Goal: Information Seeking & Learning: Learn about a topic

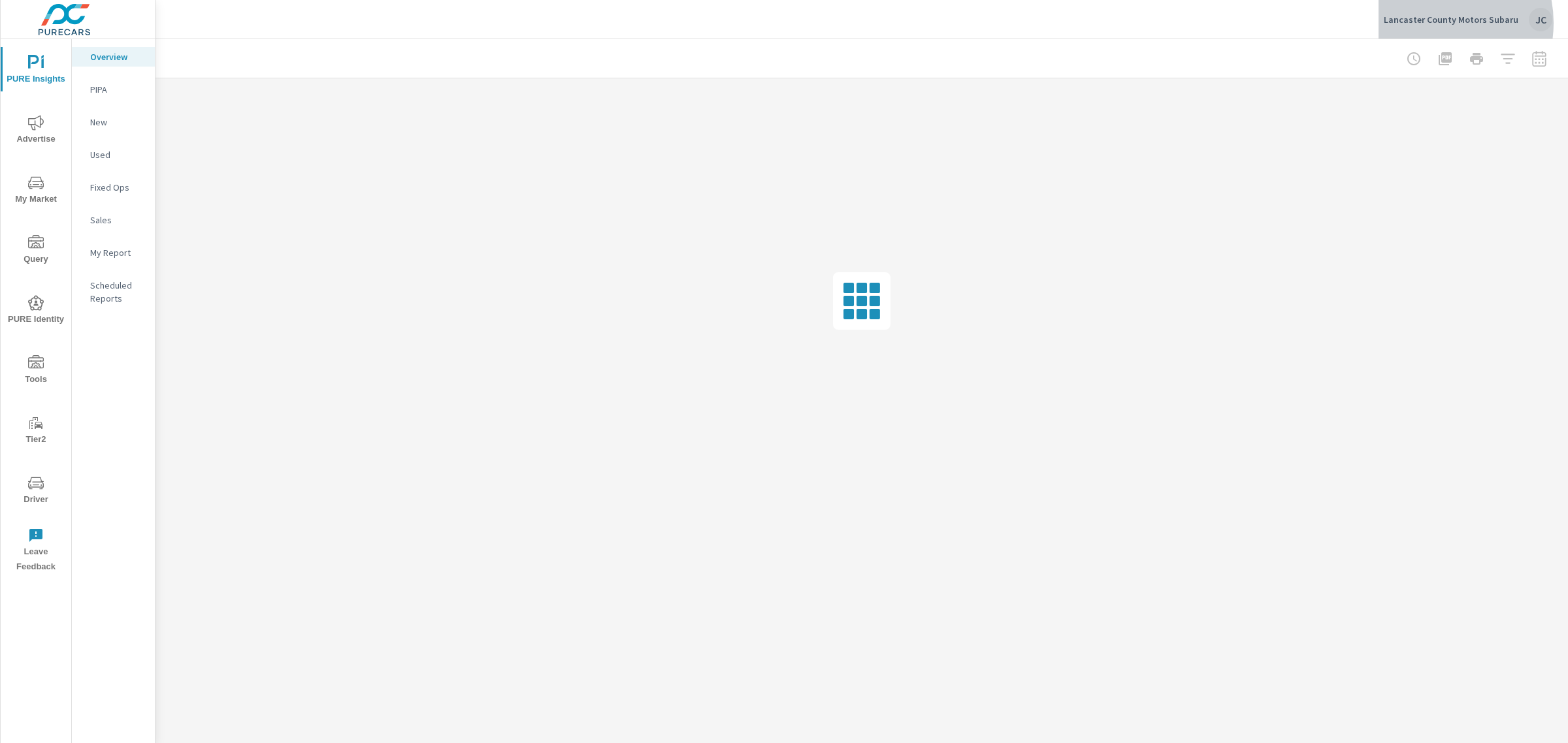
click at [1441, 23] on p "Lancaster County Motors Subaru" at bounding box center [1451, 19] width 135 height 12
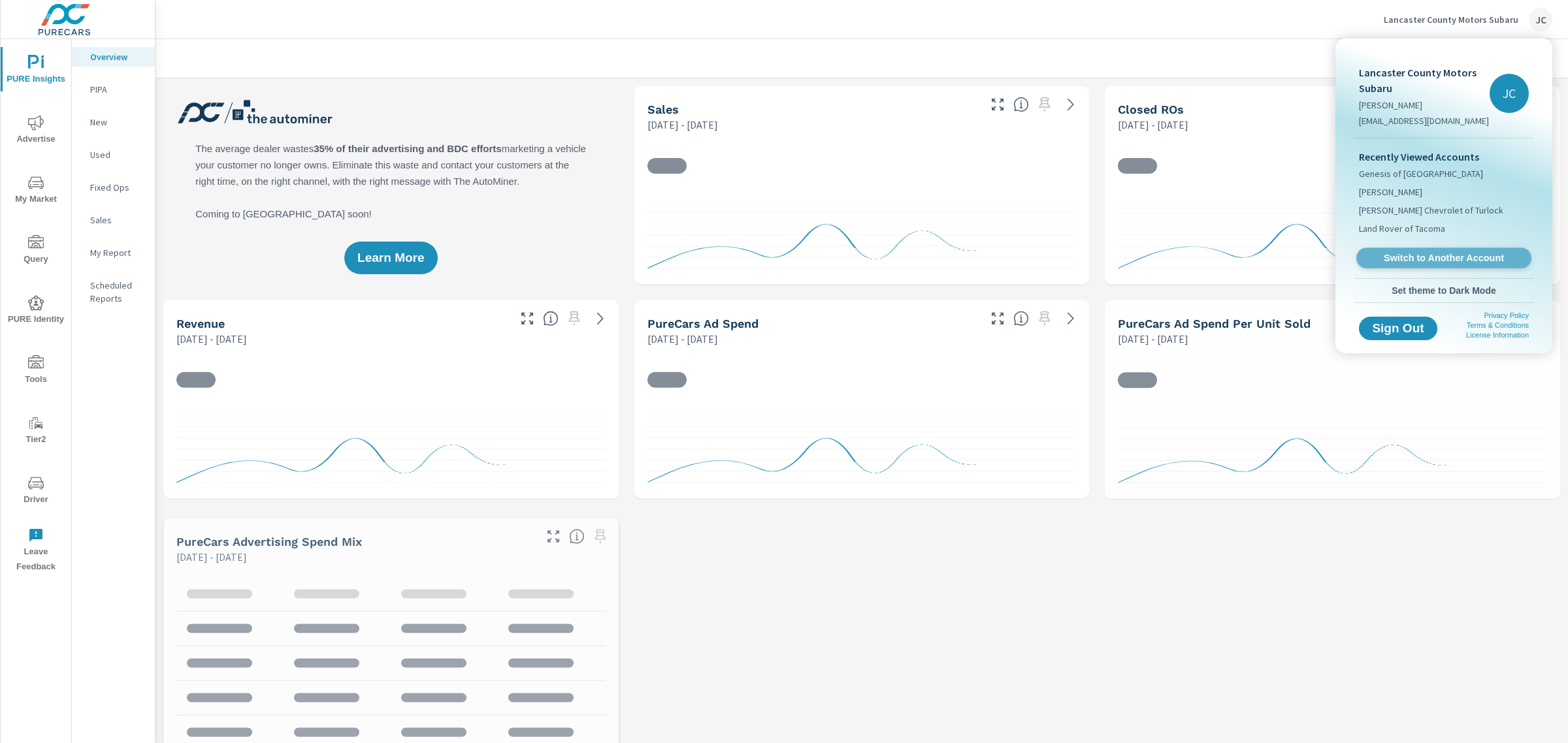
click at [1452, 262] on span "Switch to Another Account" at bounding box center [1444, 258] width 160 height 12
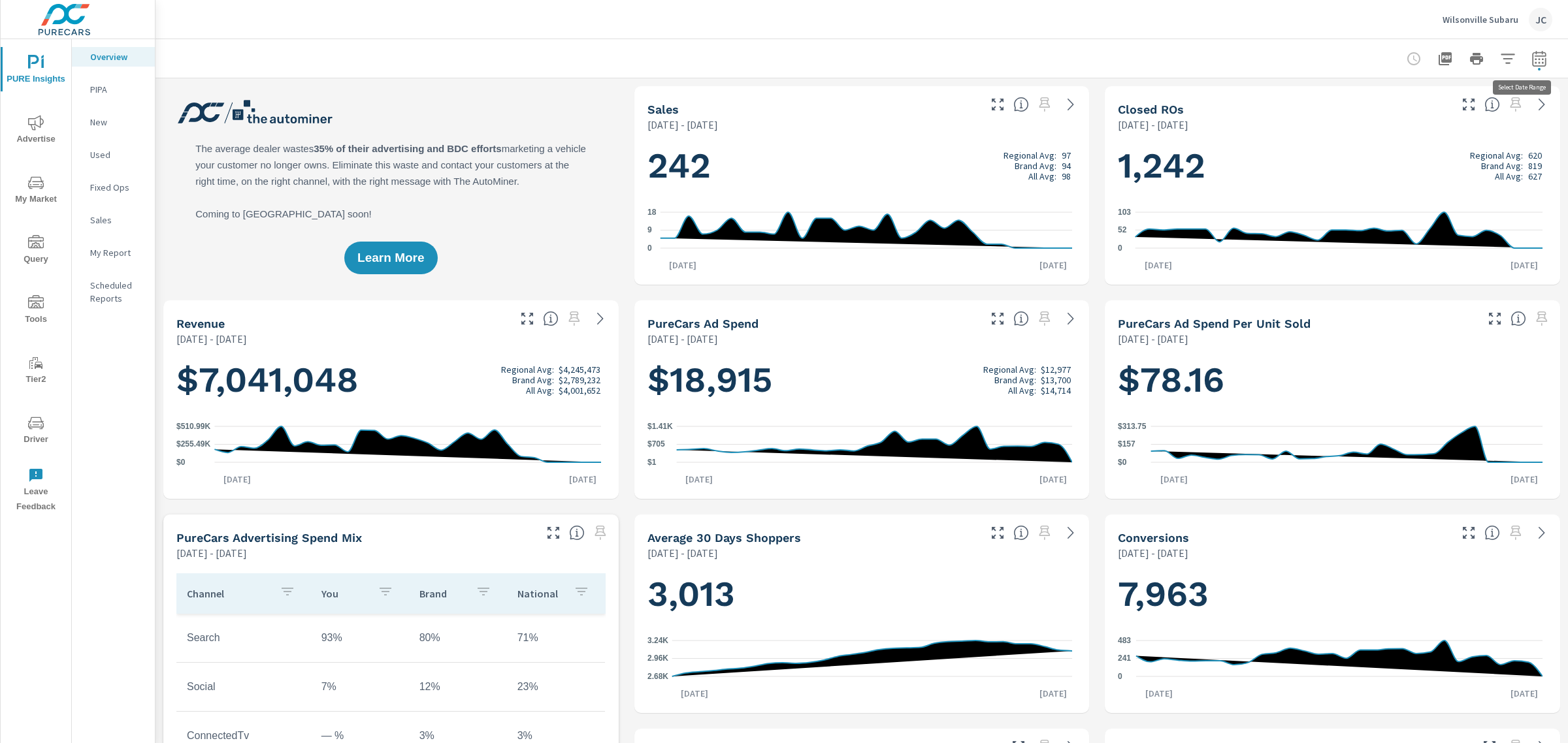
click at [1526, 67] on button "button" at bounding box center [1539, 59] width 26 height 26
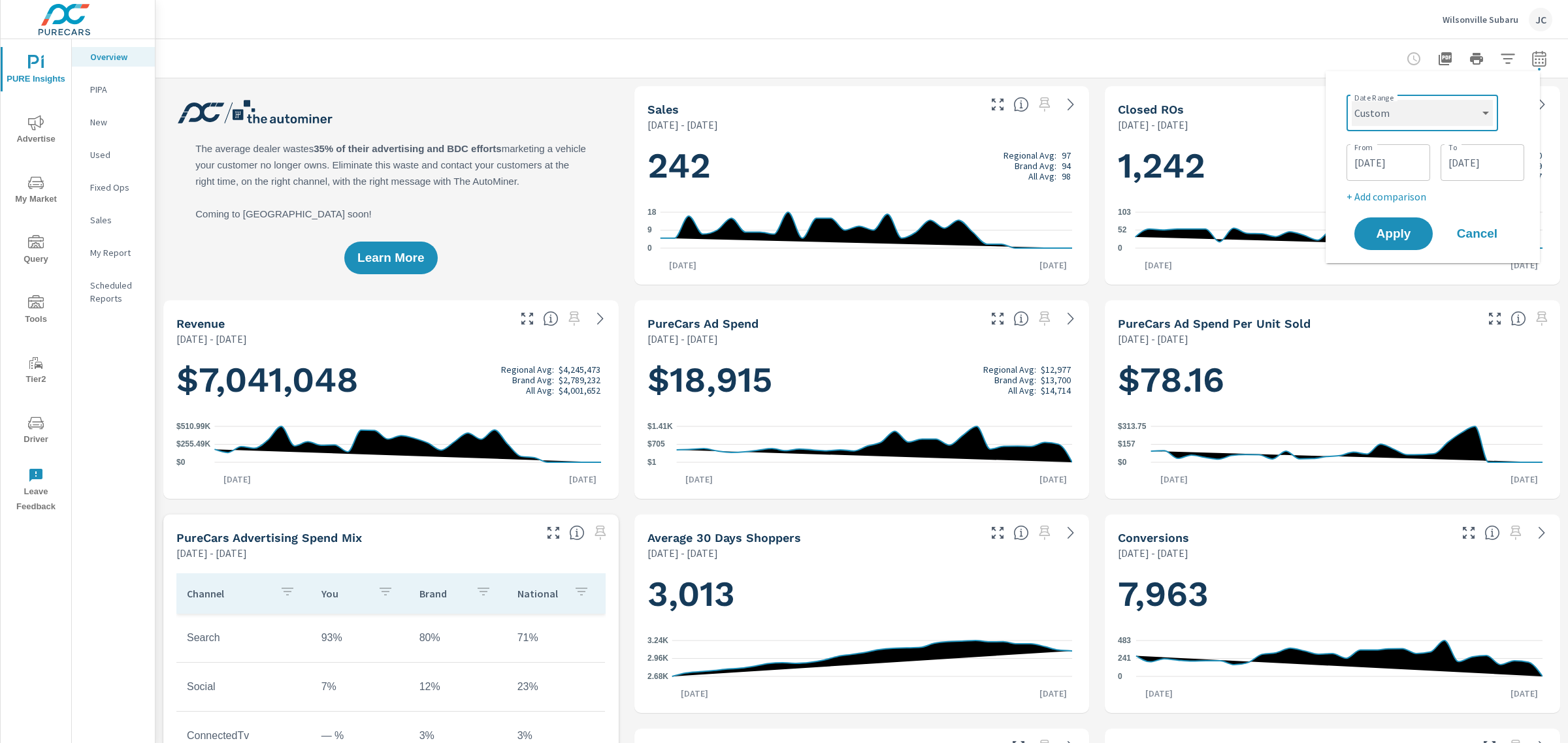
click at [1441, 118] on select "Custom Yesterday Last week Last 7 days Last 14 days Last 30 days Last 45 days L…" at bounding box center [1422, 113] width 141 height 26
click at [1352, 100] on select "Custom Yesterday Last week Last 7 days Last 14 days Last 30 days Last 45 days L…" at bounding box center [1422, 113] width 141 height 26
select select "Last month"
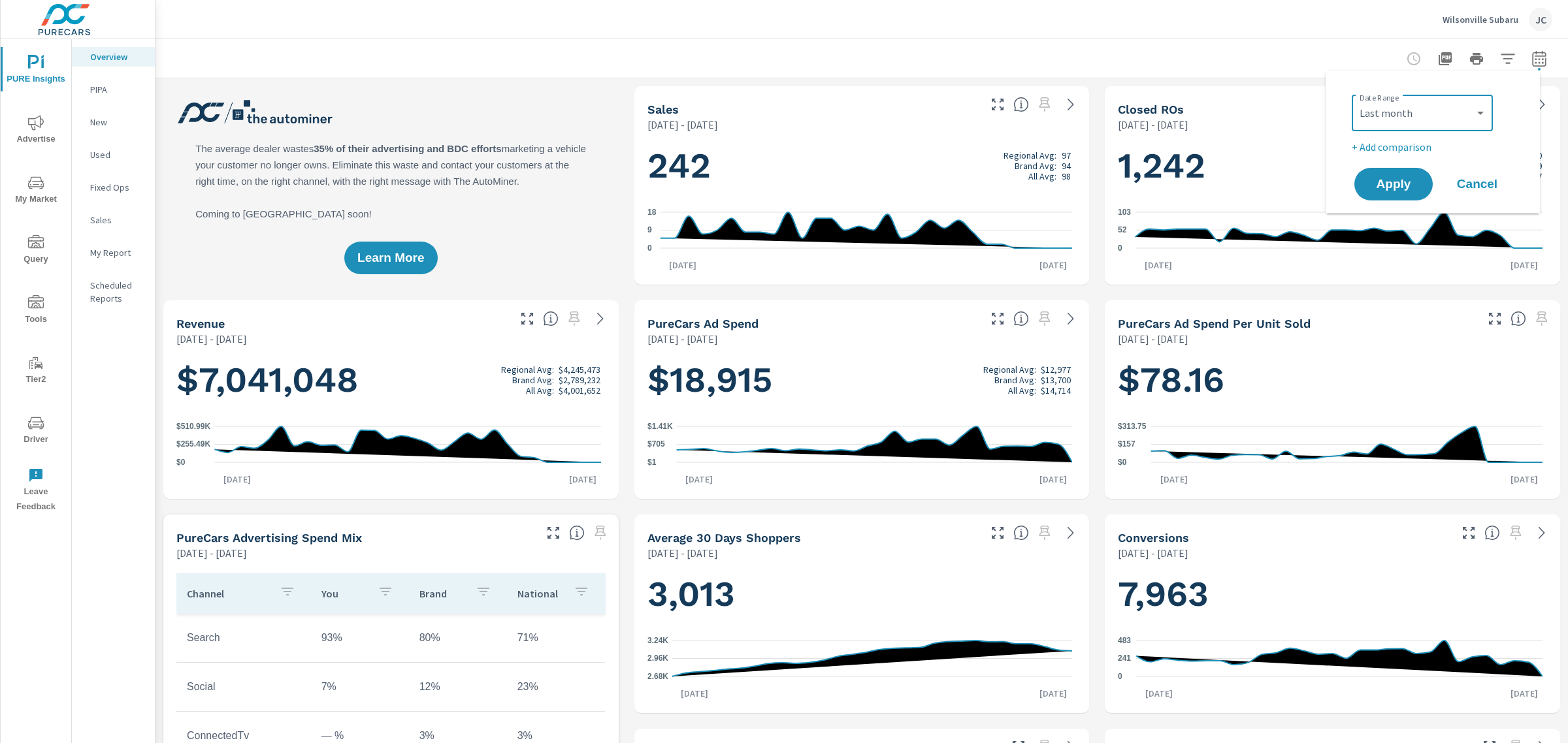
click at [1387, 140] on p "+ Add comparison" at bounding box center [1435, 147] width 168 height 16
select select "Previous period"
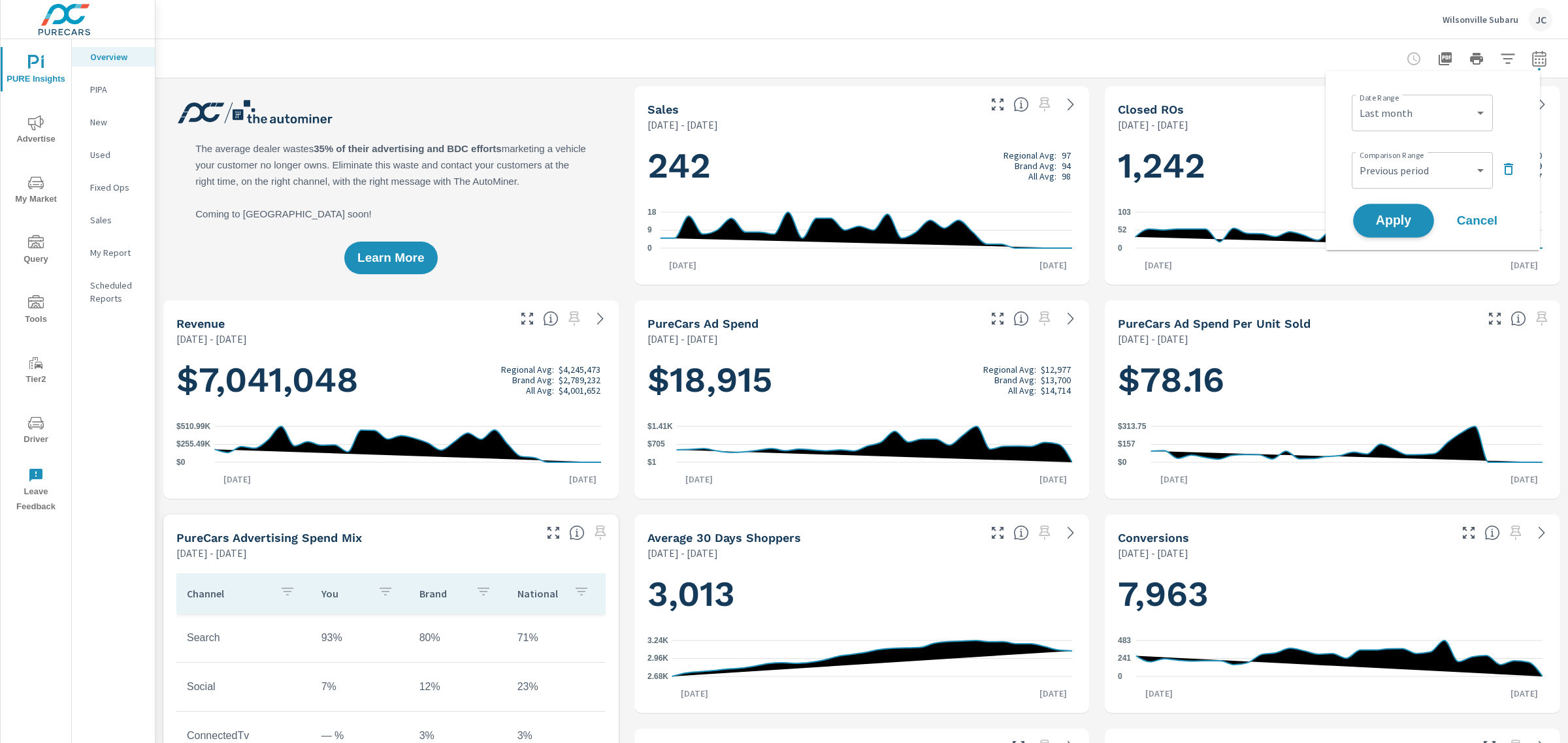
click at [1384, 220] on span "Apply" at bounding box center [1394, 221] width 53 height 12
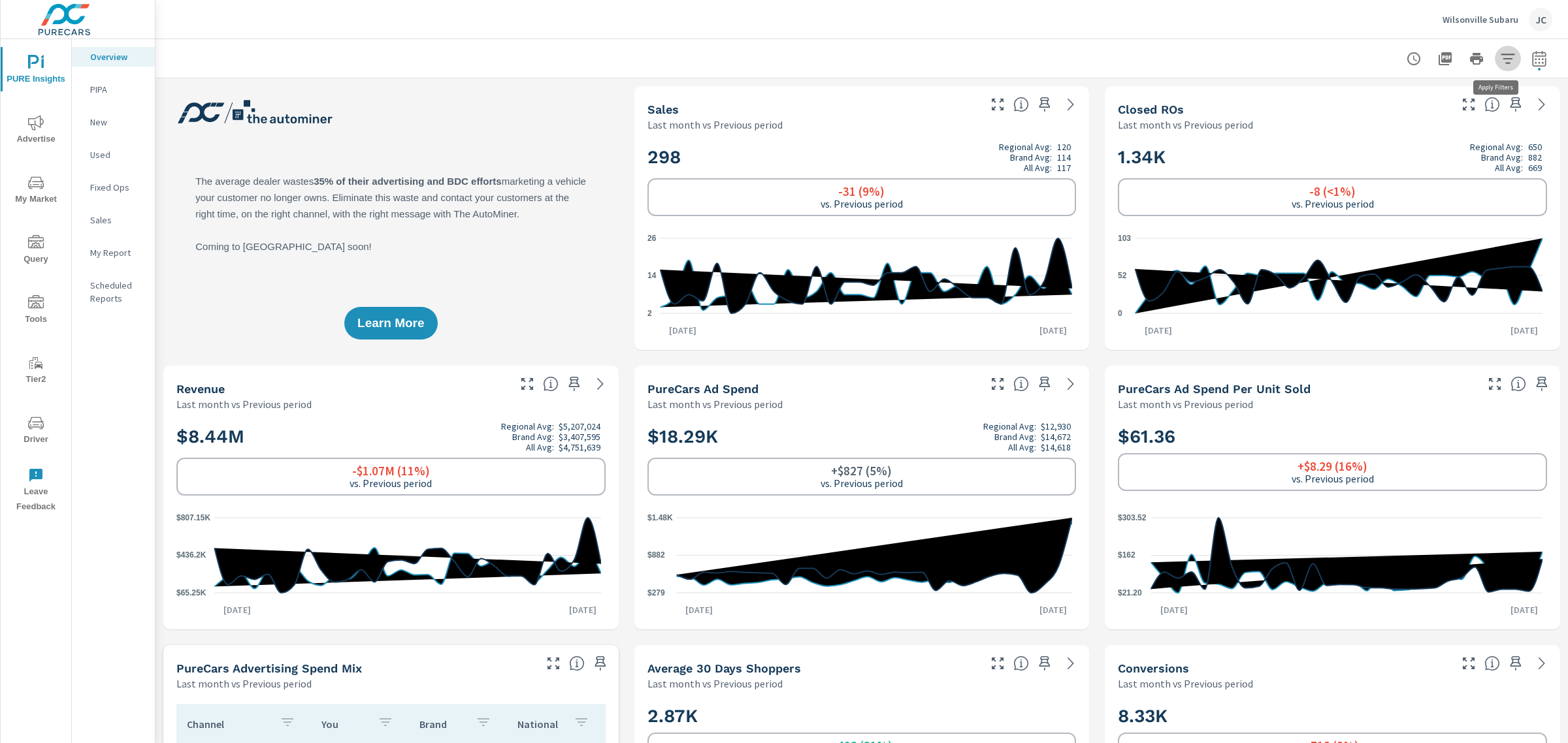
click at [1500, 57] on icon "button" at bounding box center [1508, 59] width 16 height 16
click at [1425, 126] on li "Make" at bounding box center [1409, 124] width 198 height 32
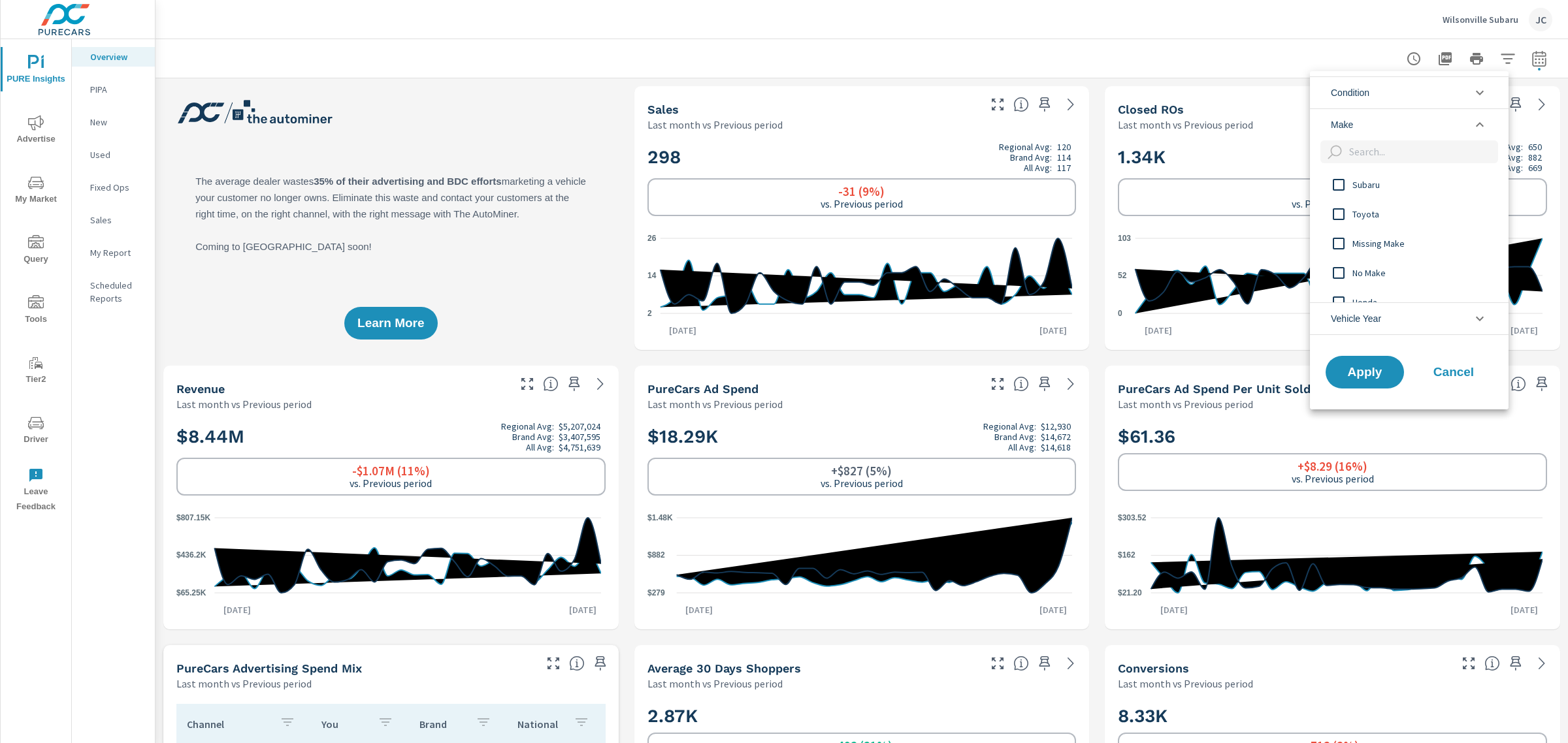
click at [1403, 94] on li "Condition" at bounding box center [1409, 92] width 198 height 32
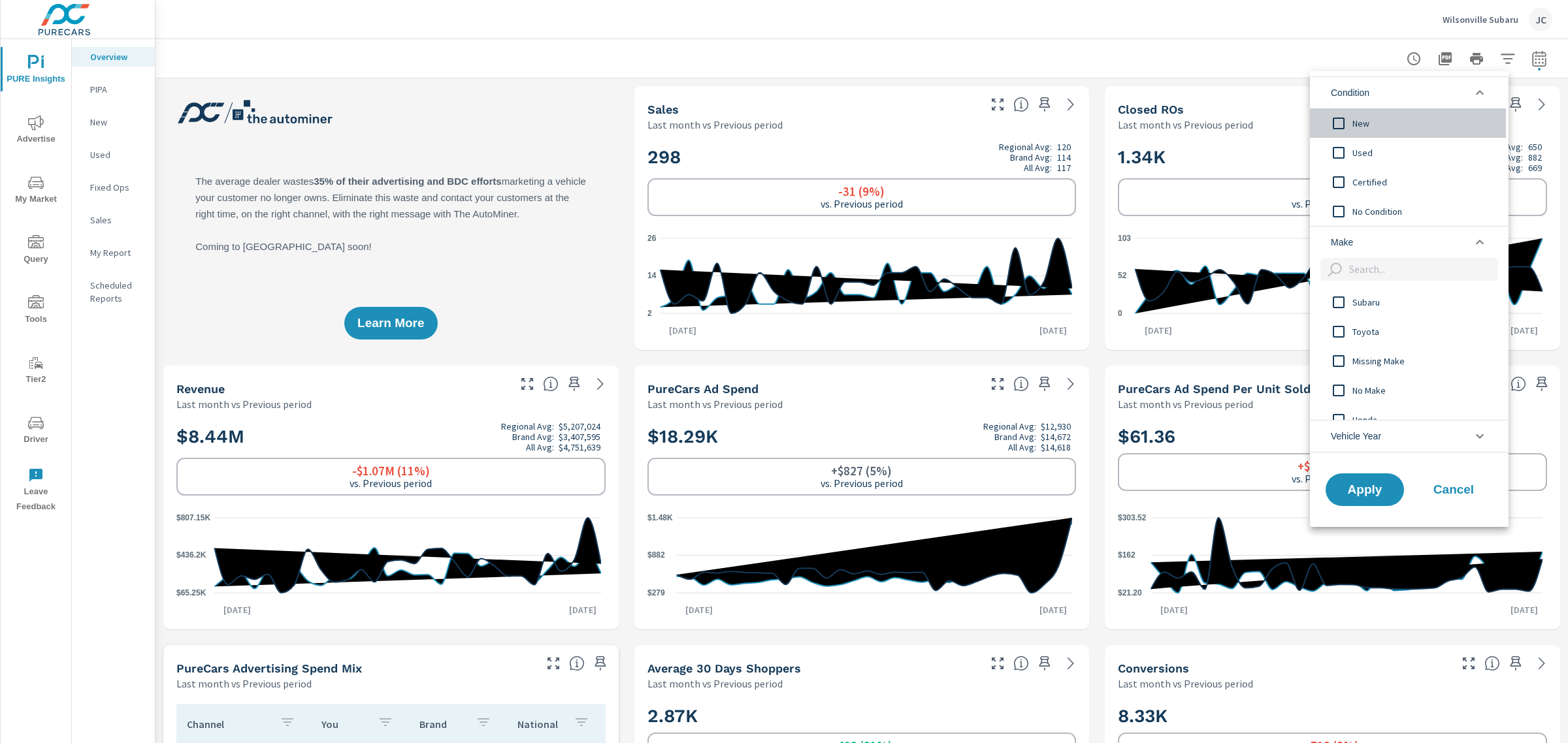
click at [1338, 115] on input "filter options" at bounding box center [1339, 124] width 27 height 27
click at [1357, 489] on span "Apply" at bounding box center [1365, 489] width 53 height 12
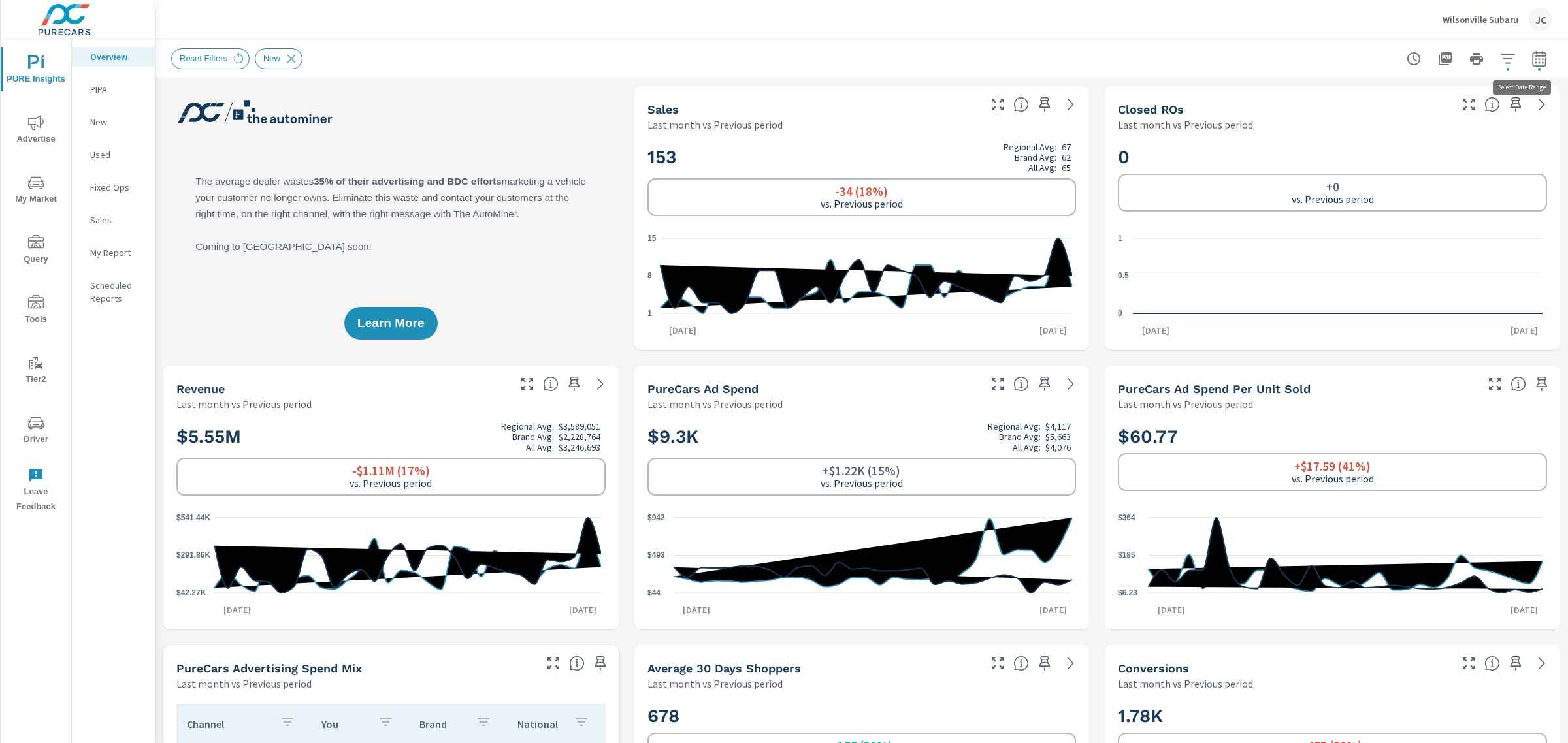
click at [1532, 63] on icon "button" at bounding box center [1539, 59] width 16 height 16
select select "Last month"
select select "Previous period"
click at [551, 70] on div "Reset Filters New" at bounding box center [862, 58] width 1381 height 38
click at [39, 118] on icon "nav menu" at bounding box center [36, 122] width 16 height 16
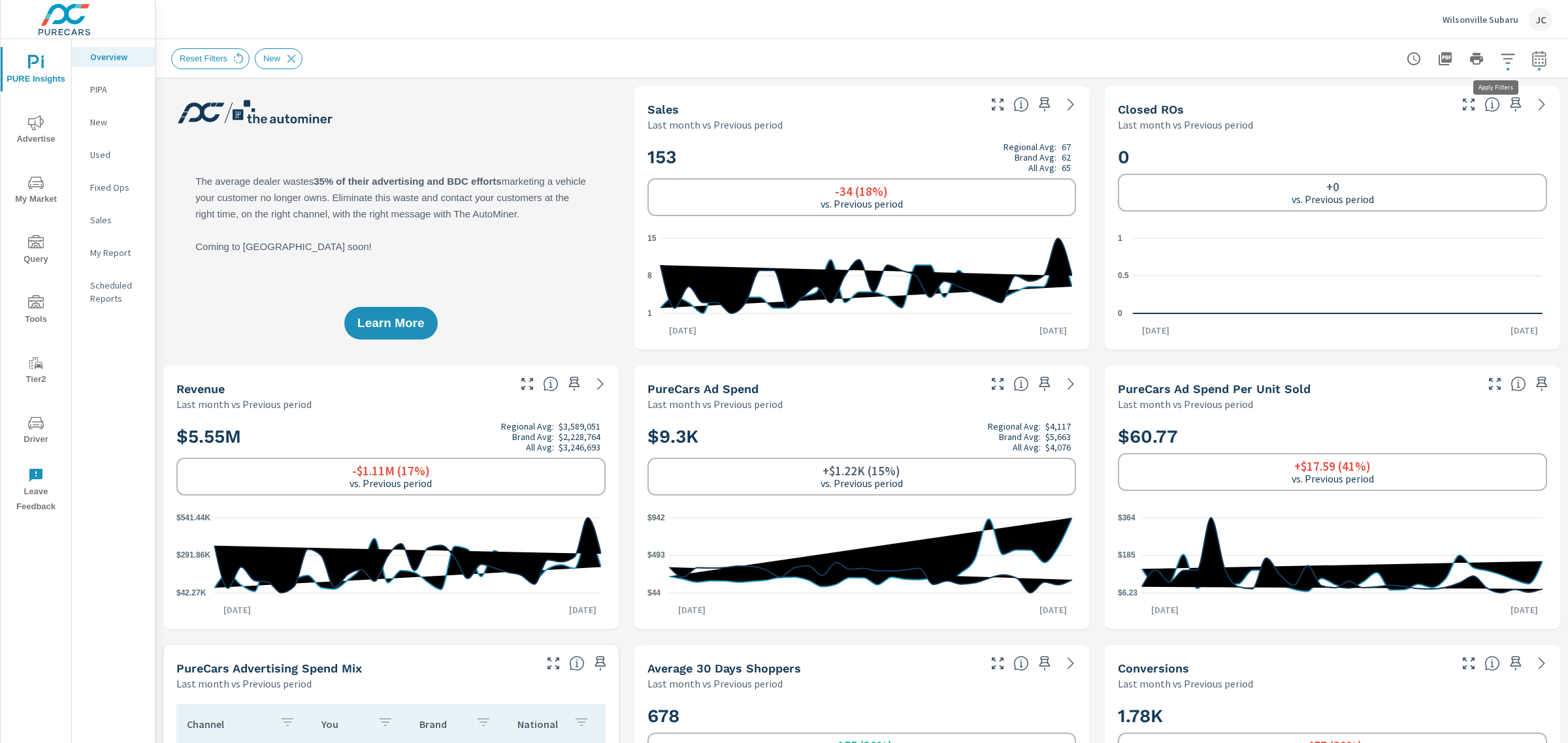
click at [1506, 57] on button "button" at bounding box center [1508, 59] width 26 height 26
click at [1455, 93] on li "Condition" at bounding box center [1409, 92] width 198 height 32
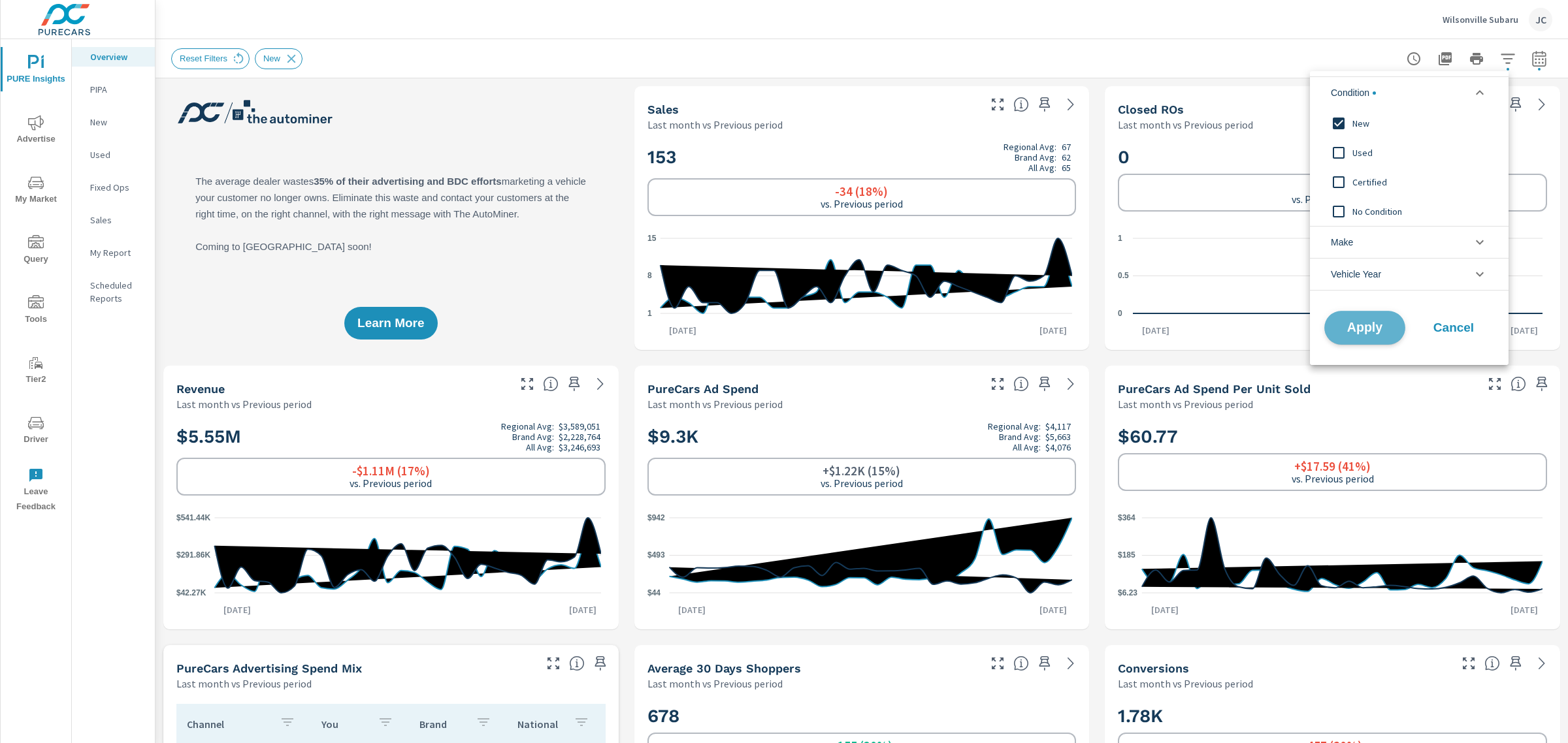
click at [1357, 343] on button "Apply" at bounding box center [1365, 328] width 81 height 34
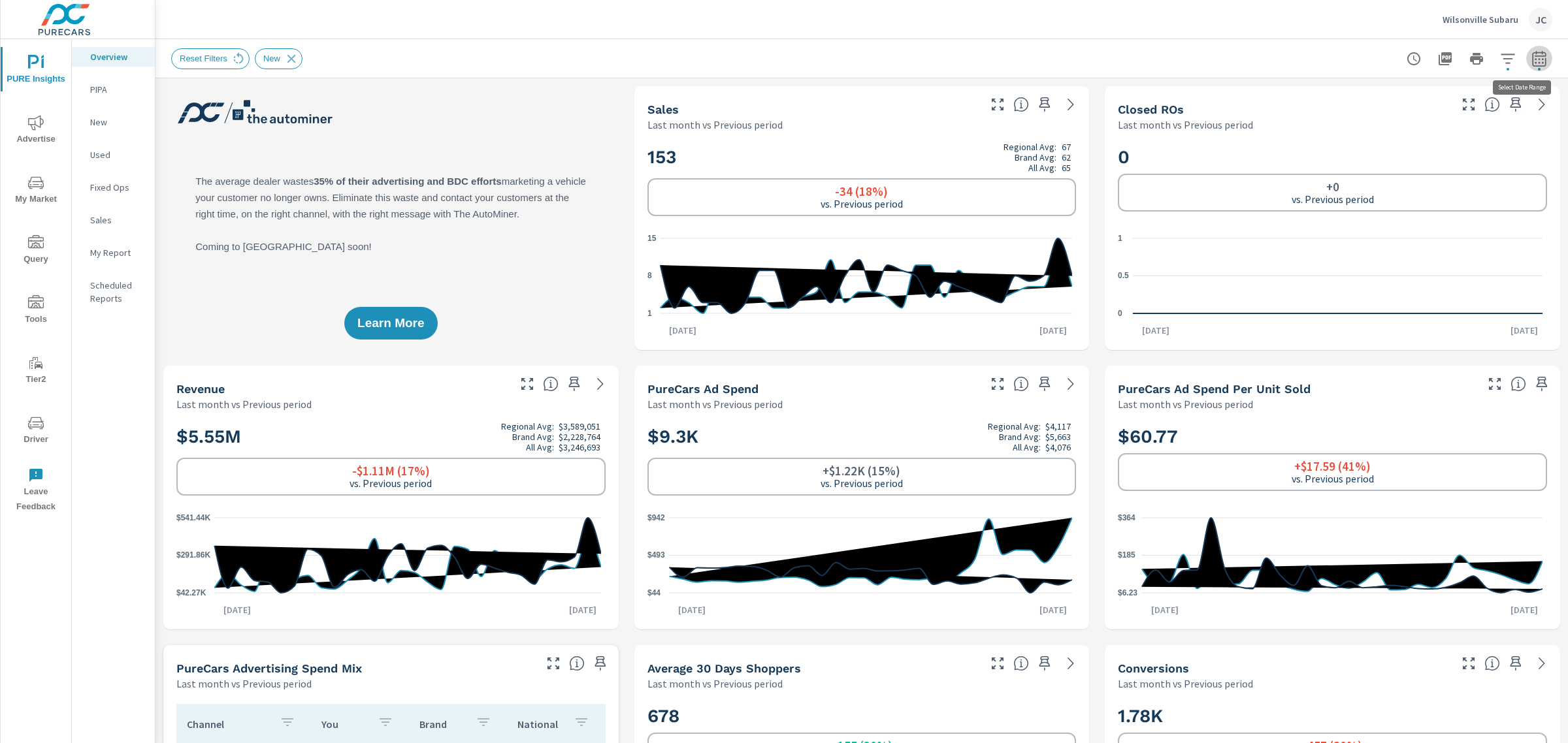
click at [1532, 60] on icon "button" at bounding box center [1539, 59] width 16 height 16
select select "Last month"
select select "Previous period"
click at [910, 59] on div "Reset Filters New" at bounding box center [770, 59] width 1198 height 21
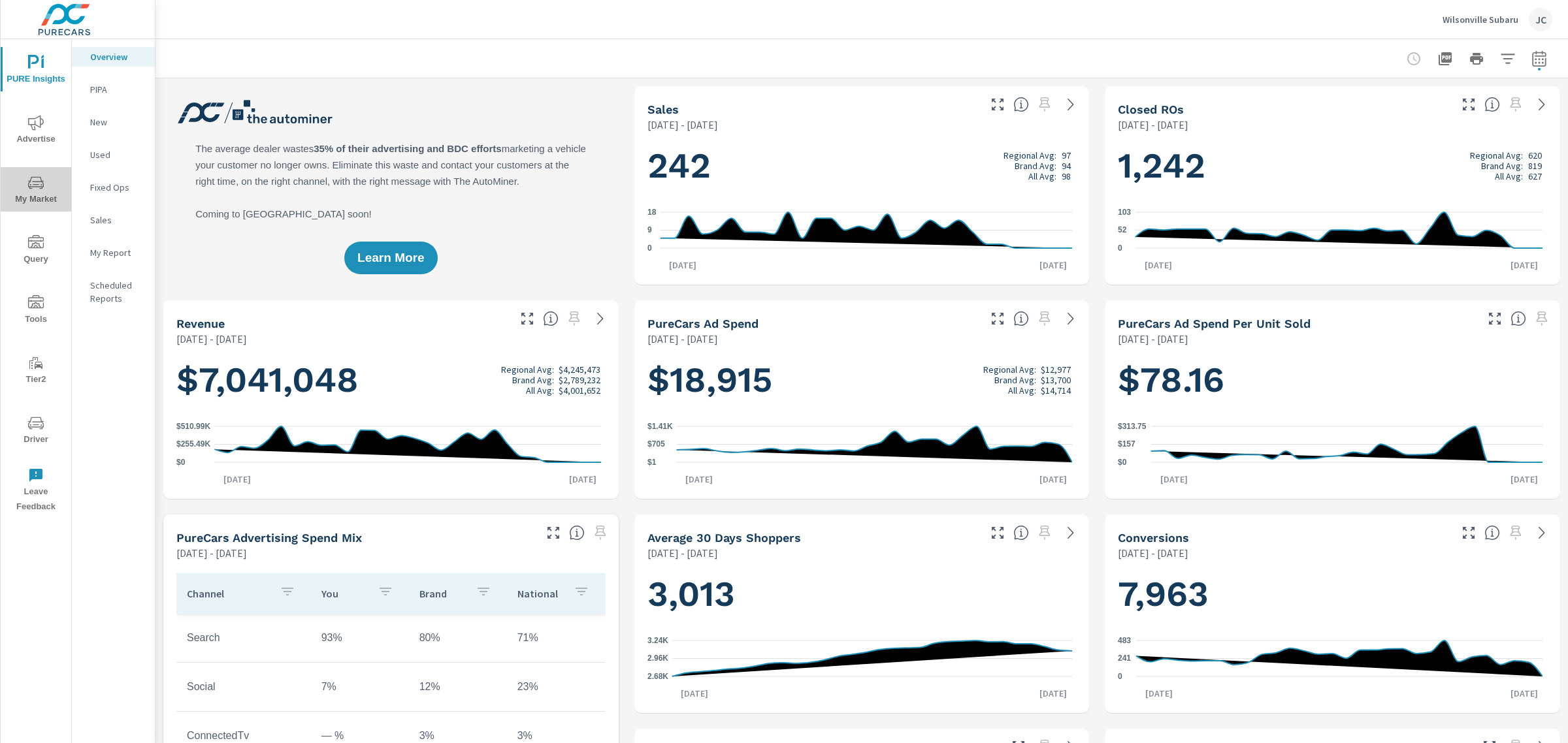
click at [44, 194] on span "My Market" at bounding box center [36, 191] width 63 height 32
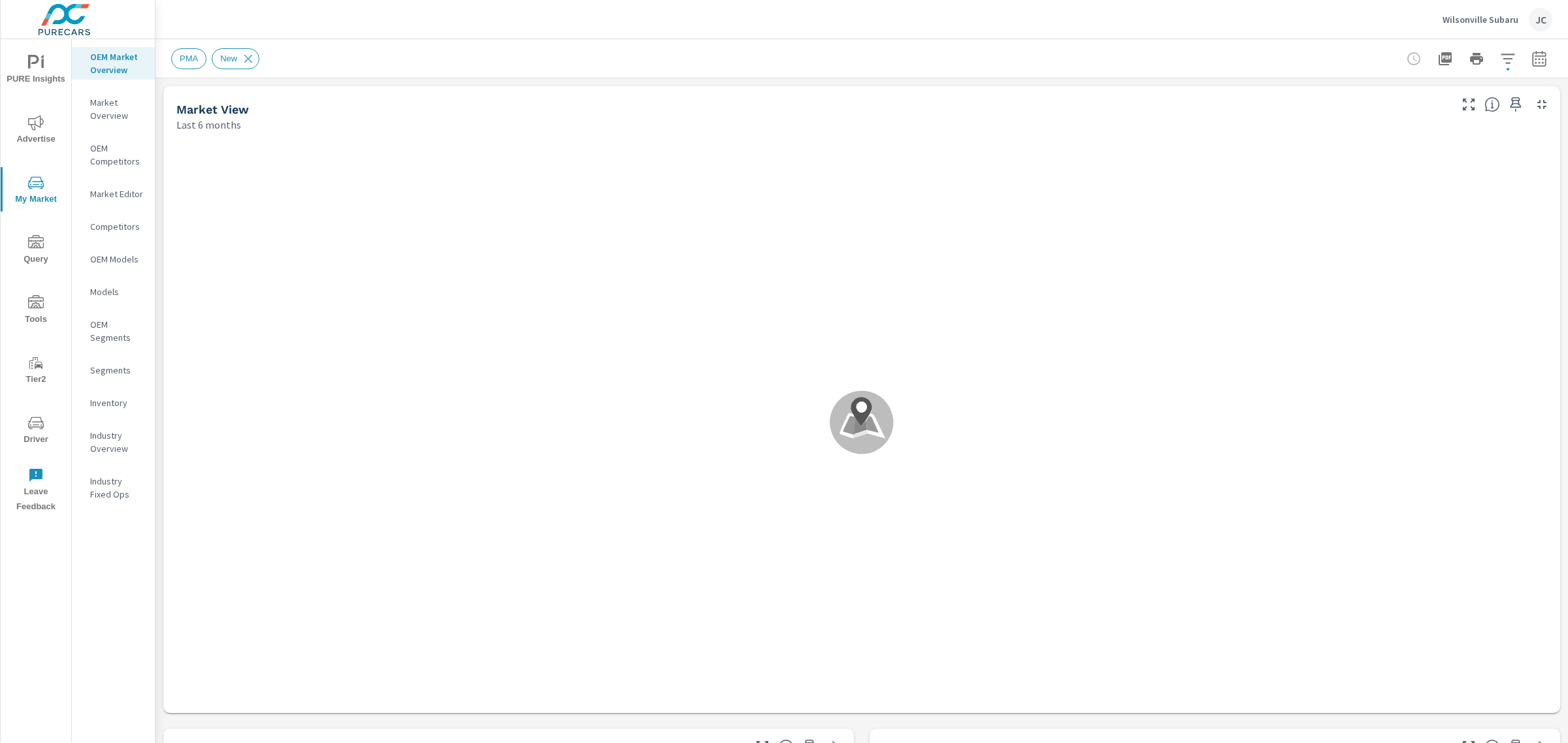
click at [118, 63] on p "OEM Market Overview" at bounding box center [117, 64] width 54 height 26
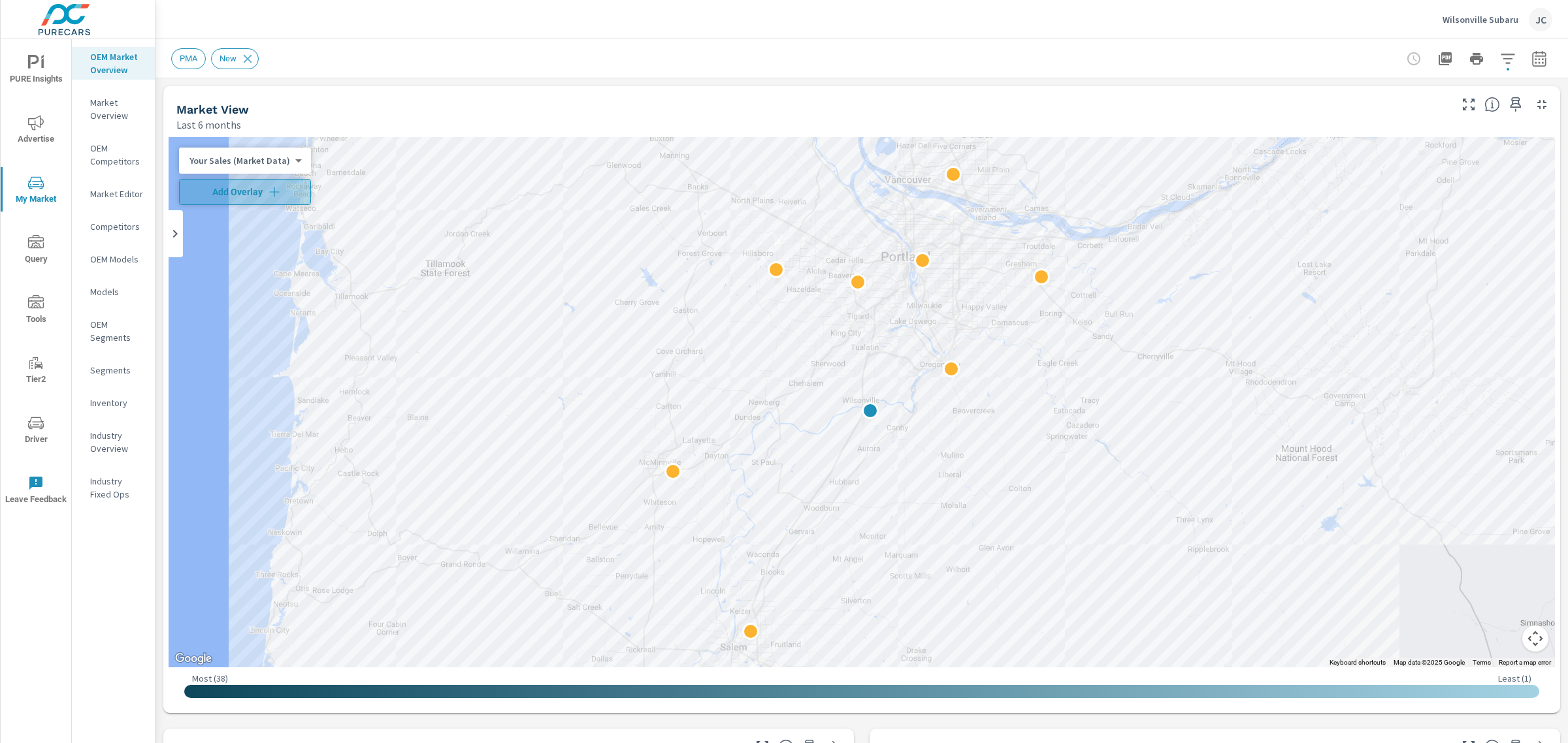
click at [270, 196] on icon "button" at bounding box center [274, 191] width 13 height 13
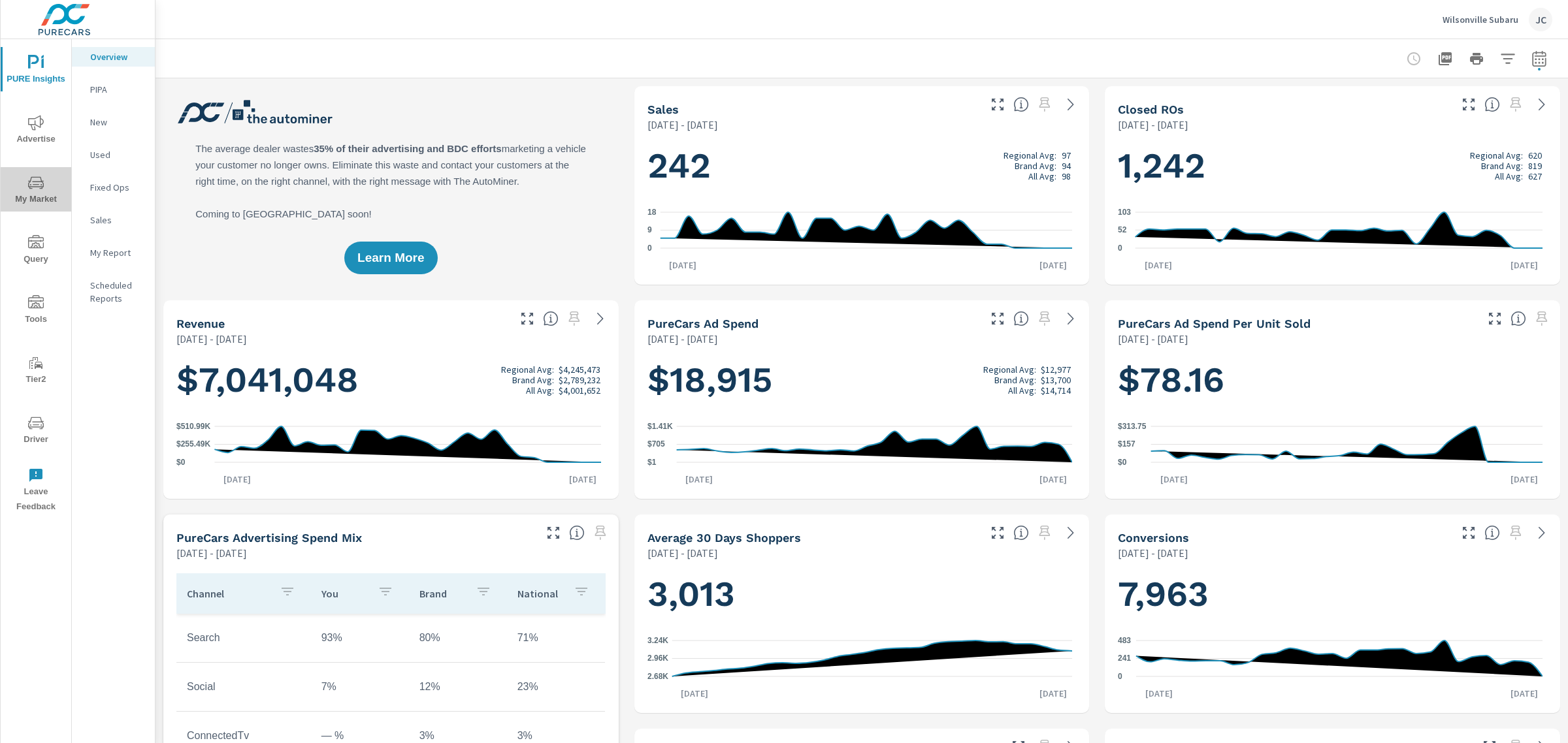
click at [28, 189] on icon "nav menu" at bounding box center [36, 183] width 16 height 16
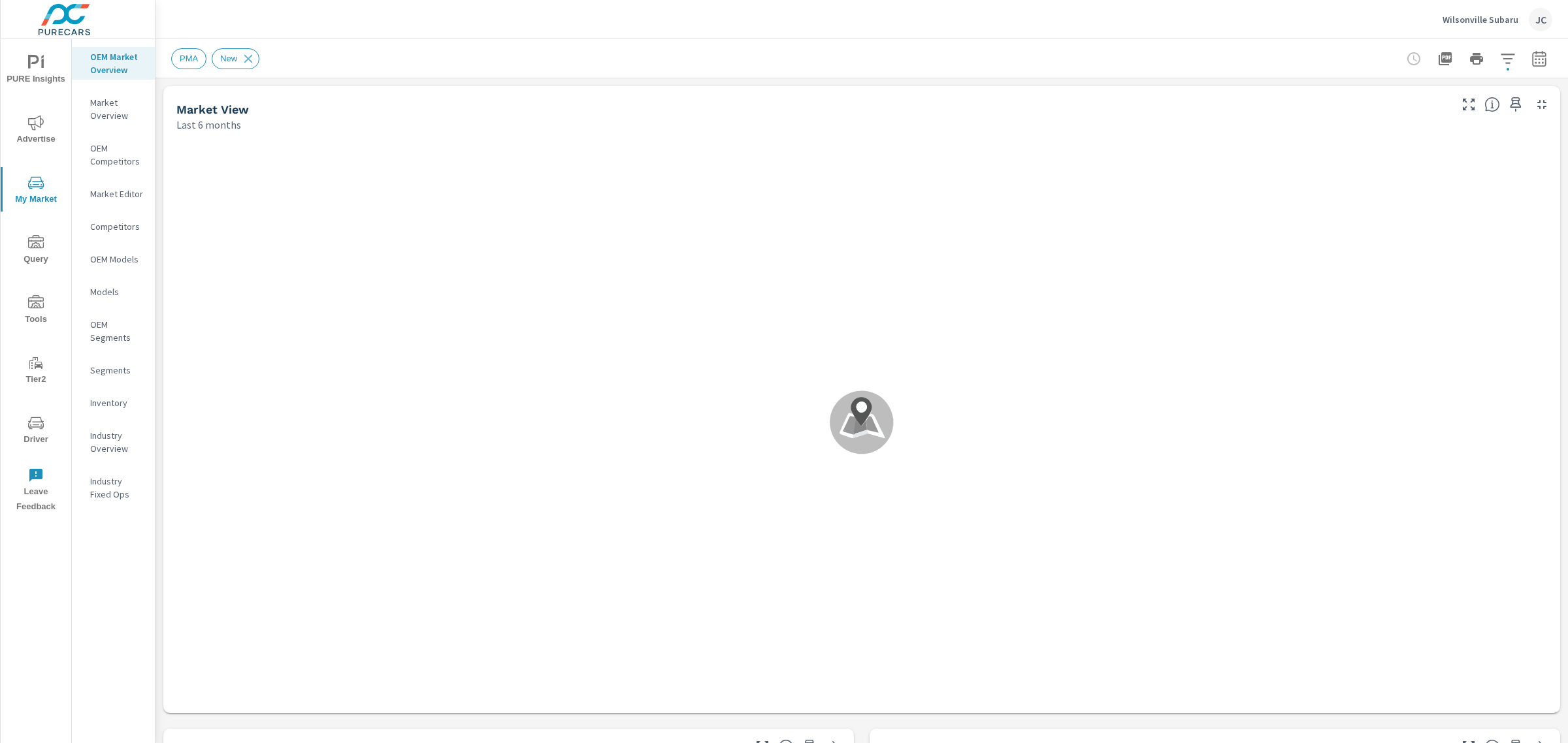
click at [106, 157] on p "OEM Competitors" at bounding box center [117, 154] width 54 height 26
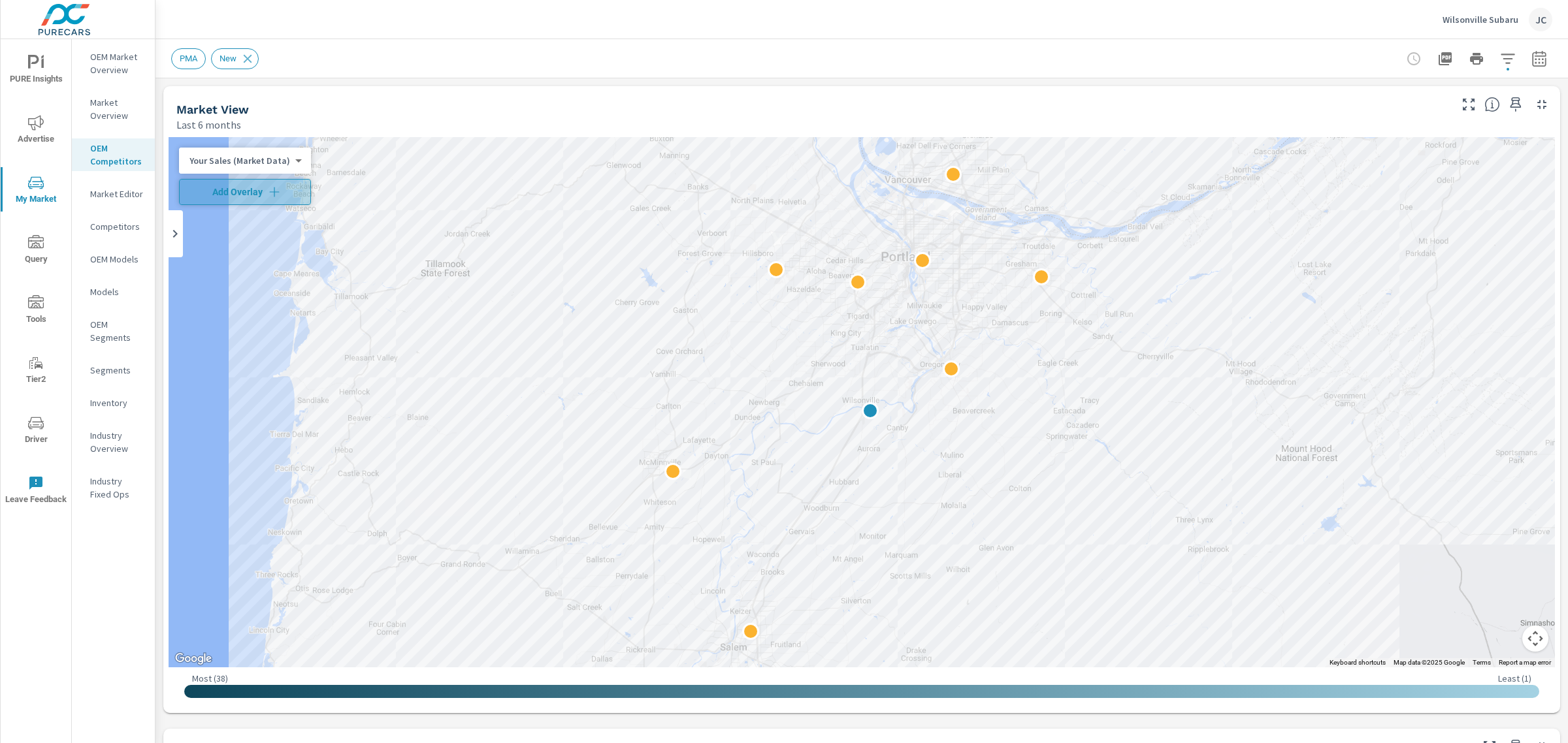
click at [273, 195] on icon "button" at bounding box center [274, 191] width 13 height 13
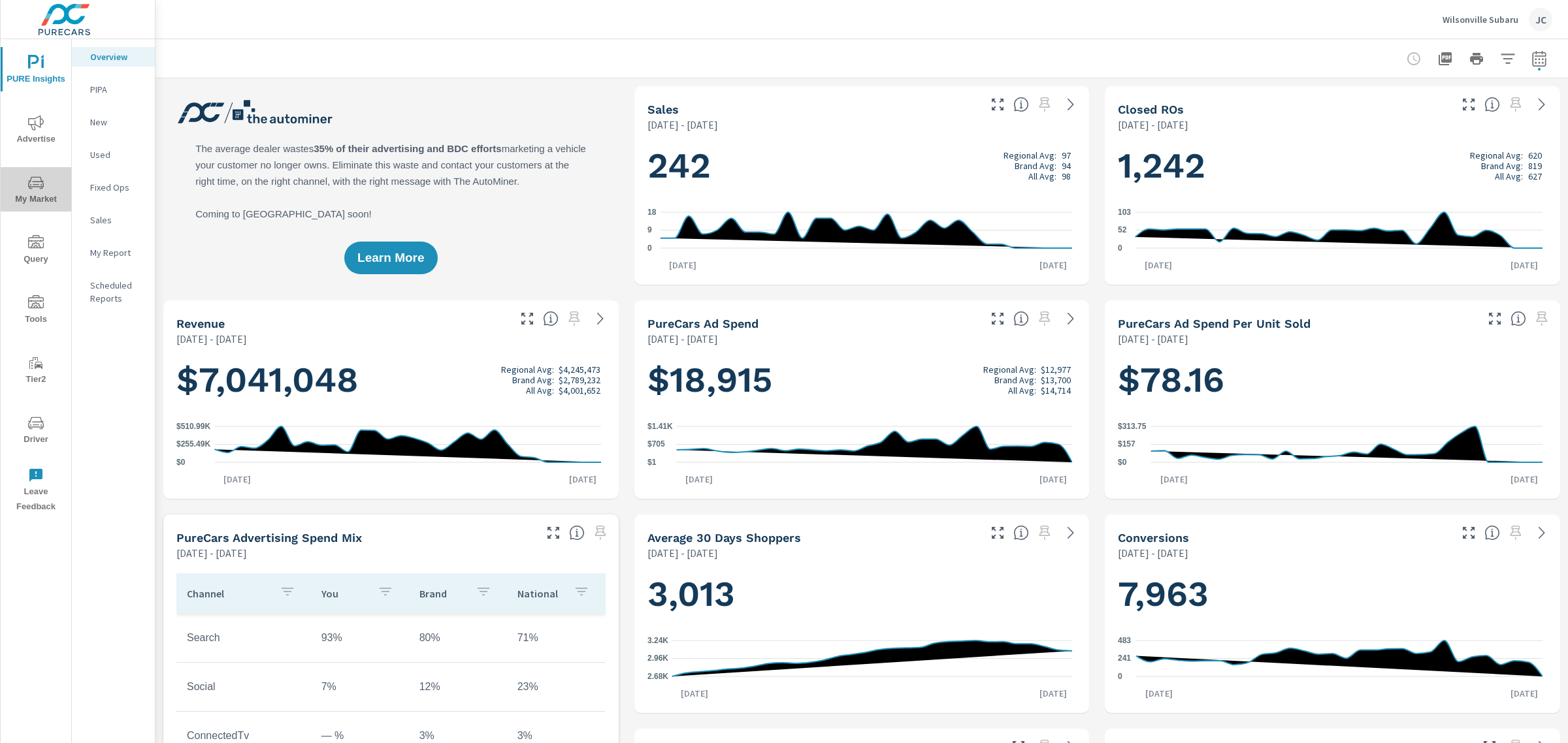
click at [22, 191] on span "My Market" at bounding box center [36, 191] width 63 height 32
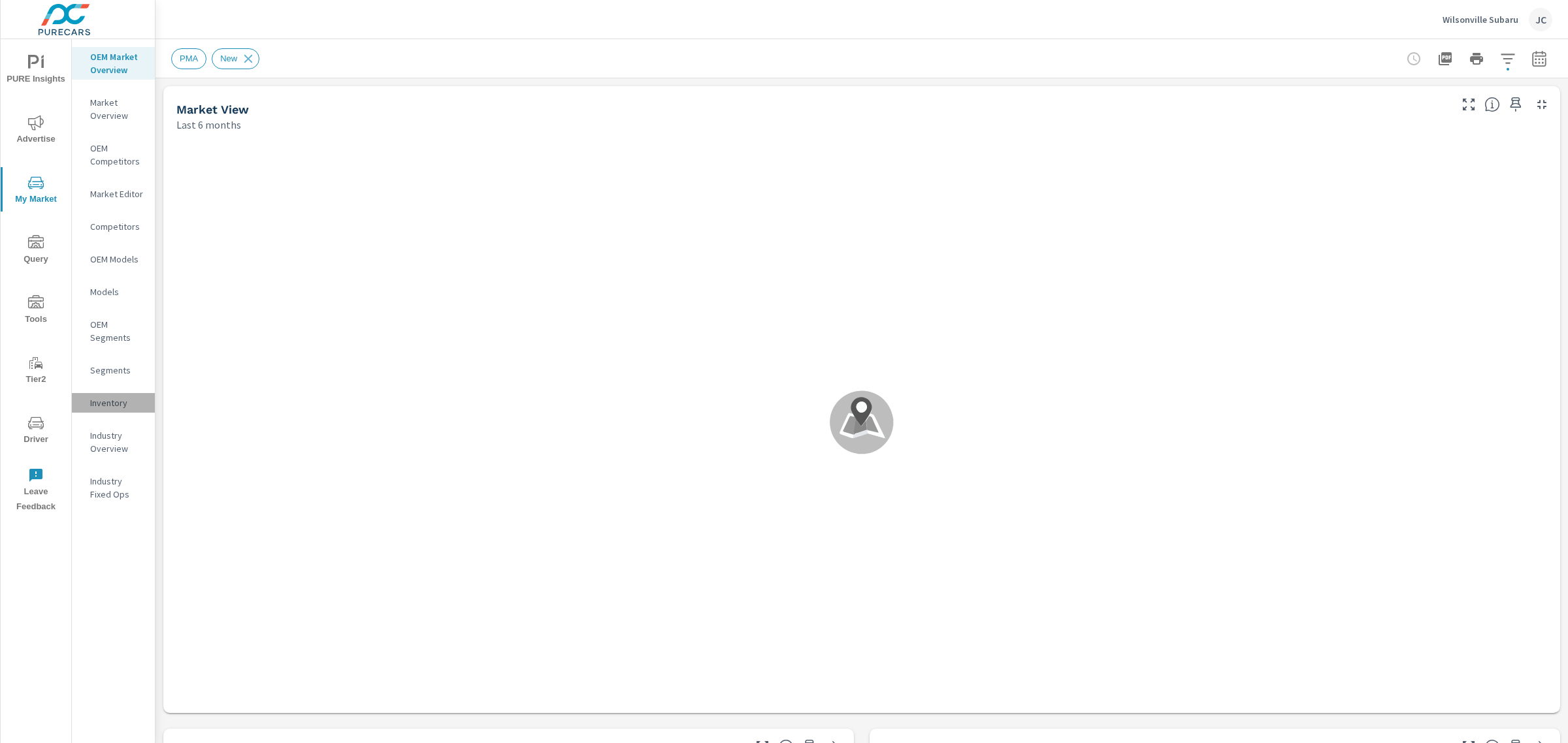
click at [90, 396] on p "Inventory" at bounding box center [117, 403] width 54 height 13
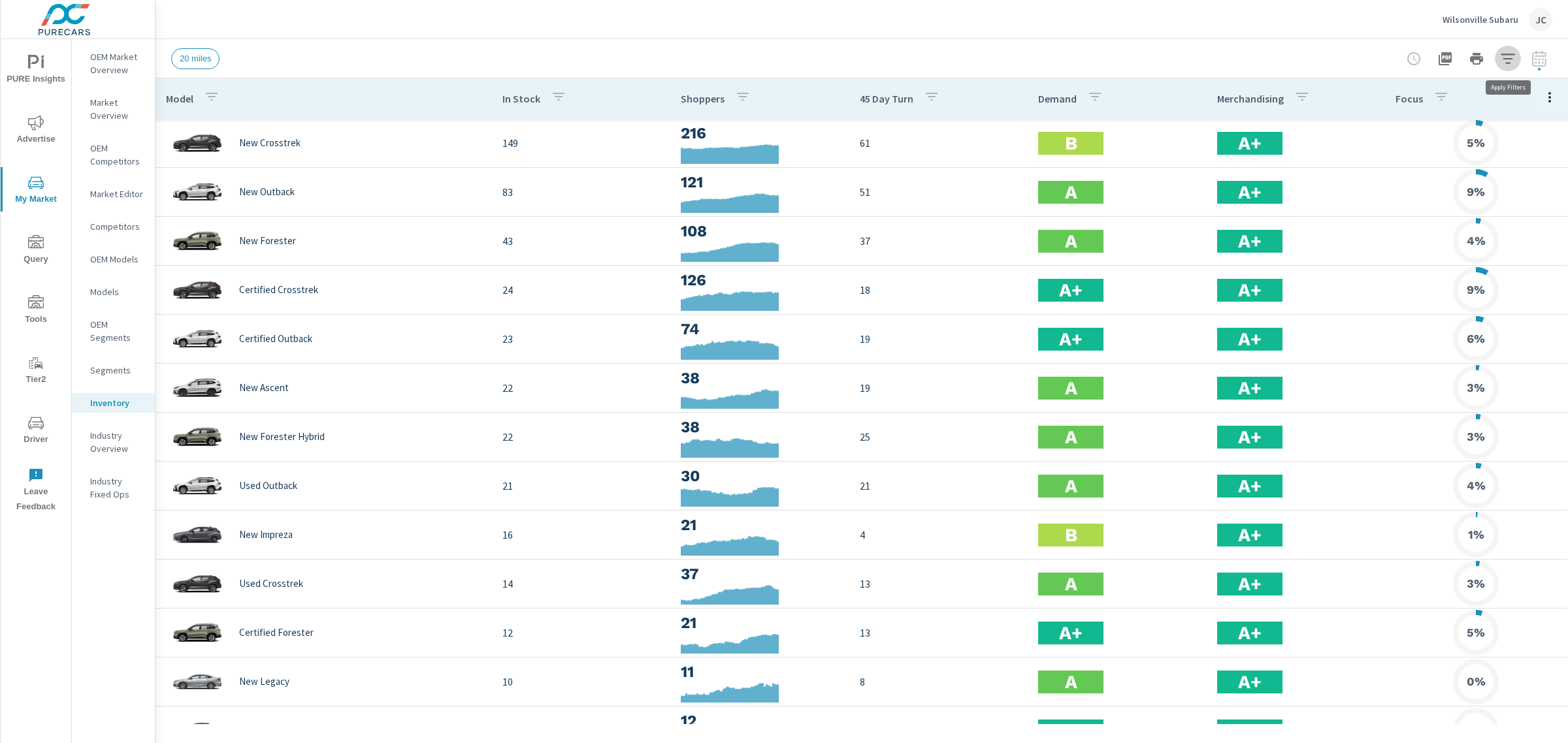
click at [1516, 51] on icon "button" at bounding box center [1508, 59] width 16 height 16
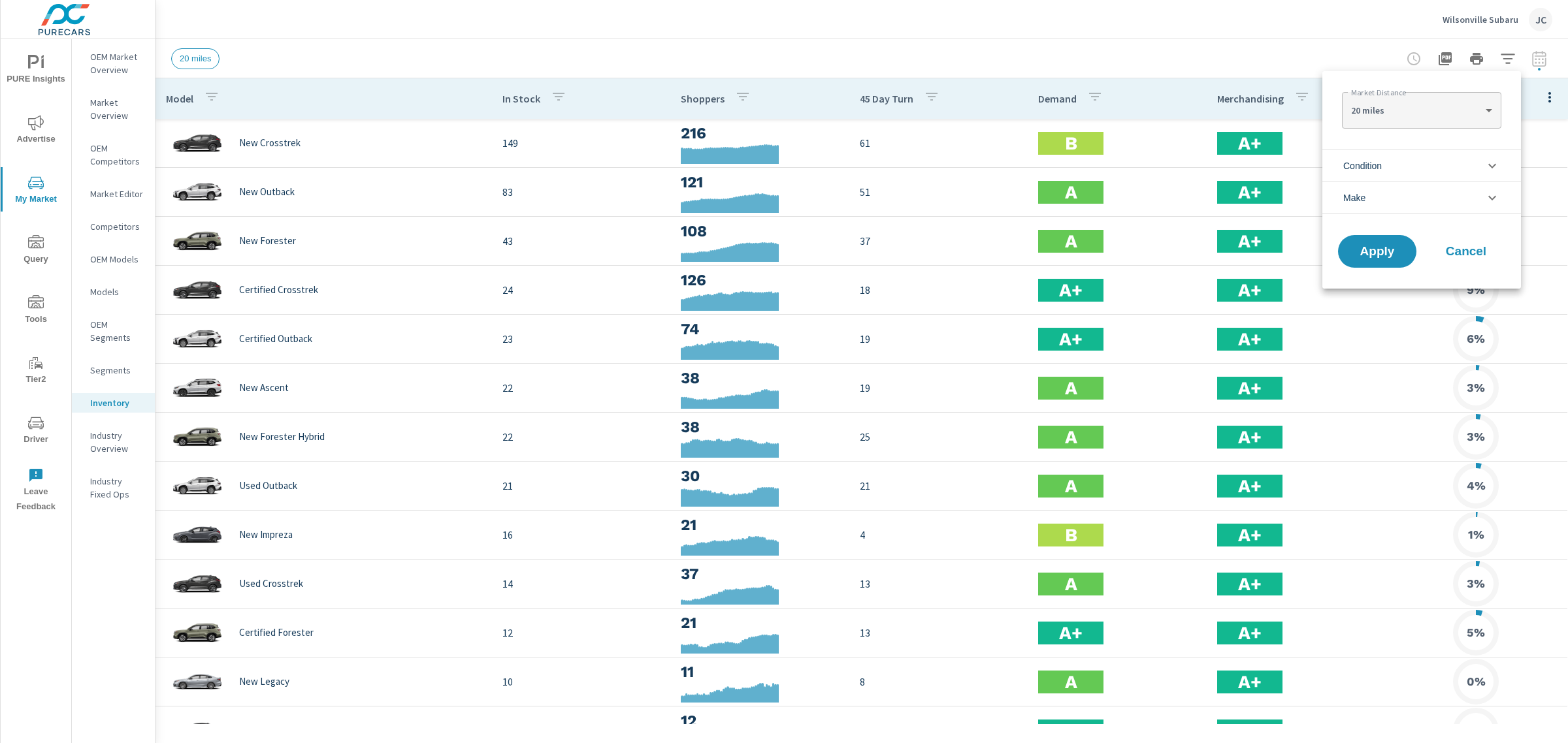
click at [1452, 160] on li "Condition" at bounding box center [1422, 165] width 198 height 32
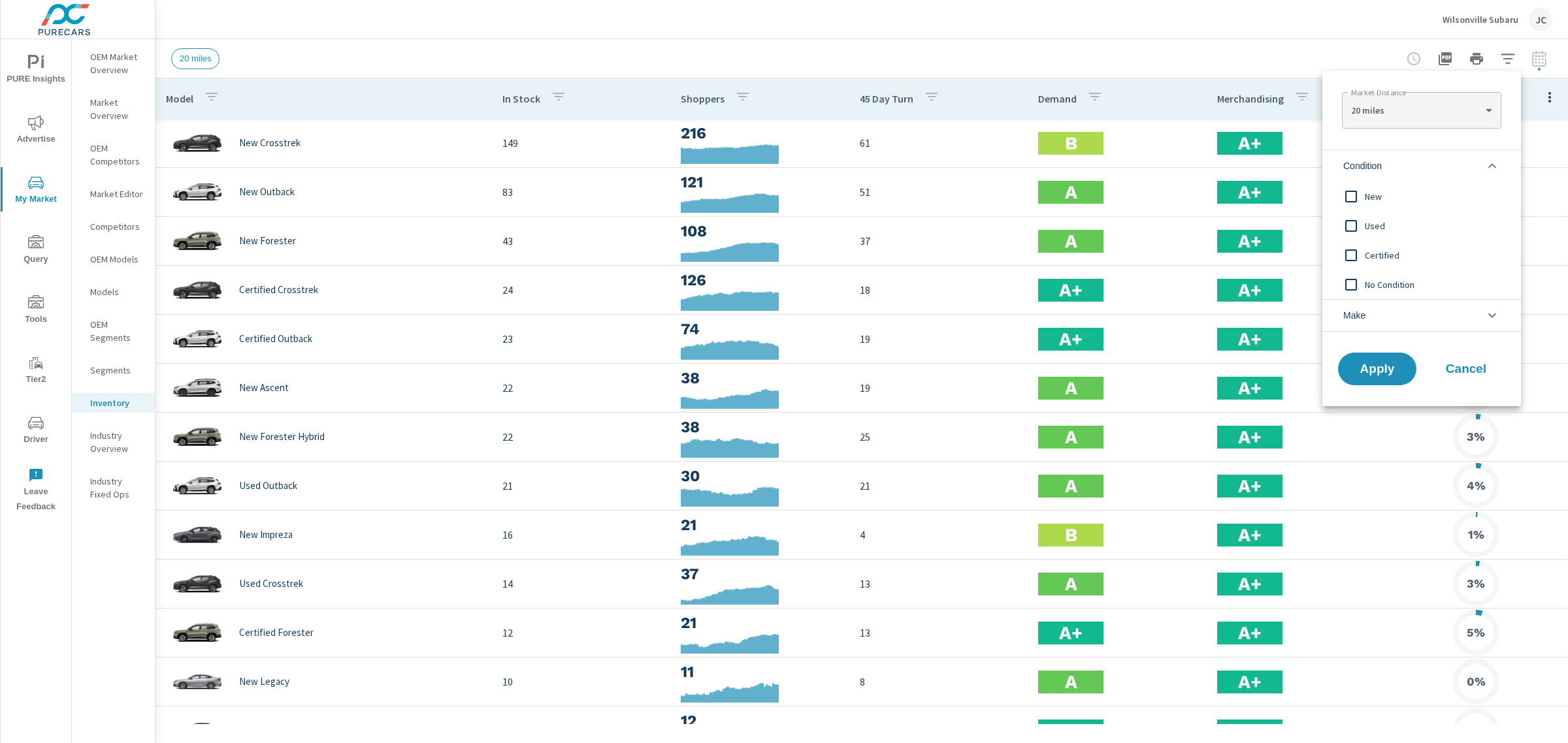
click at [1406, 191] on span "New" at bounding box center [1436, 196] width 143 height 16
click at [1360, 364] on span "Apply" at bounding box center [1377, 369] width 53 height 12
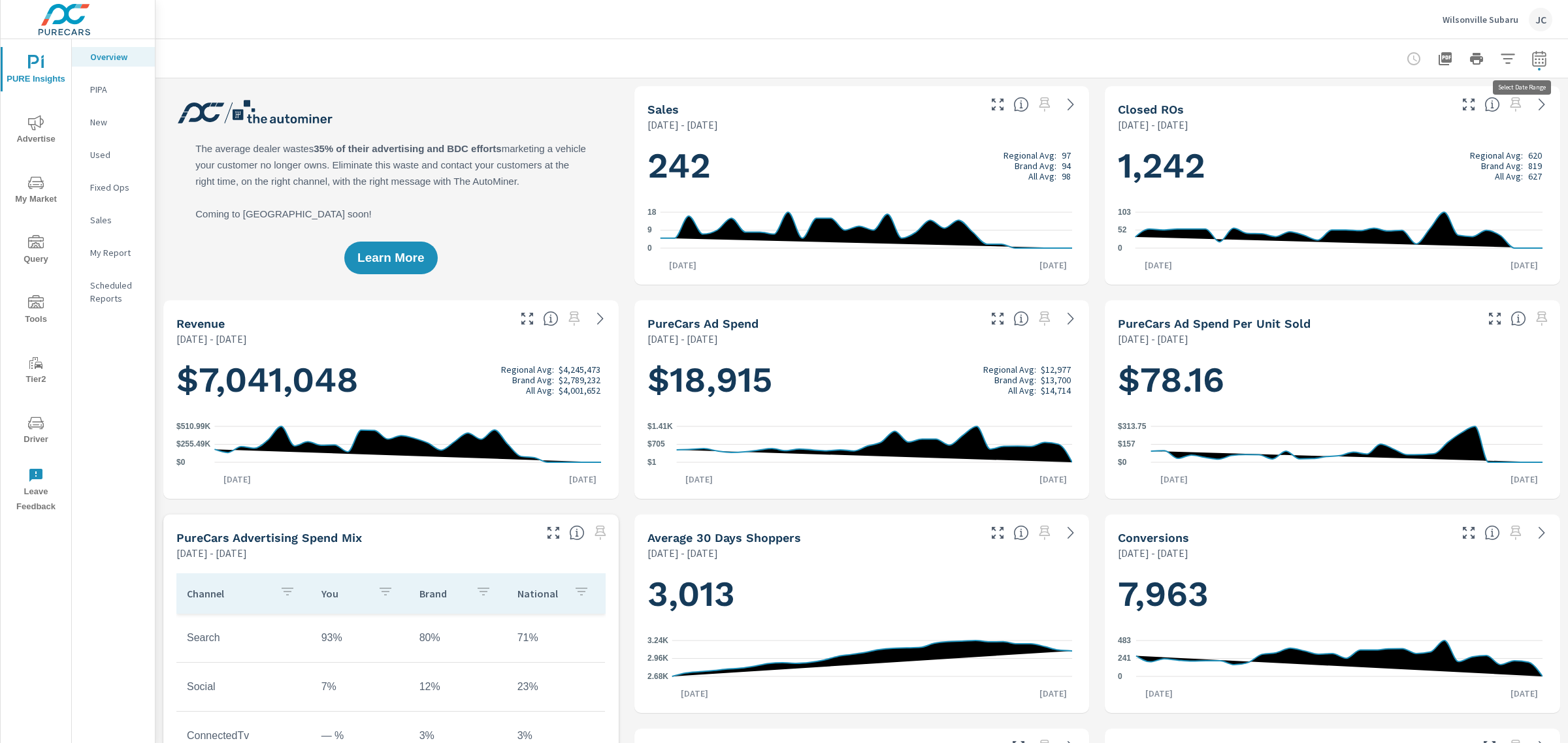
click at [1532, 59] on icon "button" at bounding box center [1539, 59] width 16 height 16
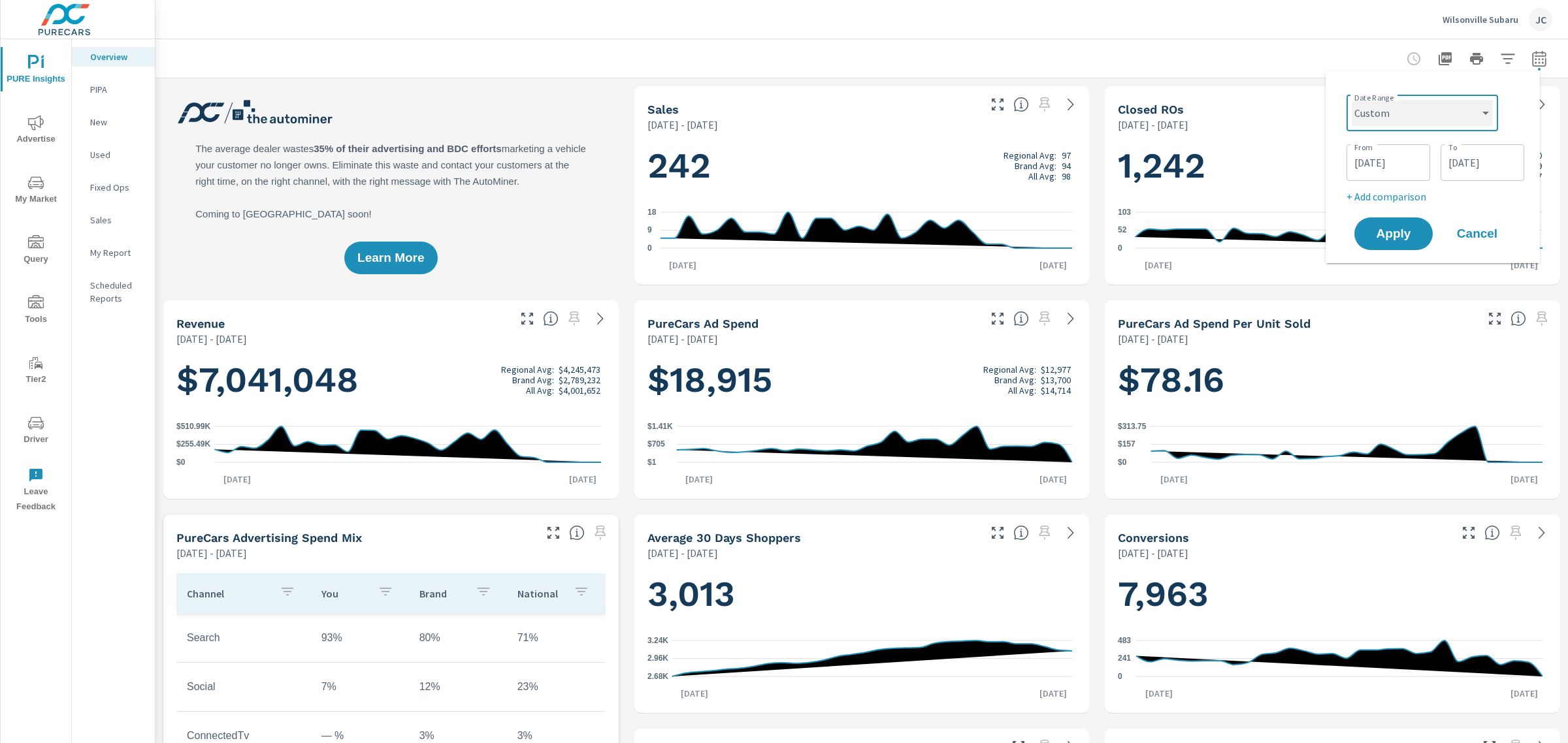
click at [1485, 116] on select "Custom [DATE] Last week Last 7 days Last 14 days Last 30 days Last 45 days Last…" at bounding box center [1422, 113] width 141 height 26
click at [1352, 100] on select "Custom [DATE] Last week Last 7 days Last 14 days Last 30 days Last 45 days Last…" at bounding box center [1422, 113] width 141 height 26
select select "Last month"
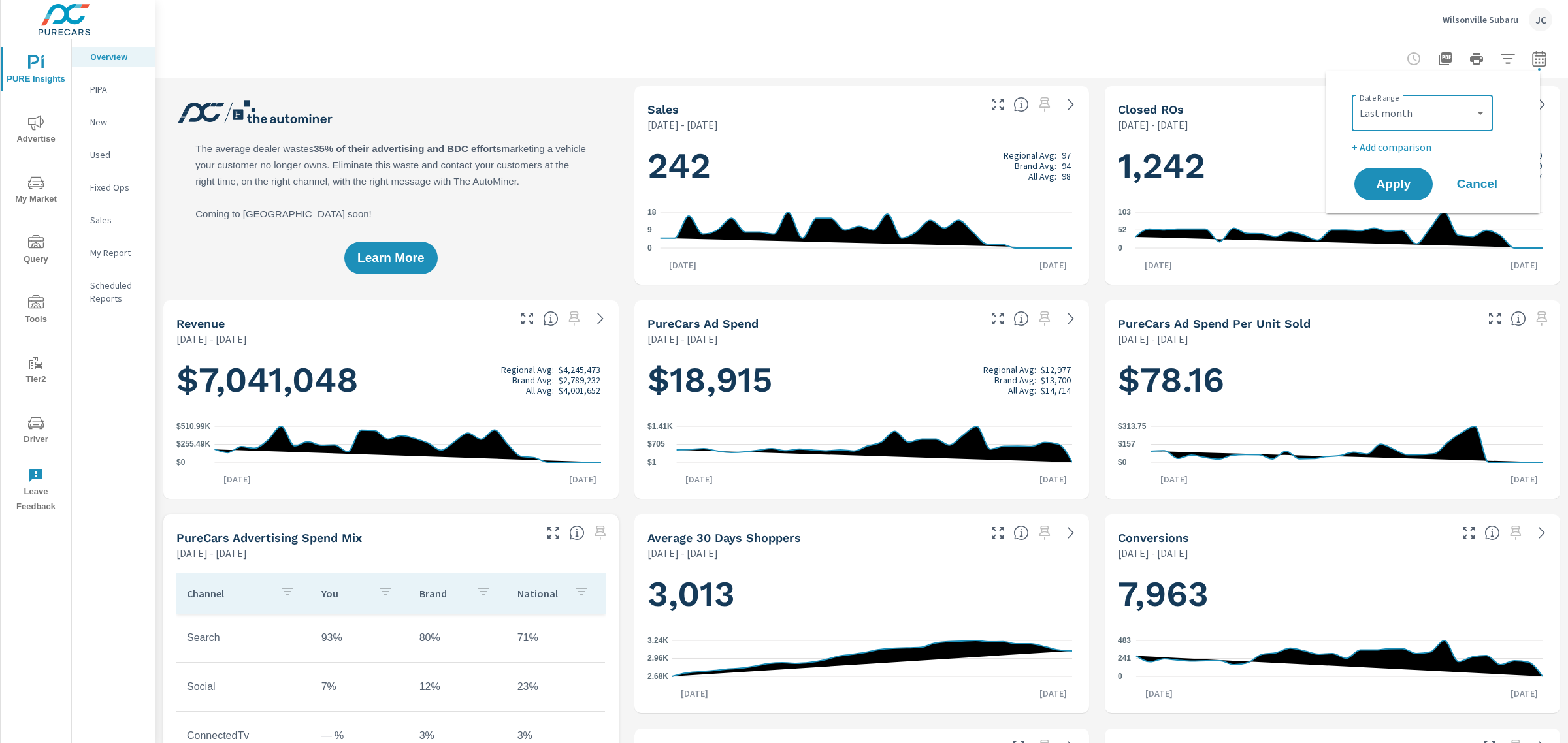
click at [1390, 138] on div "Date Range Custom Yesterday Last week Last 7 days Last 14 days Last 30 days Las…" at bounding box center [1435, 122] width 168 height 66
click at [1392, 137] on div "Date Range Custom Yesterday Last week Last 7 days Last 14 days Last 30 days Las…" at bounding box center [1435, 122] width 168 height 66
click at [1392, 141] on p "+ Add comparison" at bounding box center [1435, 147] width 168 height 16
select select "Previous period"
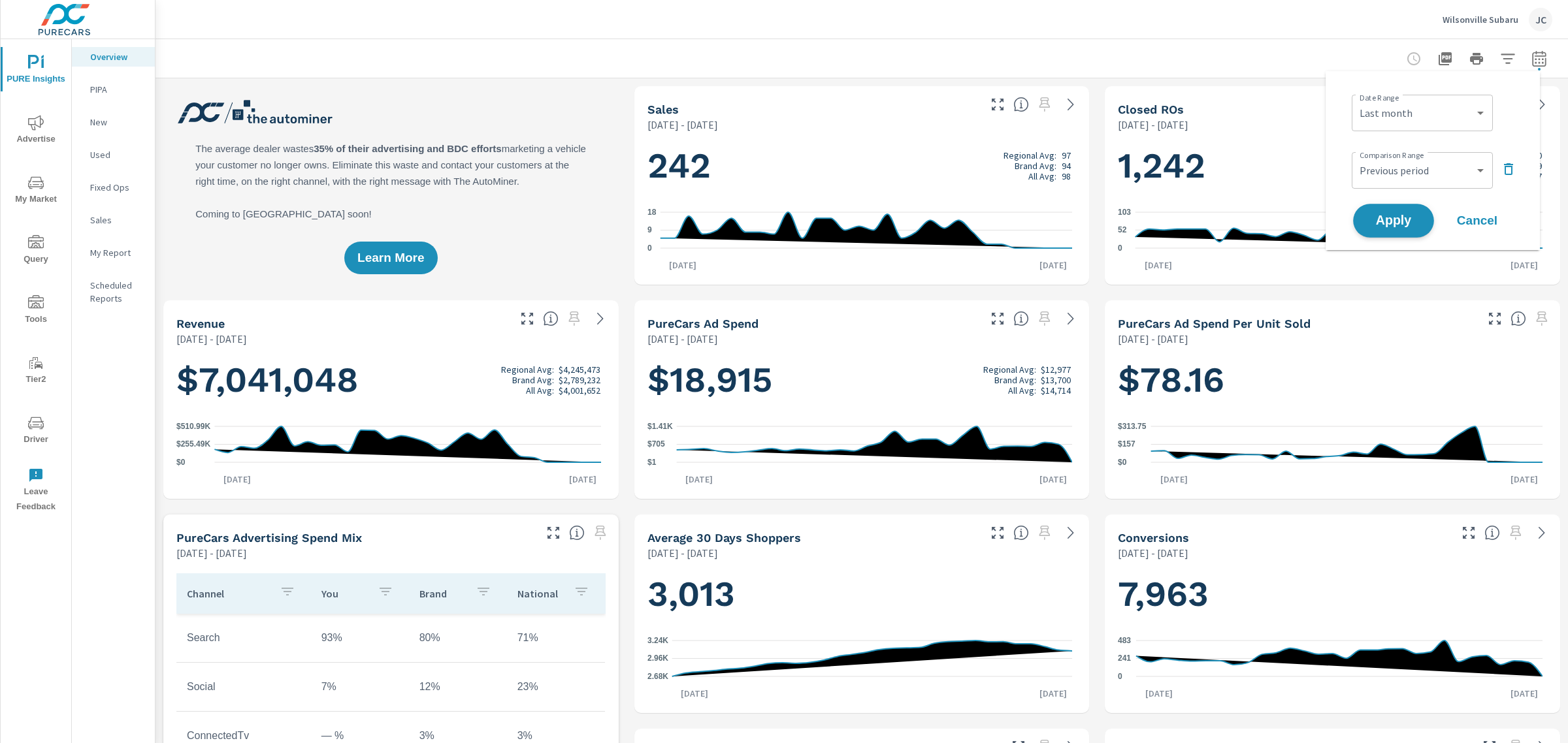
click at [1397, 219] on span "Apply" at bounding box center [1394, 221] width 53 height 12
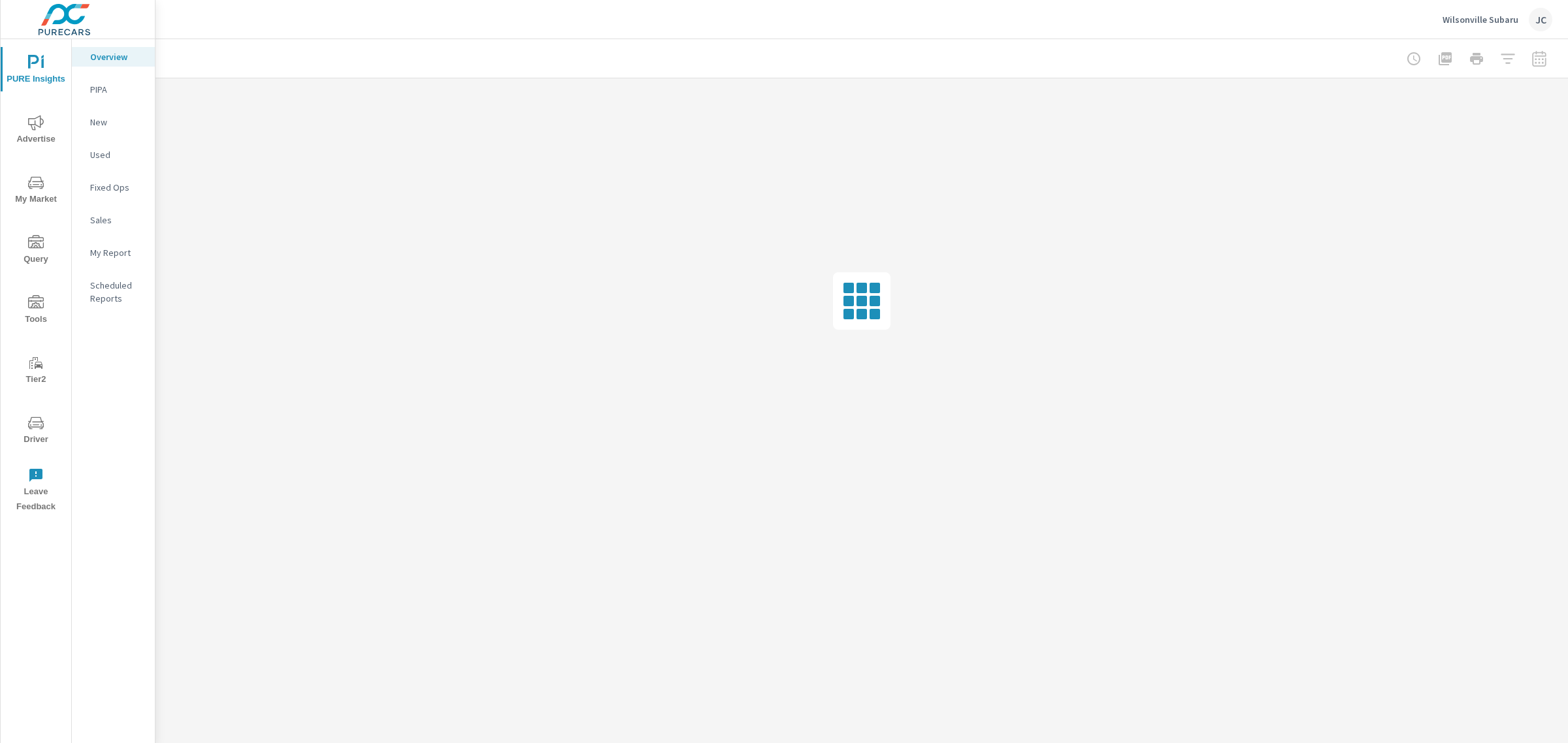
click at [1500, 60] on div at bounding box center [1477, 59] width 152 height 26
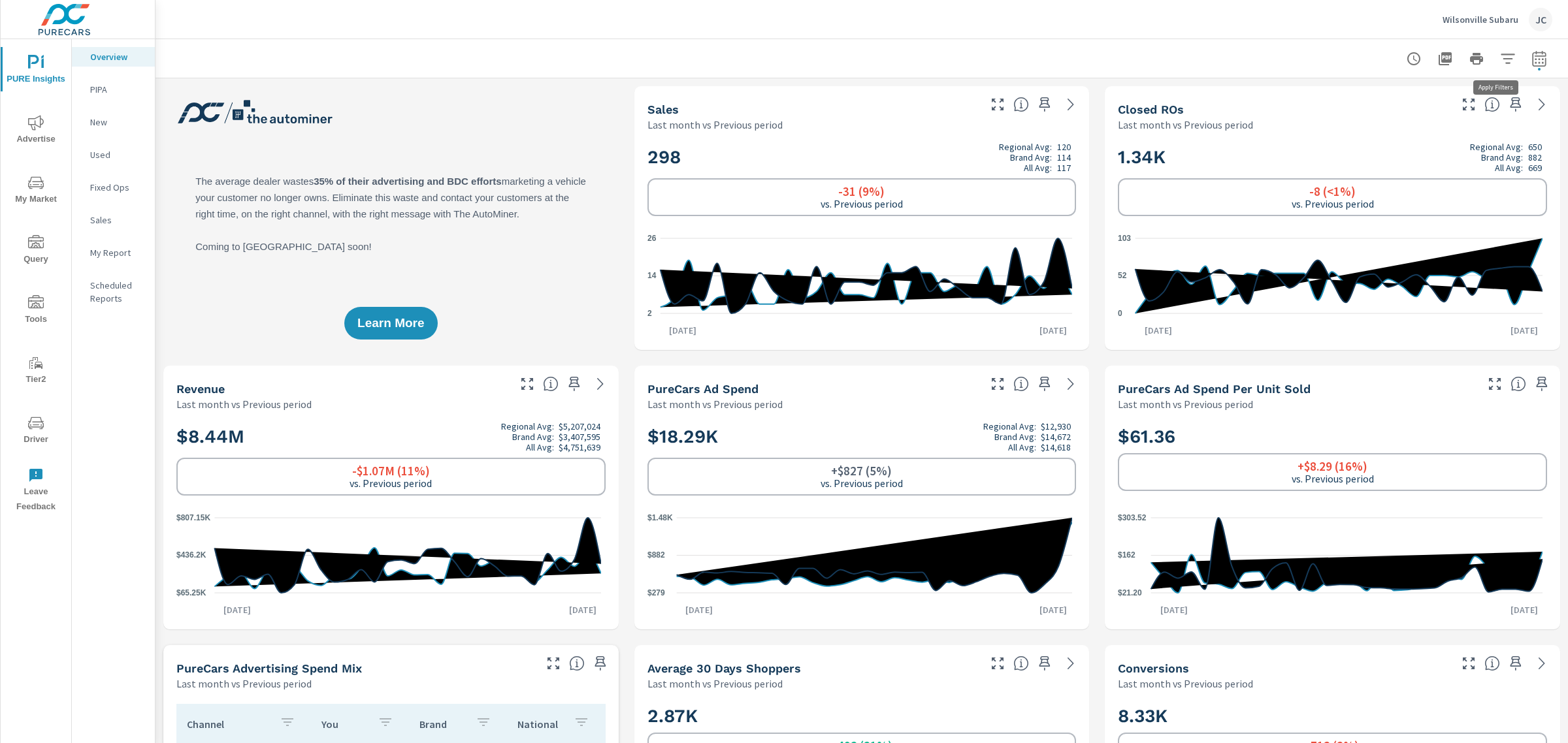
click at [1500, 55] on icon "button" at bounding box center [1508, 59] width 16 height 16
click at [1467, 98] on li "Condition" at bounding box center [1409, 92] width 198 height 32
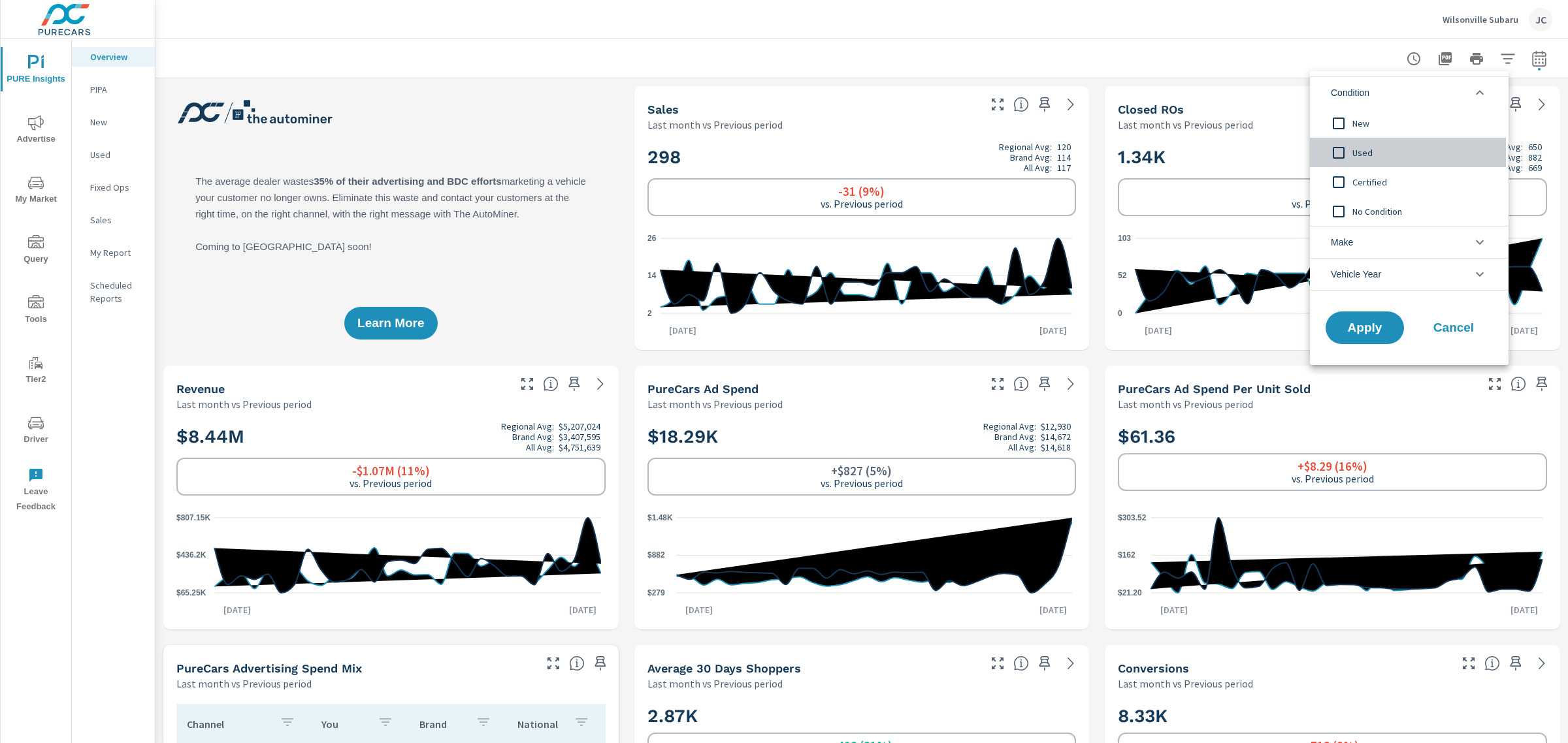
click at [1340, 146] on input "filter options" at bounding box center [1339, 153] width 27 height 27
click at [1349, 331] on span "Apply" at bounding box center [1365, 328] width 53 height 12
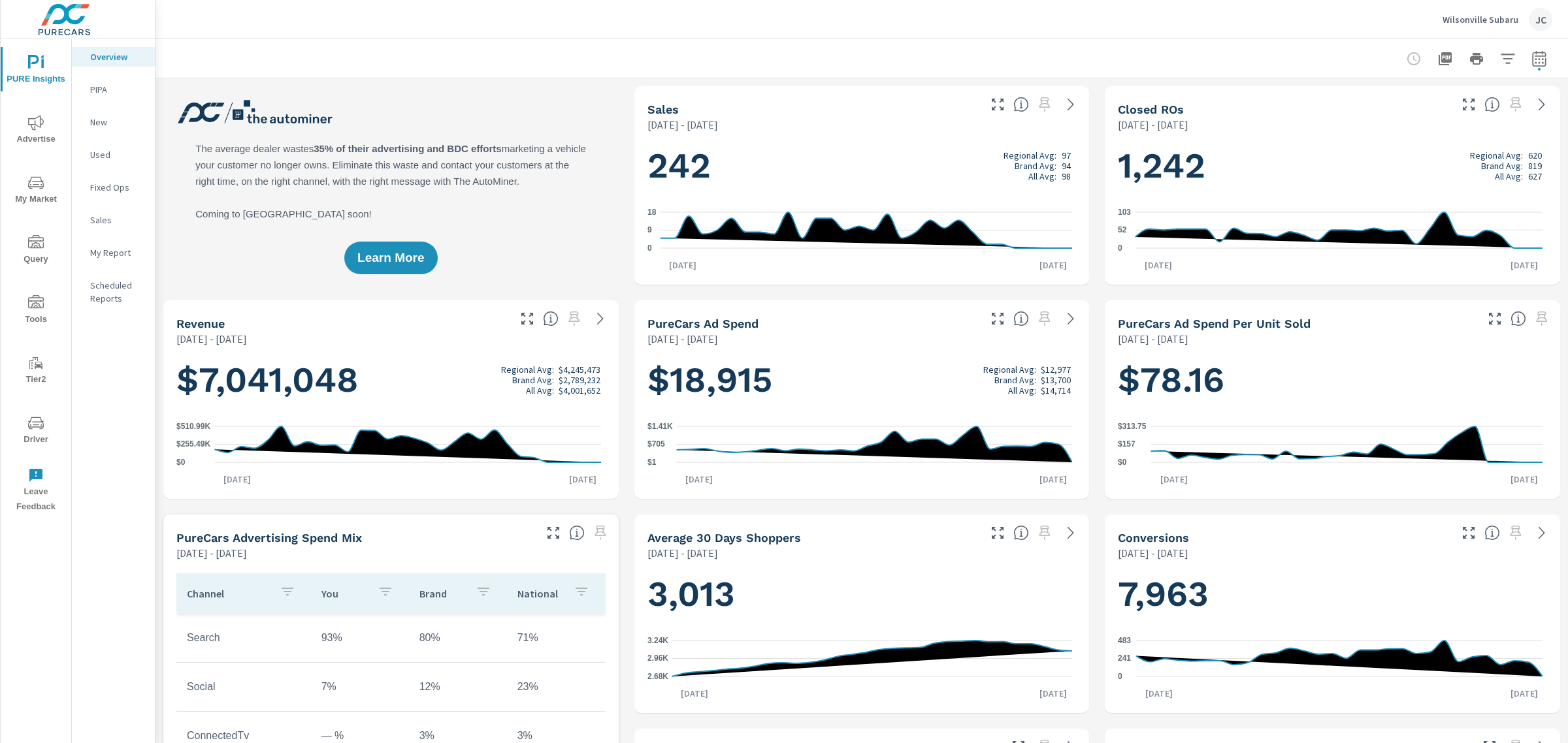
click at [37, 134] on span "Advertise" at bounding box center [36, 131] width 63 height 32
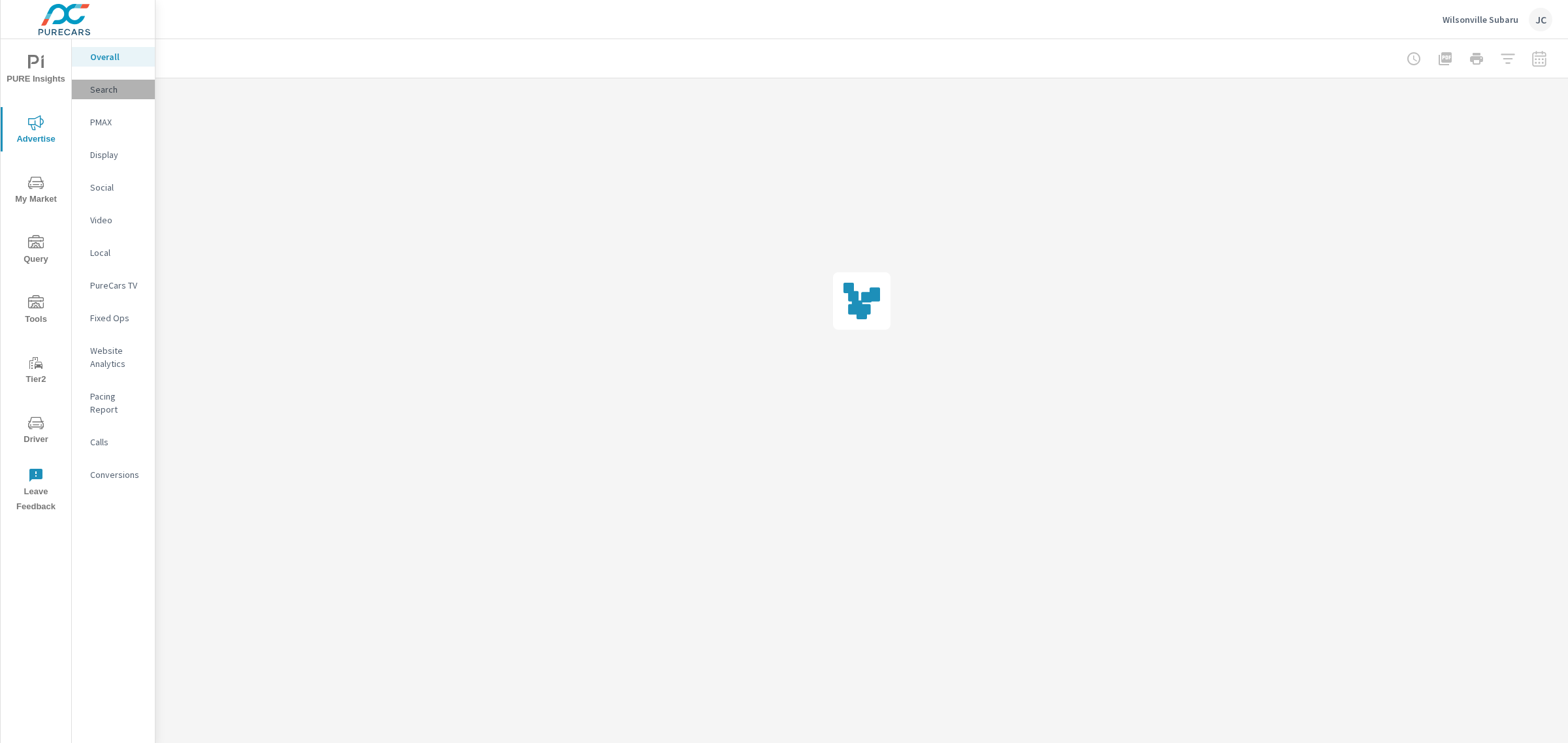
click at [95, 83] on p "Search" at bounding box center [117, 89] width 54 height 13
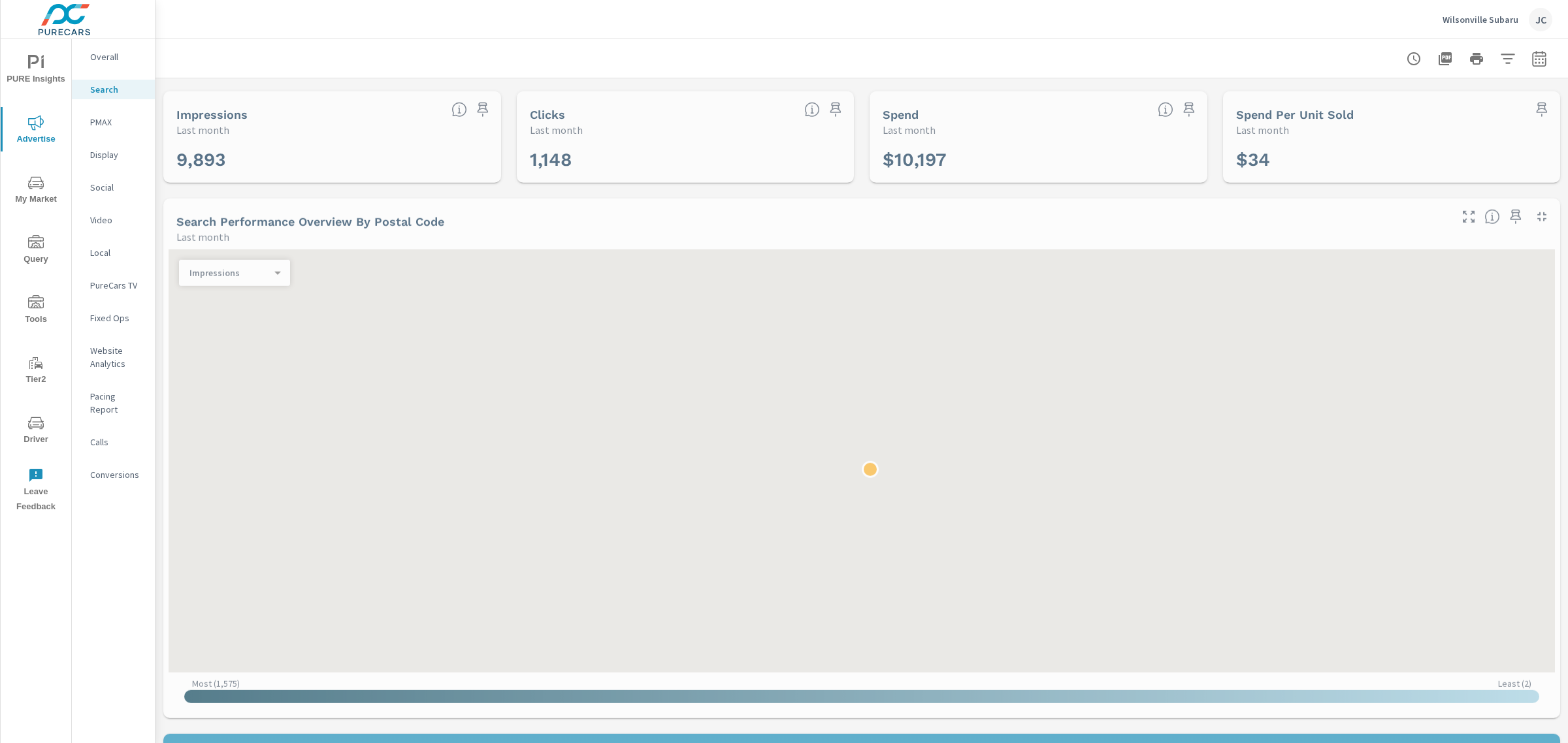
scroll to position [390, 0]
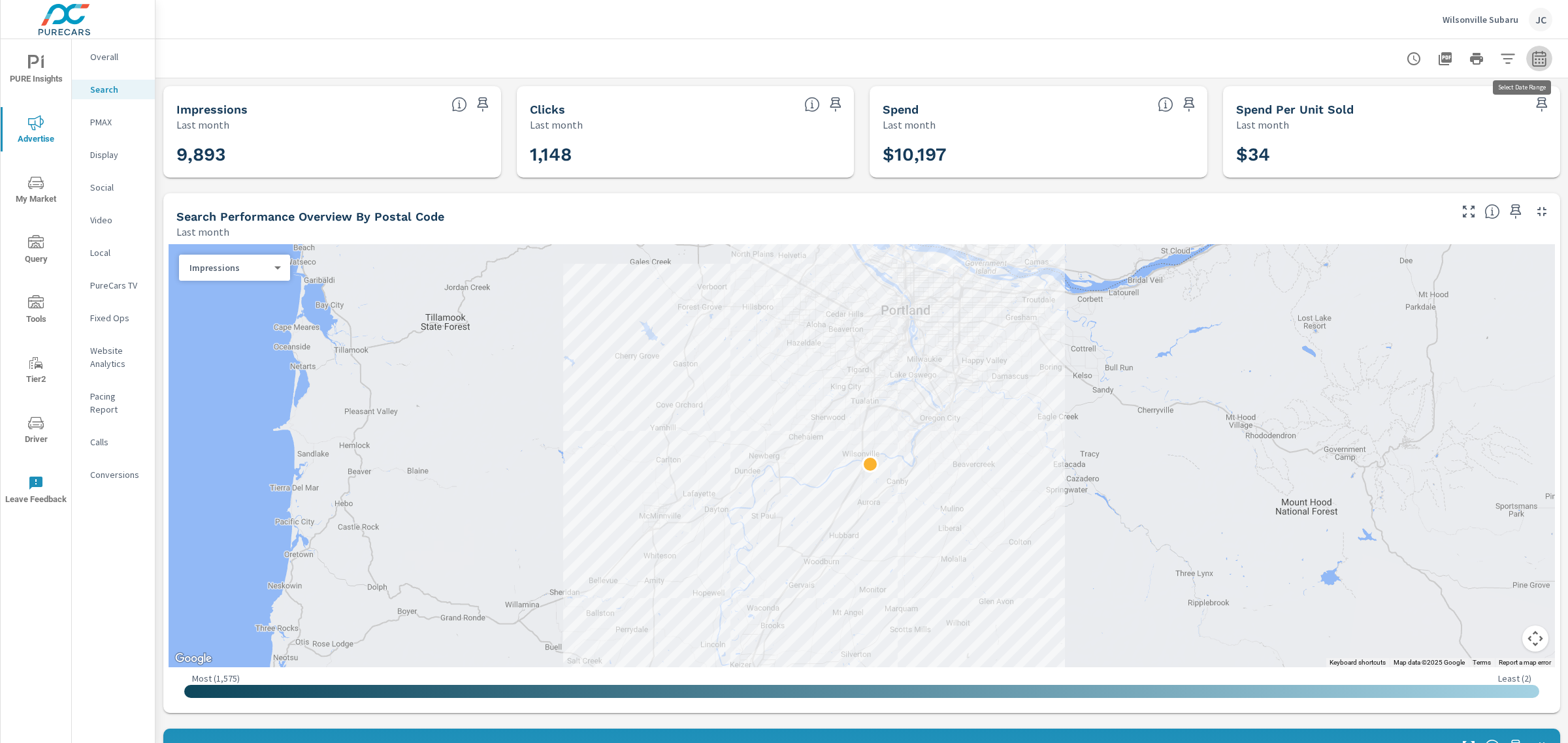
click at [1526, 66] on button "button" at bounding box center [1539, 59] width 26 height 26
select select "Last month"
click at [1435, 141] on p "+ Add comparison" at bounding box center [1435, 147] width 168 height 16
select select "Previous period"
click at [1422, 206] on button "Apply" at bounding box center [1394, 221] width 81 height 34
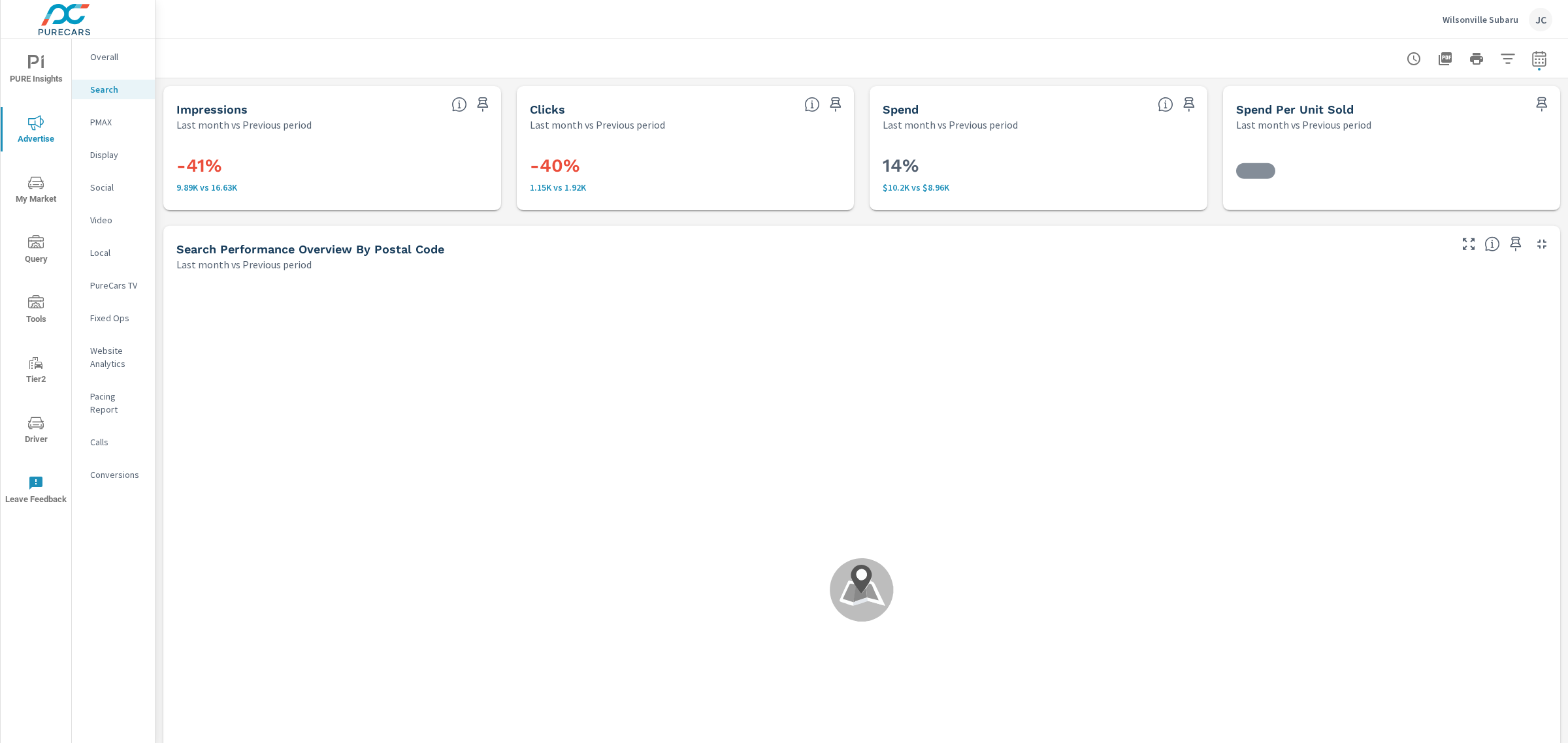
scroll to position [343, 0]
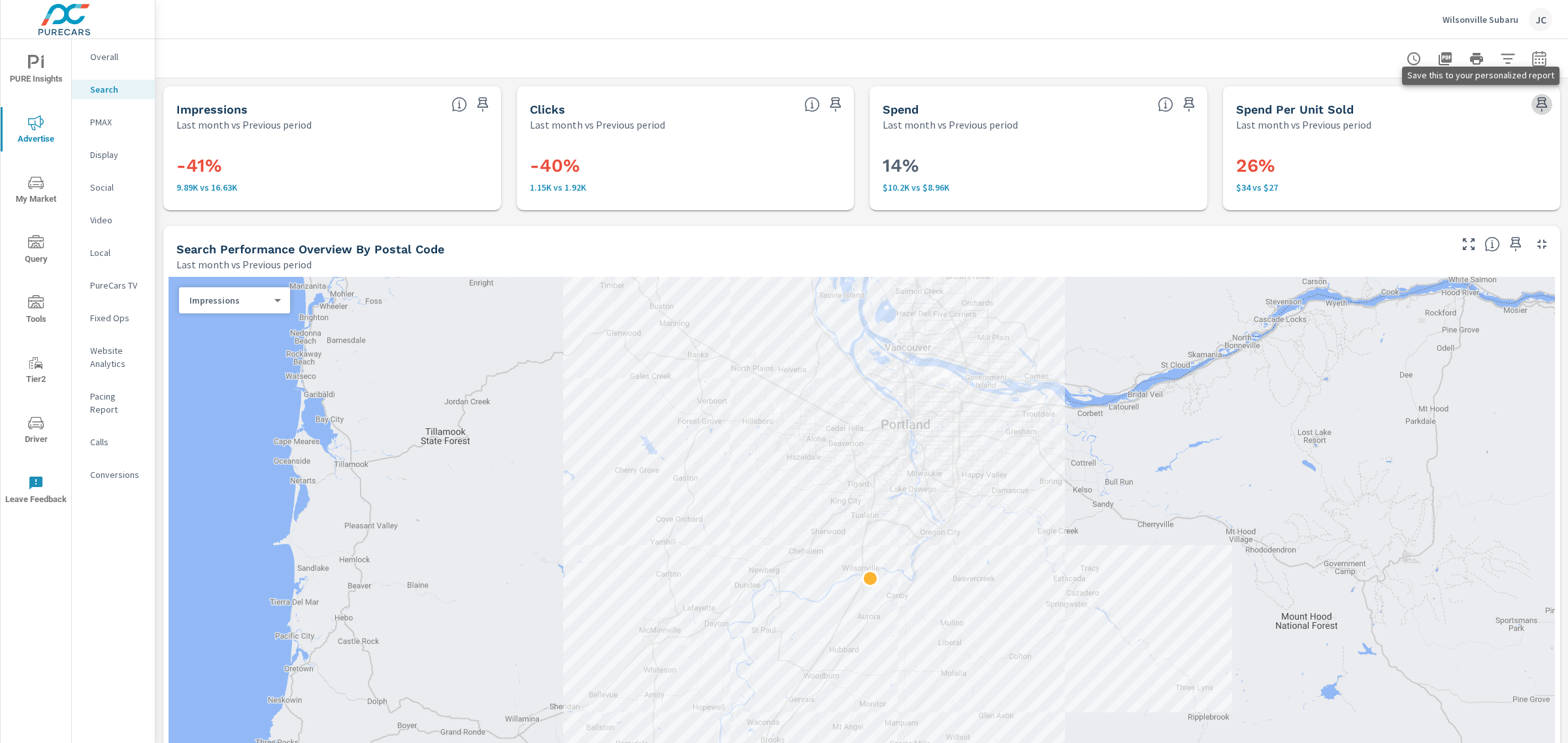
click at [1534, 103] on icon "button" at bounding box center [1542, 104] width 16 height 16
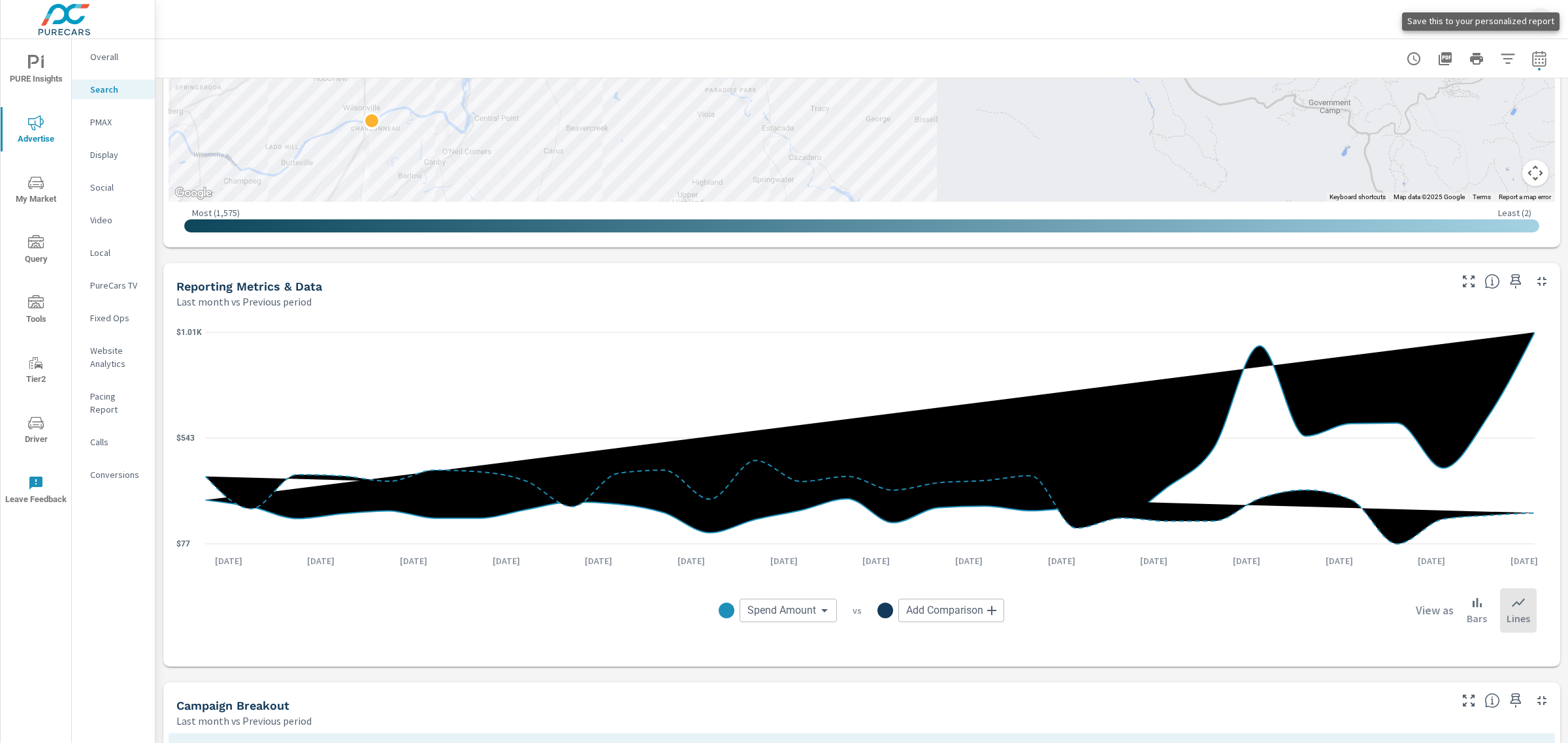
scroll to position [710, 0]
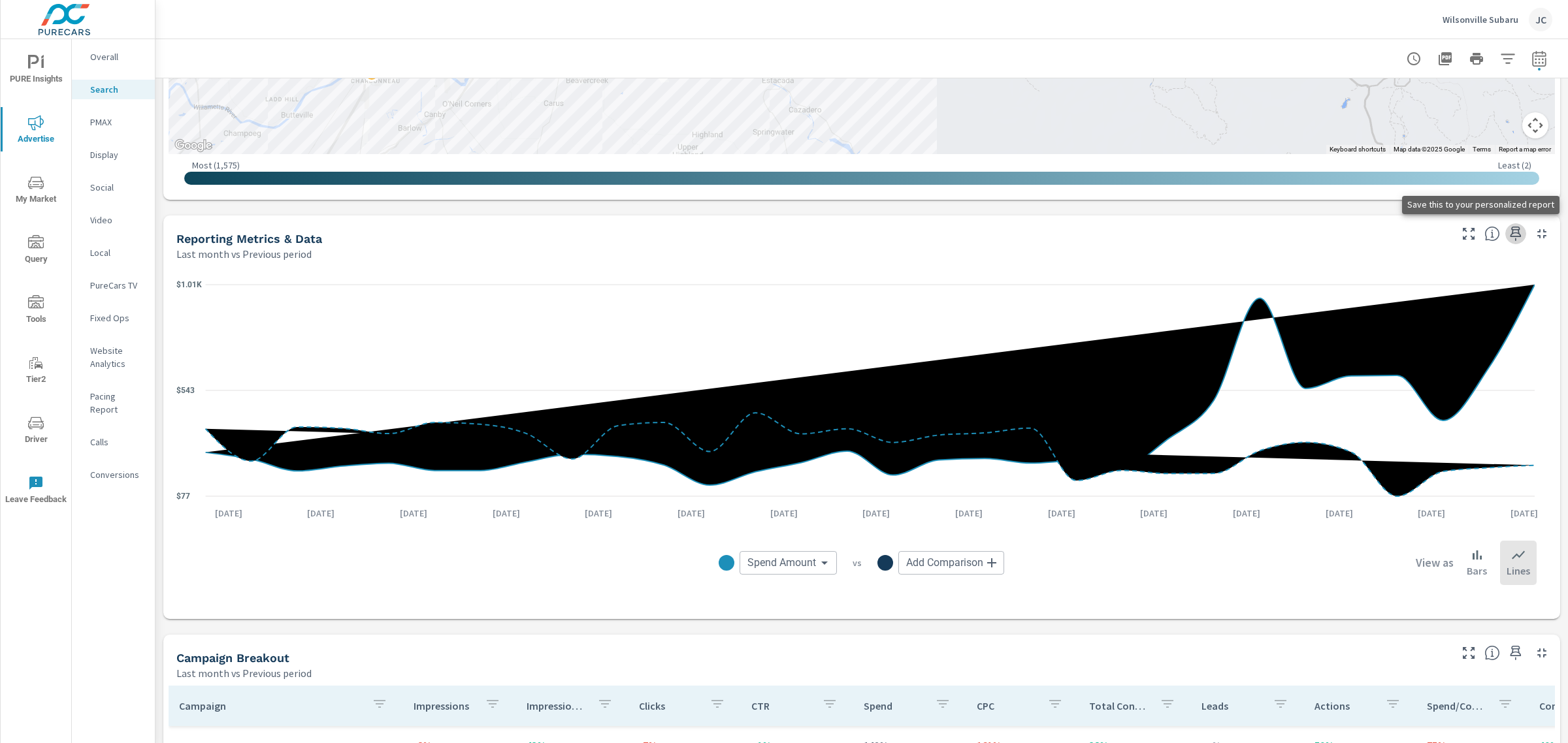
click at [1511, 229] on icon "button" at bounding box center [1516, 234] width 11 height 14
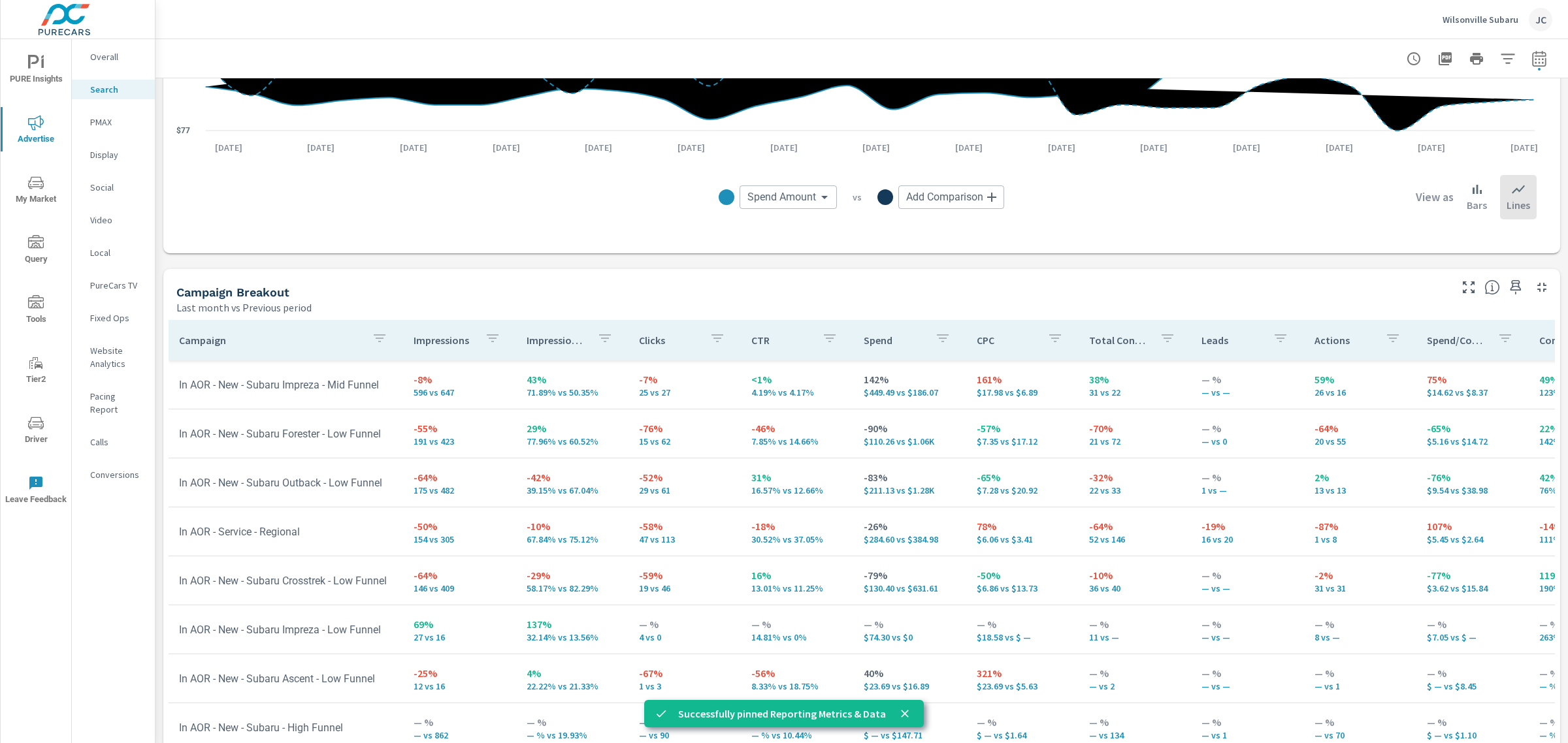
scroll to position [1151, 0]
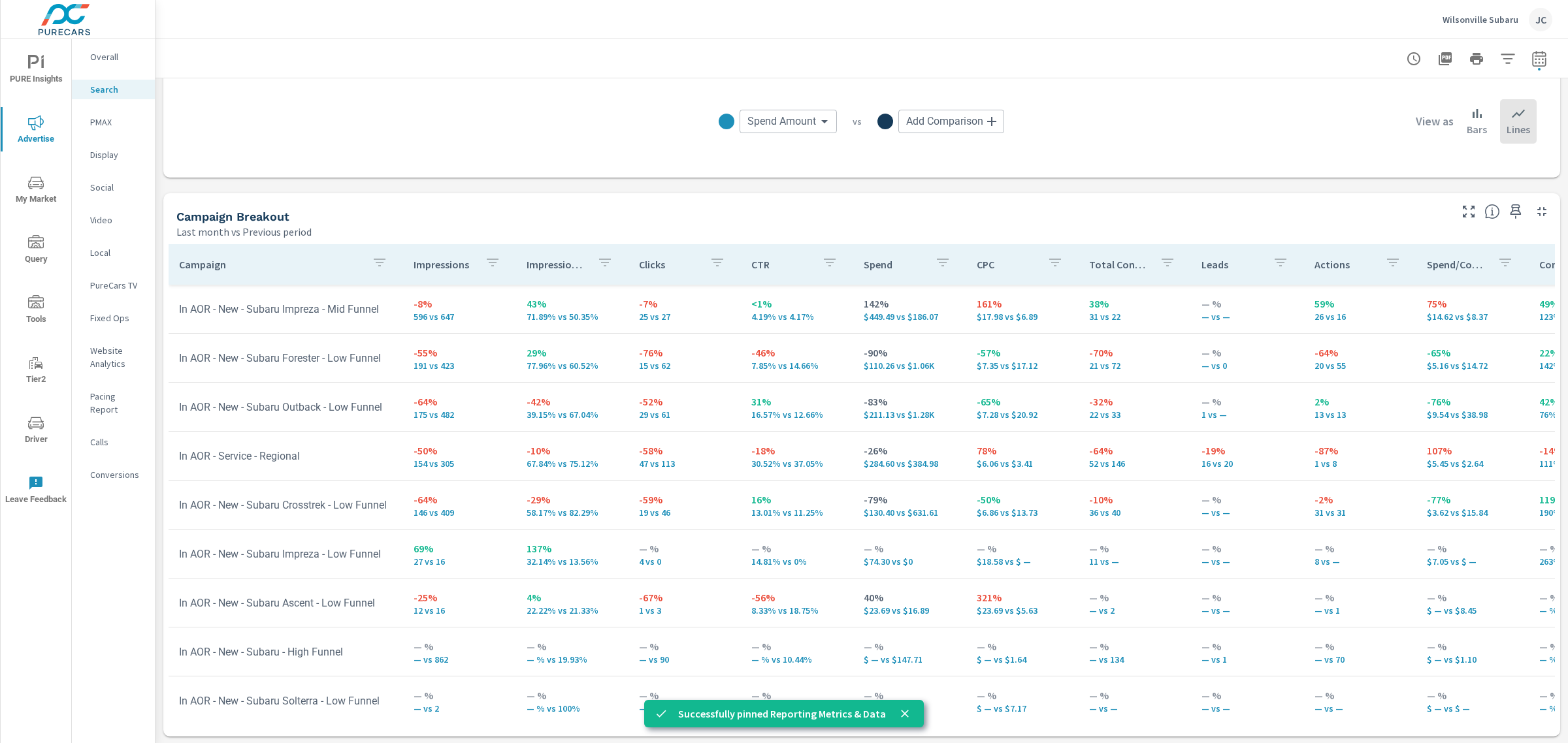
click at [1508, 204] on icon "button" at bounding box center [1515, 211] width 16 height 16
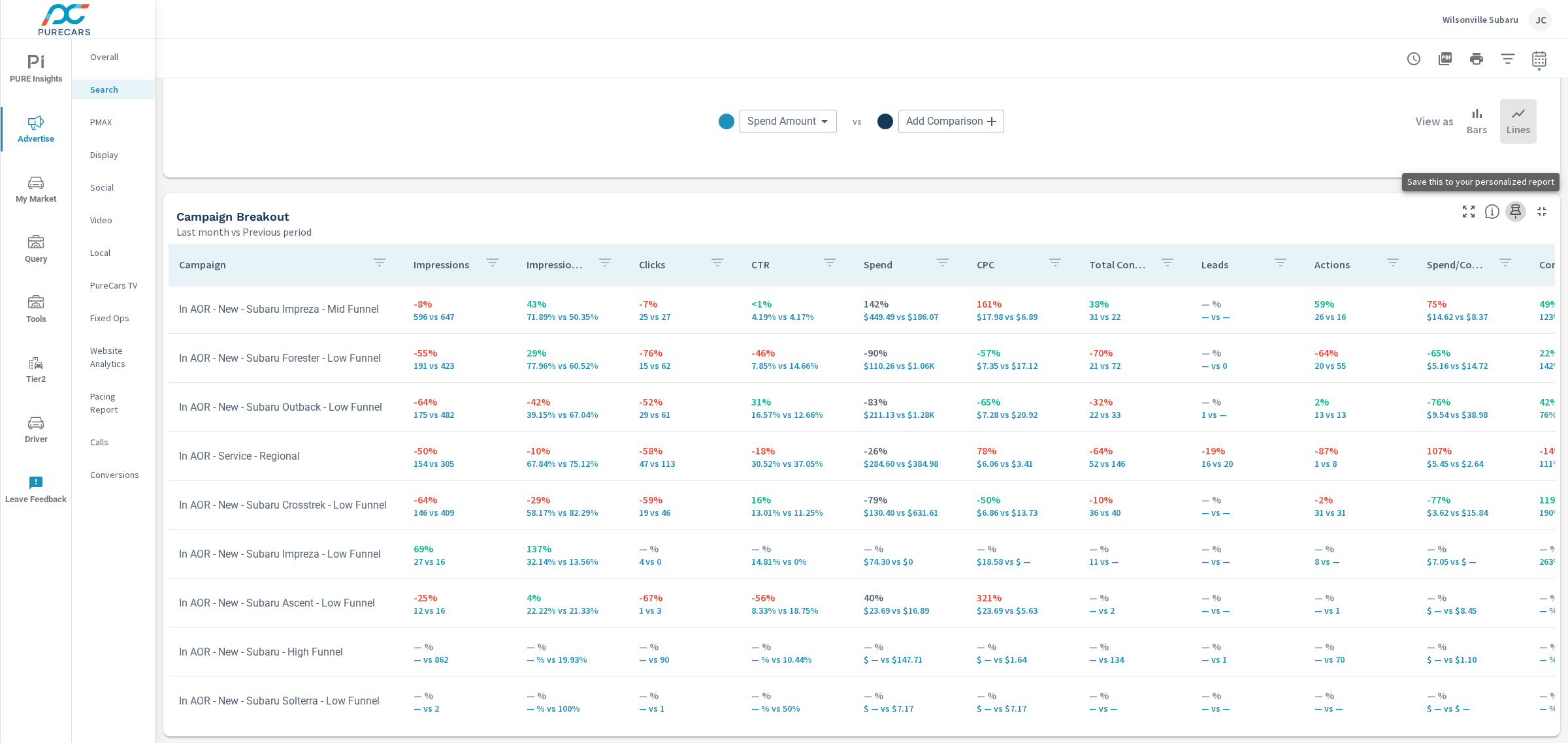
click at [1508, 210] on icon "button" at bounding box center [1515, 211] width 16 height 16
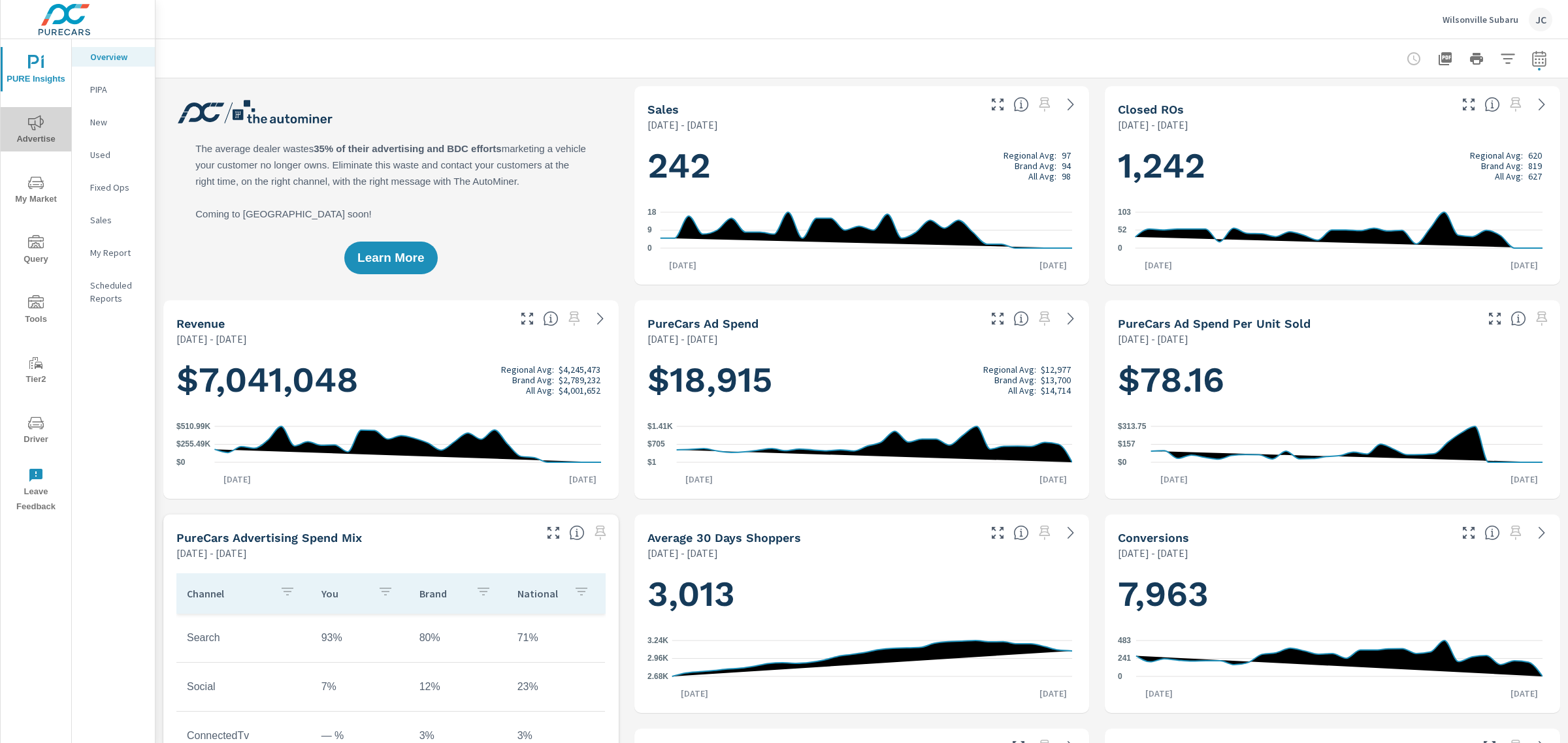
click at [36, 120] on icon "nav menu" at bounding box center [36, 122] width 16 height 16
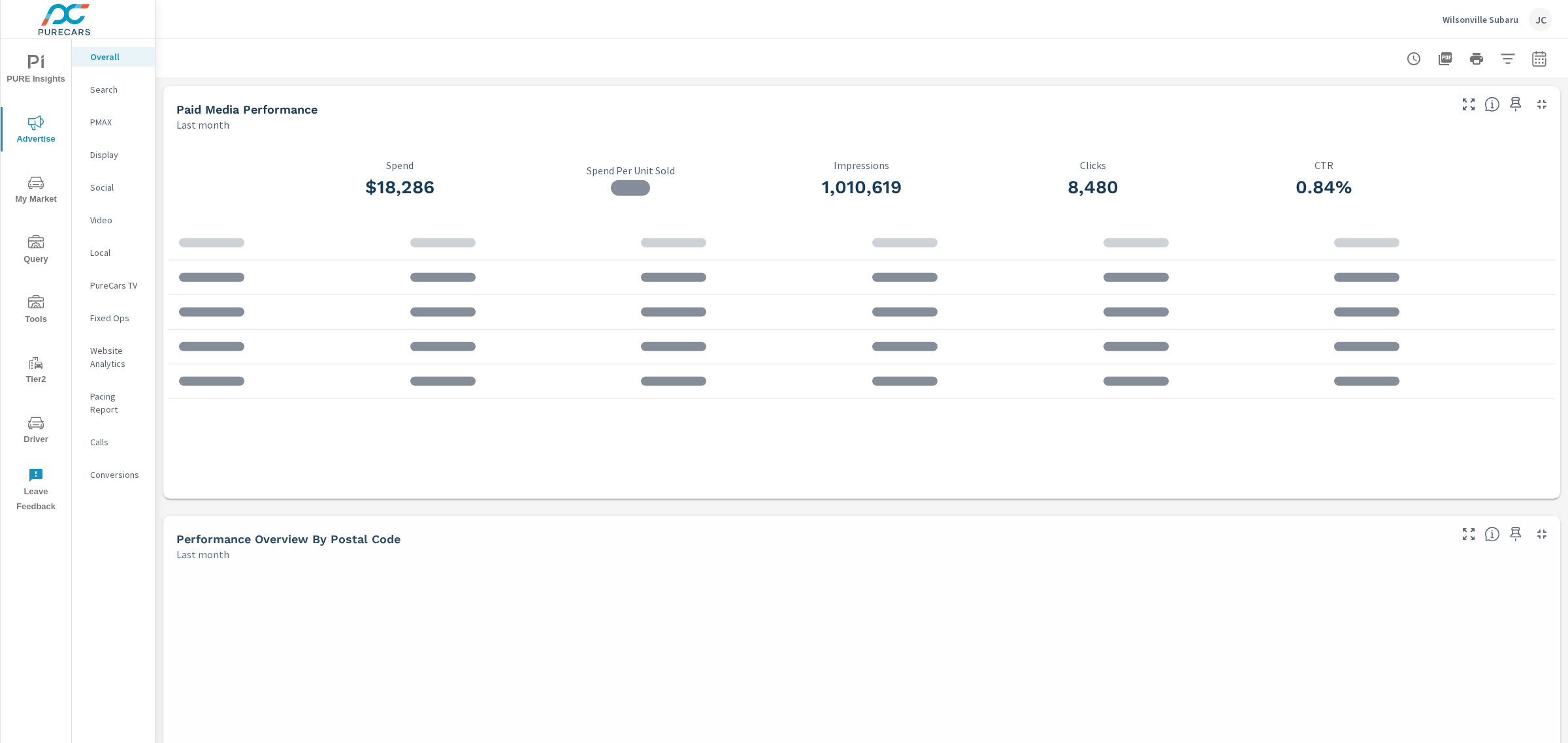
click at [124, 124] on p "PMAX" at bounding box center [117, 122] width 54 height 13
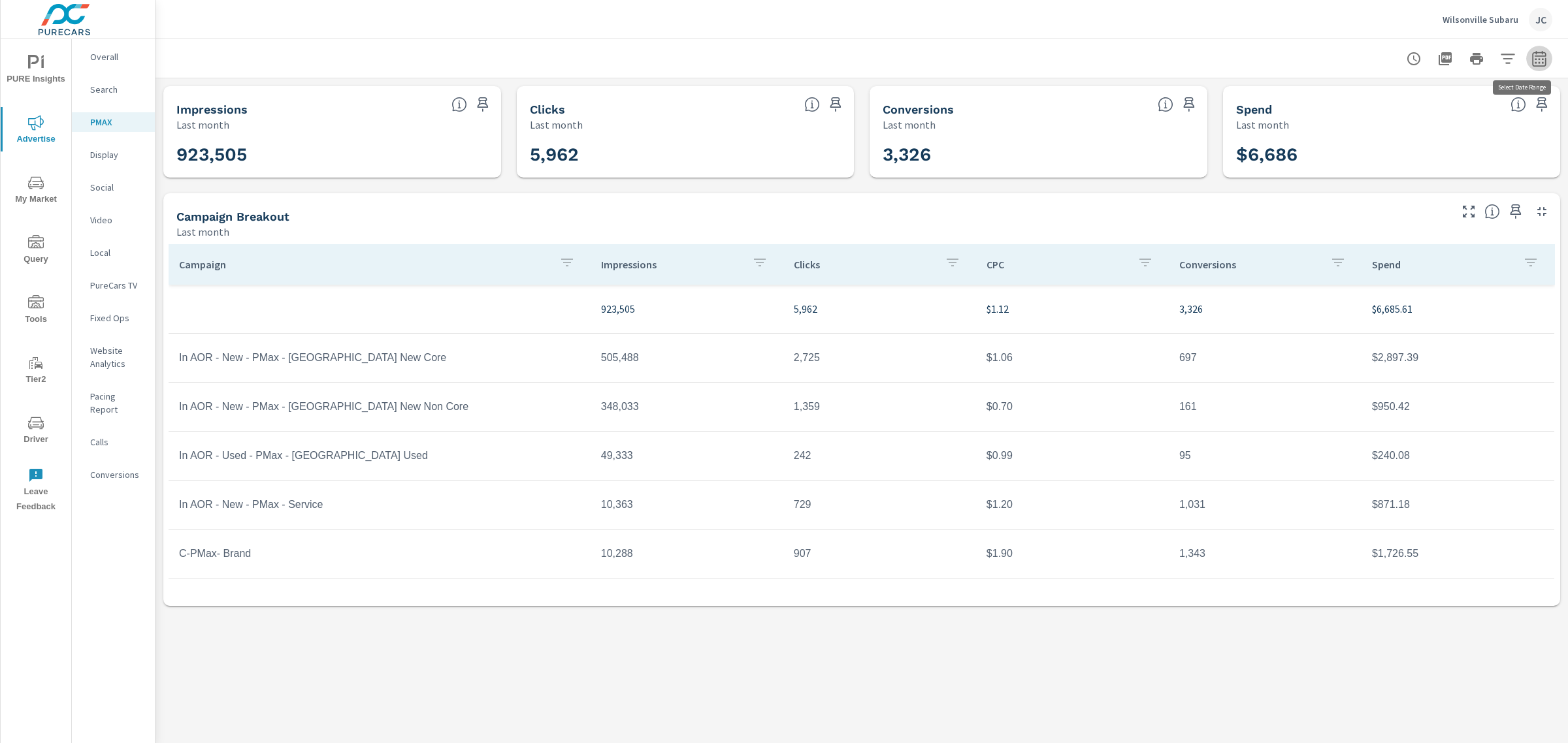
click at [1543, 57] on icon "button" at bounding box center [1539, 59] width 16 height 16
select select "Last month"
click at [1416, 144] on p "+ Add comparison" at bounding box center [1448, 147] width 168 height 16
select select "Previous period"
click at [1407, 209] on button "Apply" at bounding box center [1406, 221] width 81 height 34
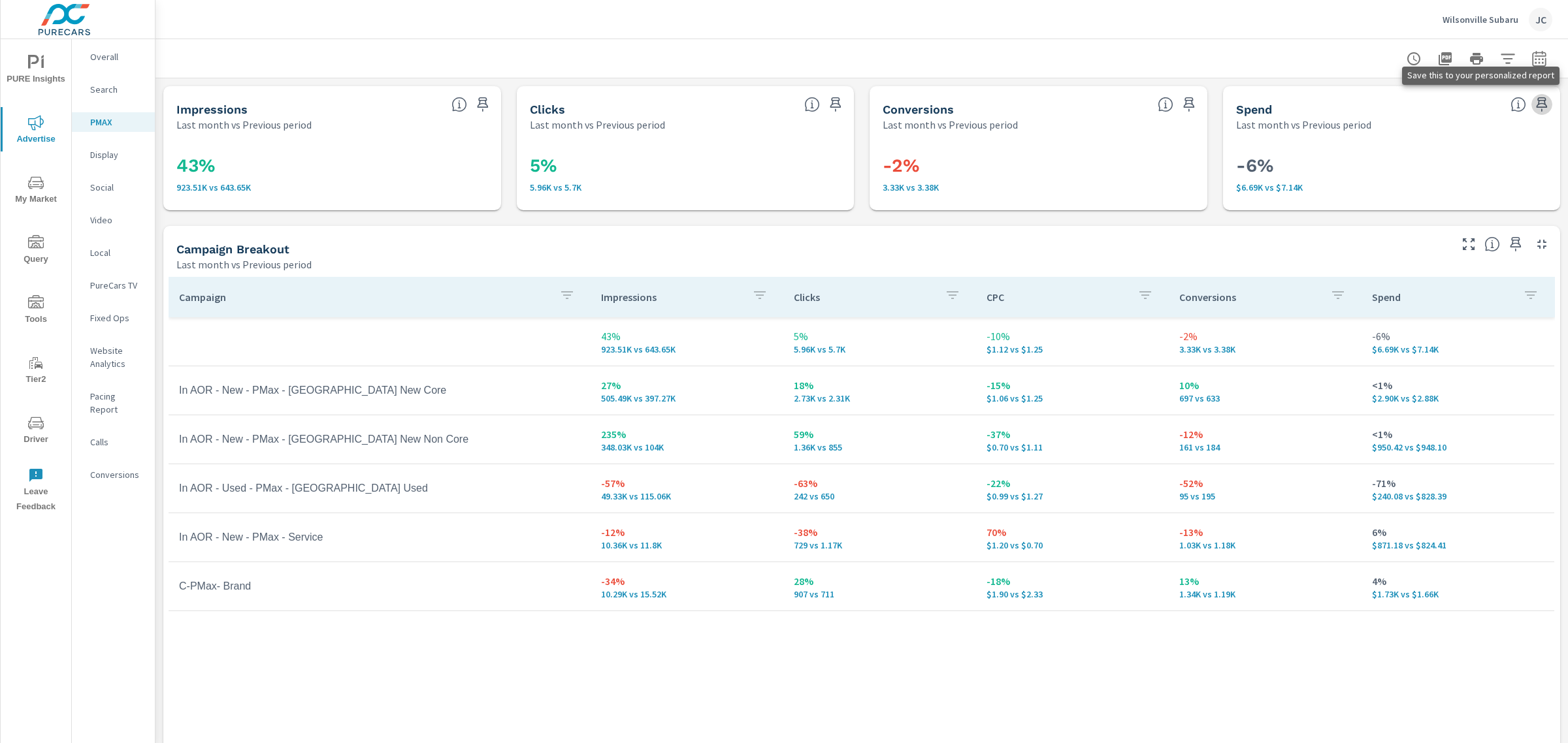
click at [1534, 96] on icon "button" at bounding box center [1542, 104] width 16 height 16
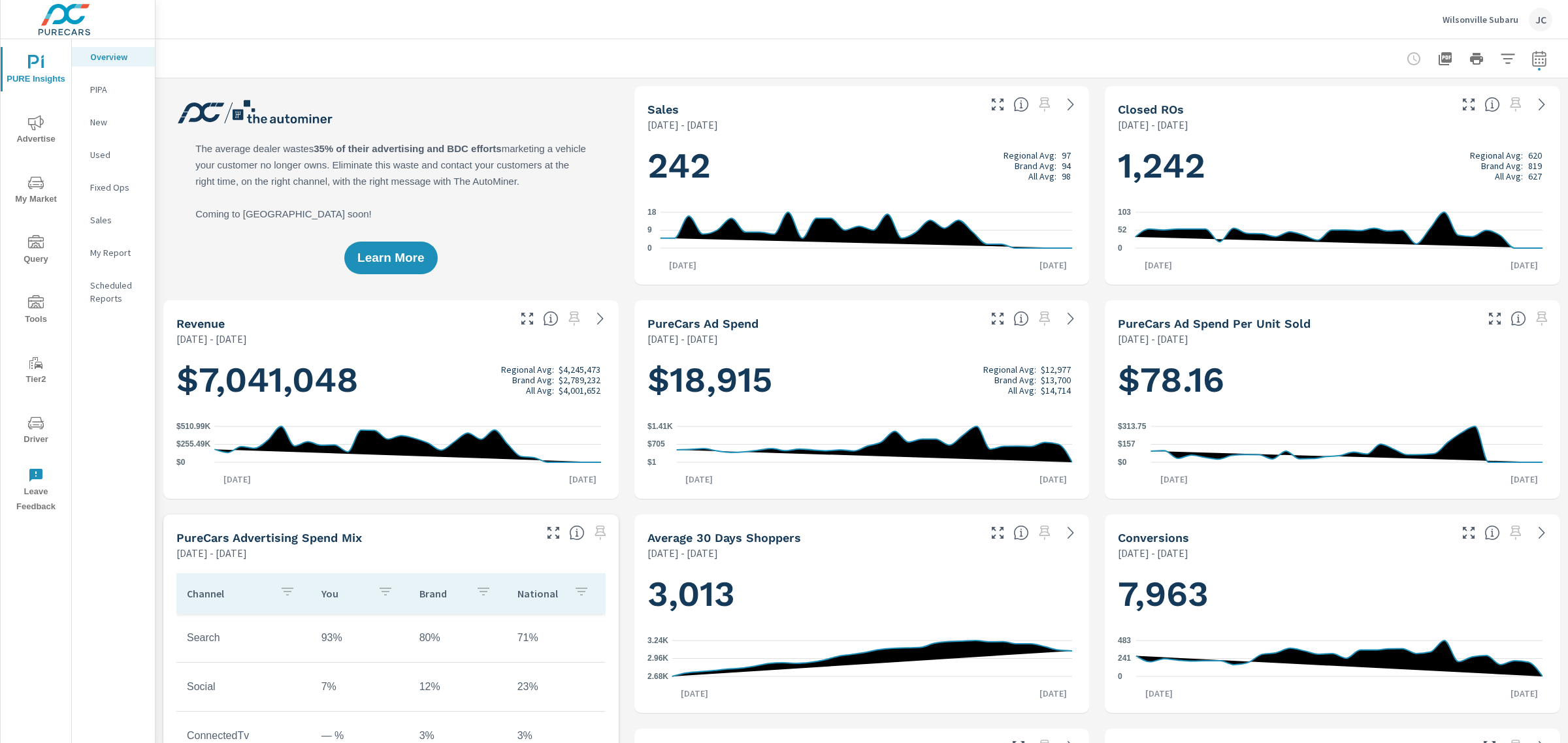
click at [37, 128] on icon "nav menu" at bounding box center [36, 122] width 16 height 16
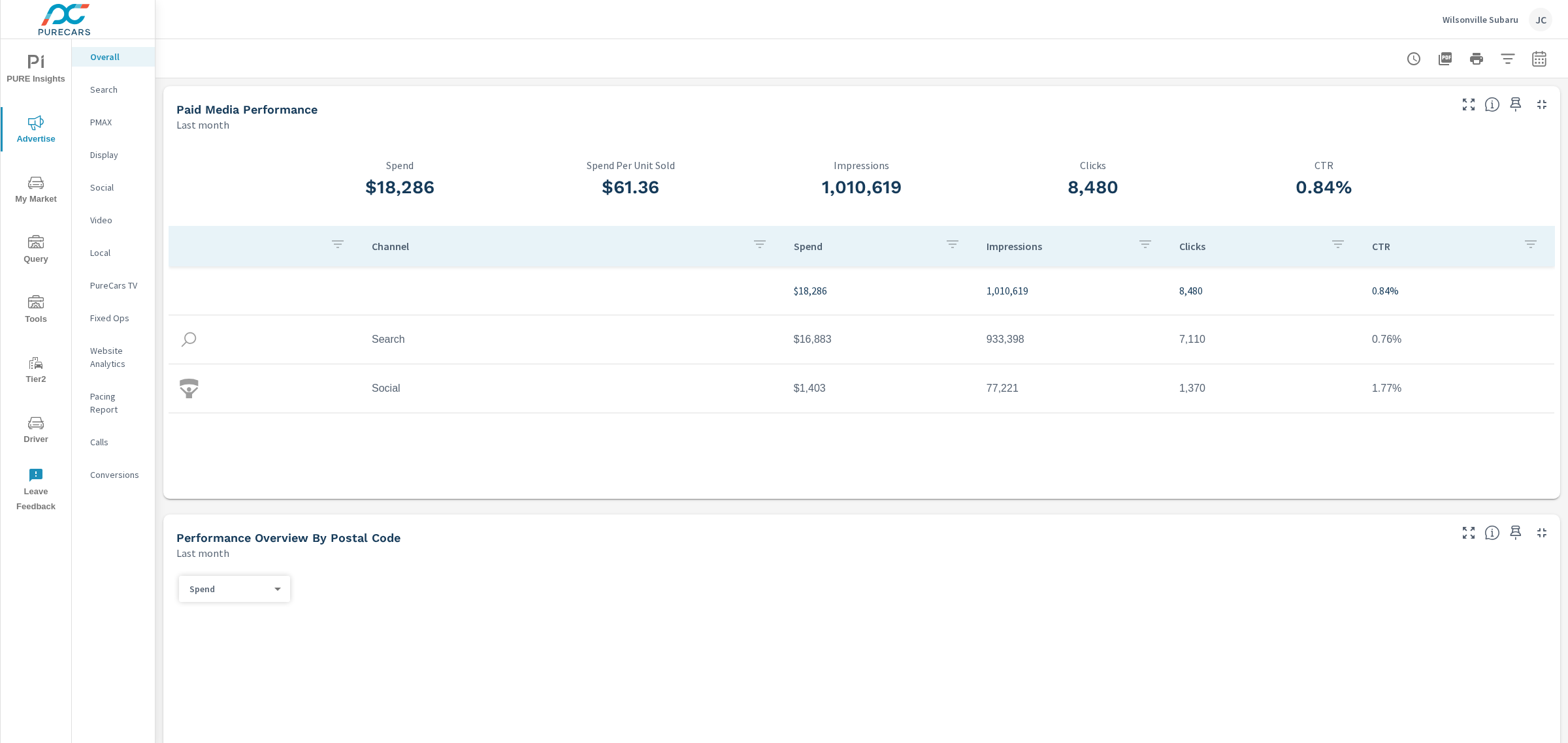
click at [115, 190] on p "Social" at bounding box center [117, 187] width 54 height 13
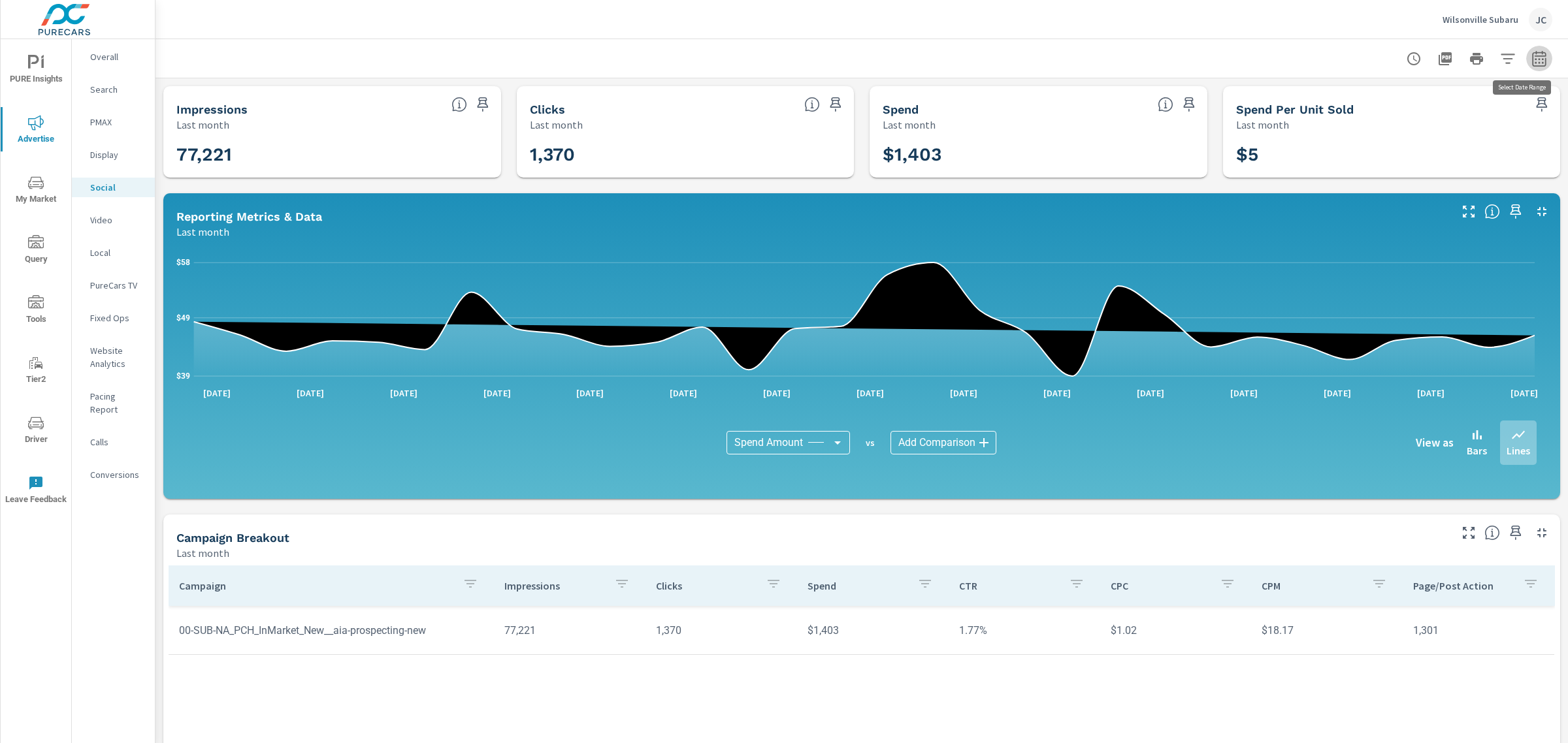
click at [1526, 62] on button "button" at bounding box center [1539, 59] width 26 height 26
select select "Last month"
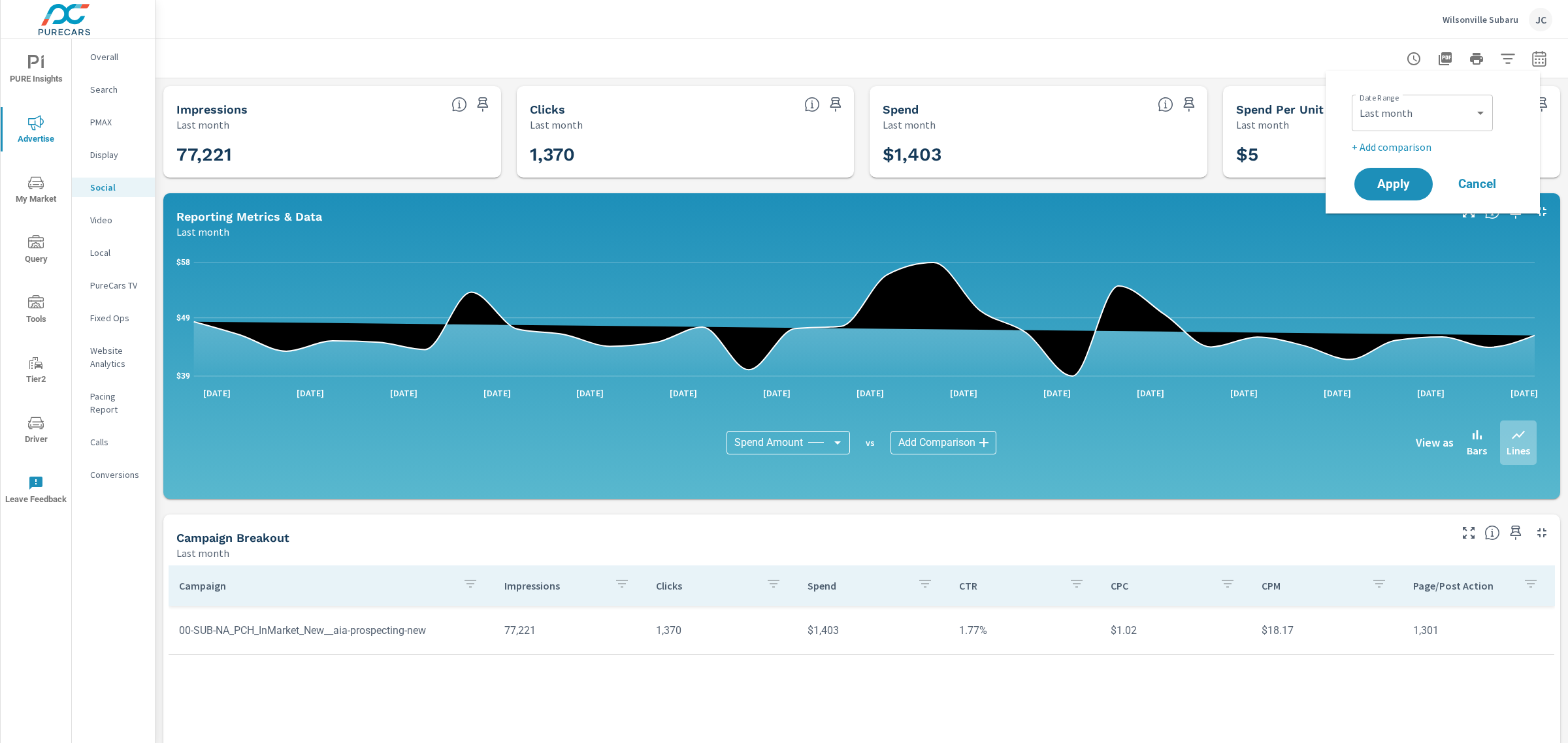
click at [1413, 141] on p "+ Add comparison" at bounding box center [1435, 147] width 168 height 16
select select "Previous period"
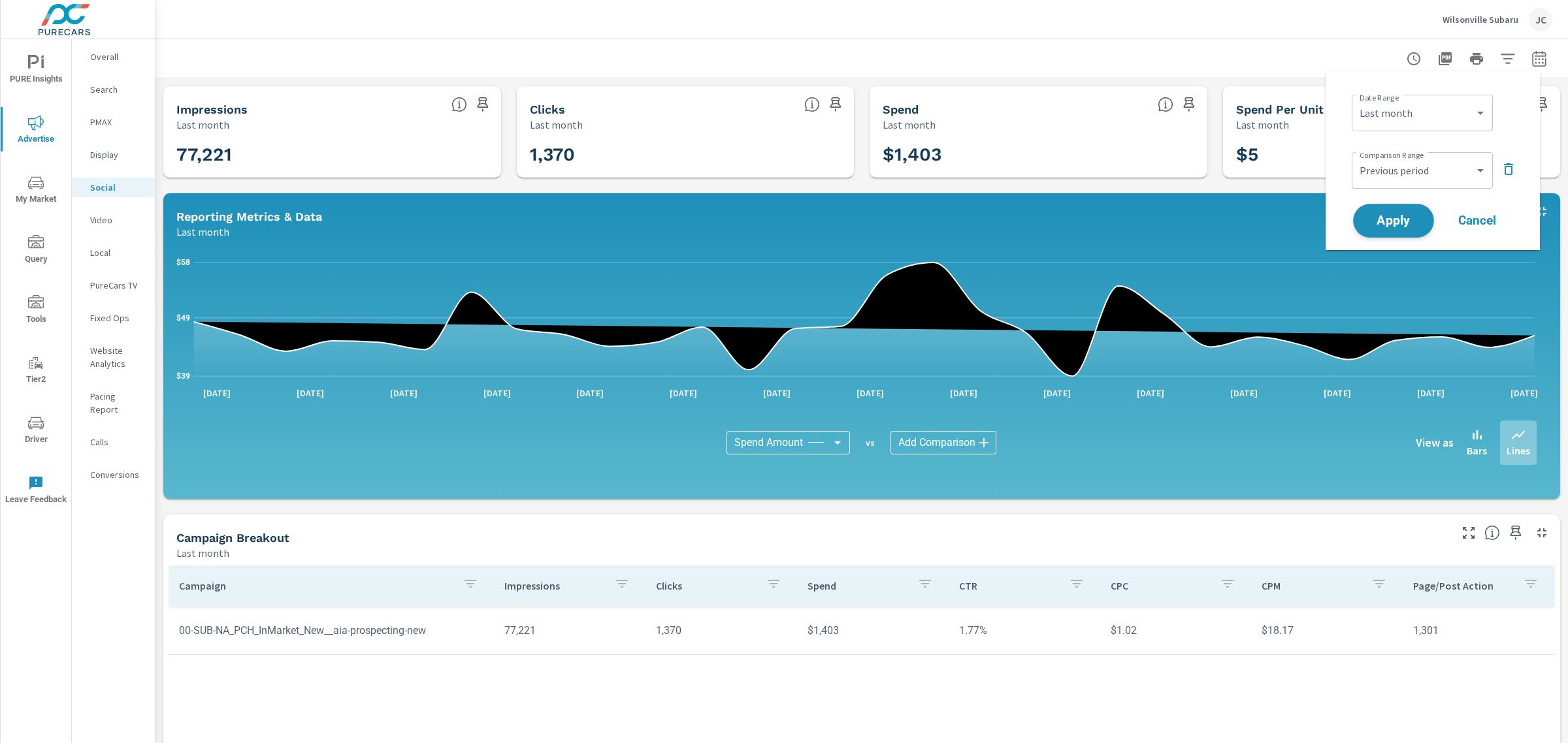
click at [1409, 217] on span "Apply" at bounding box center [1394, 221] width 53 height 12
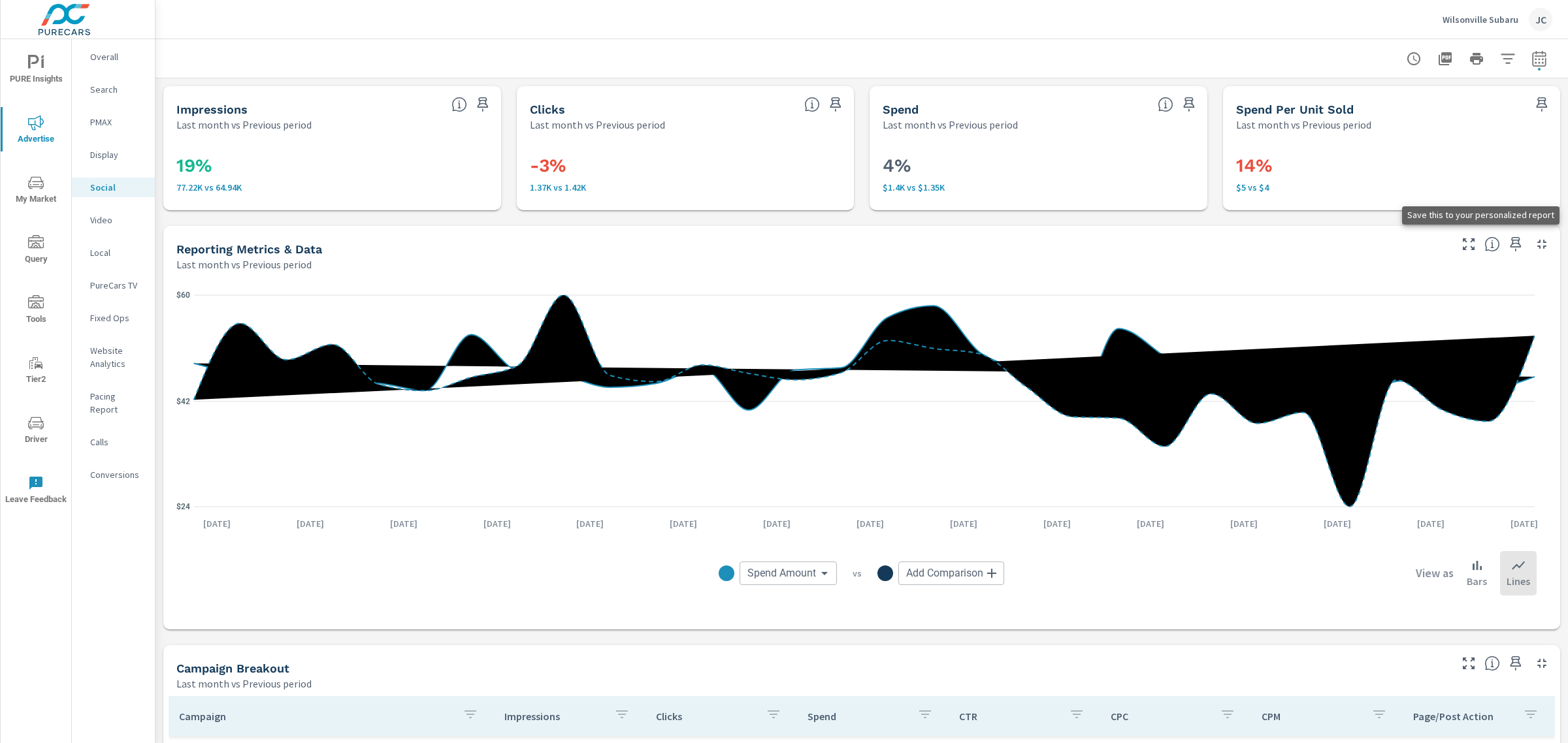
click at [1511, 247] on icon "button" at bounding box center [1516, 244] width 11 height 14
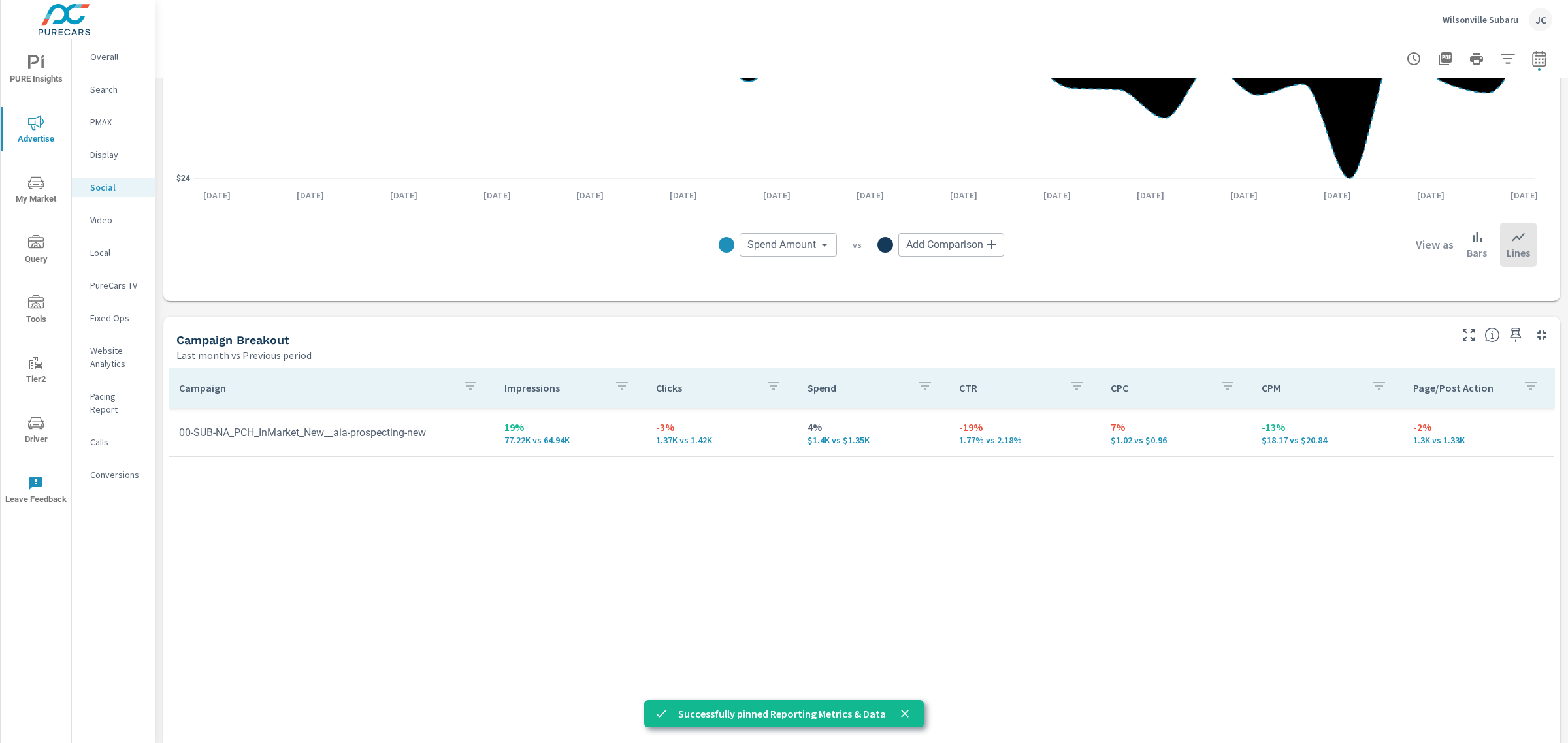
scroll to position [335, 0]
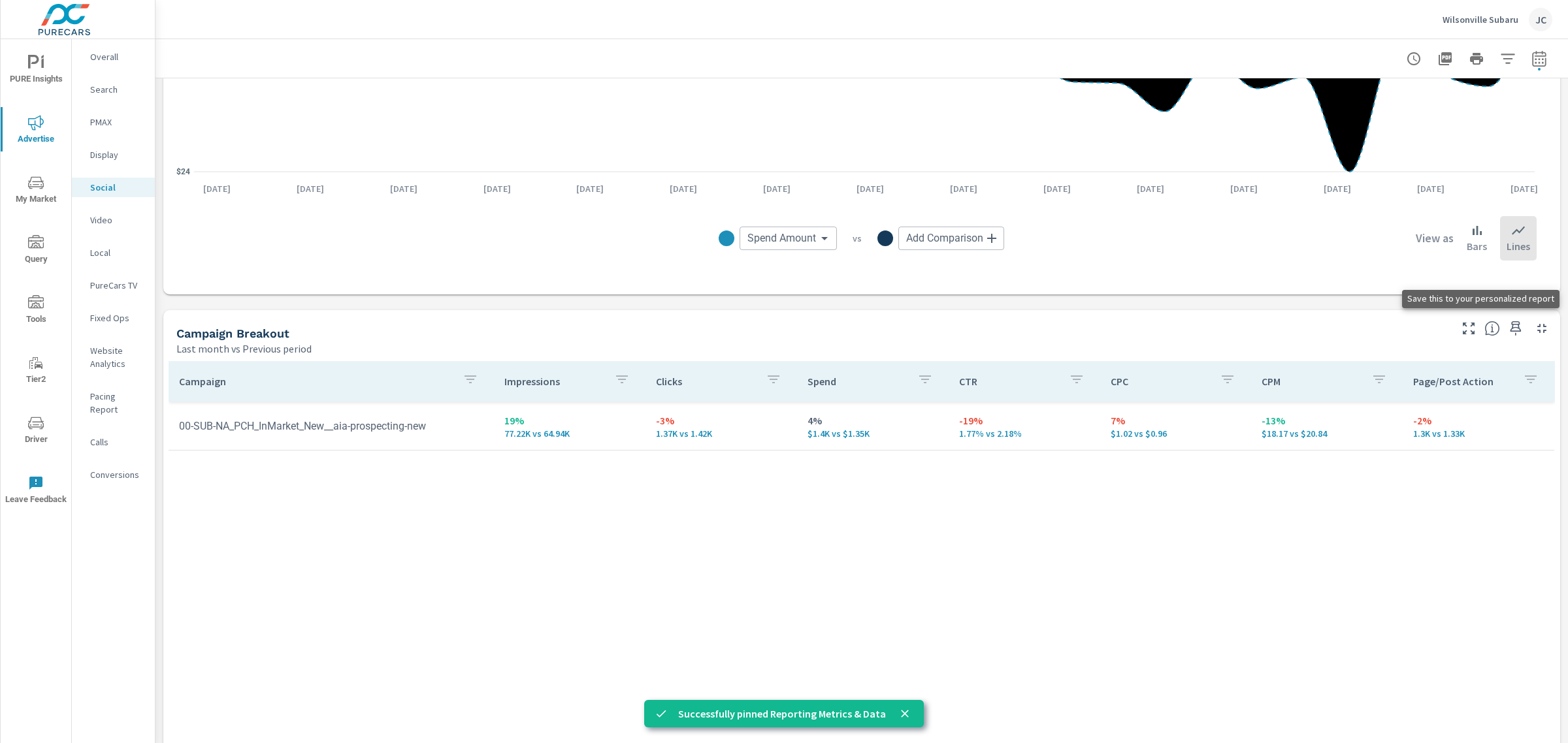
click at [1508, 328] on icon "button" at bounding box center [1515, 328] width 16 height 16
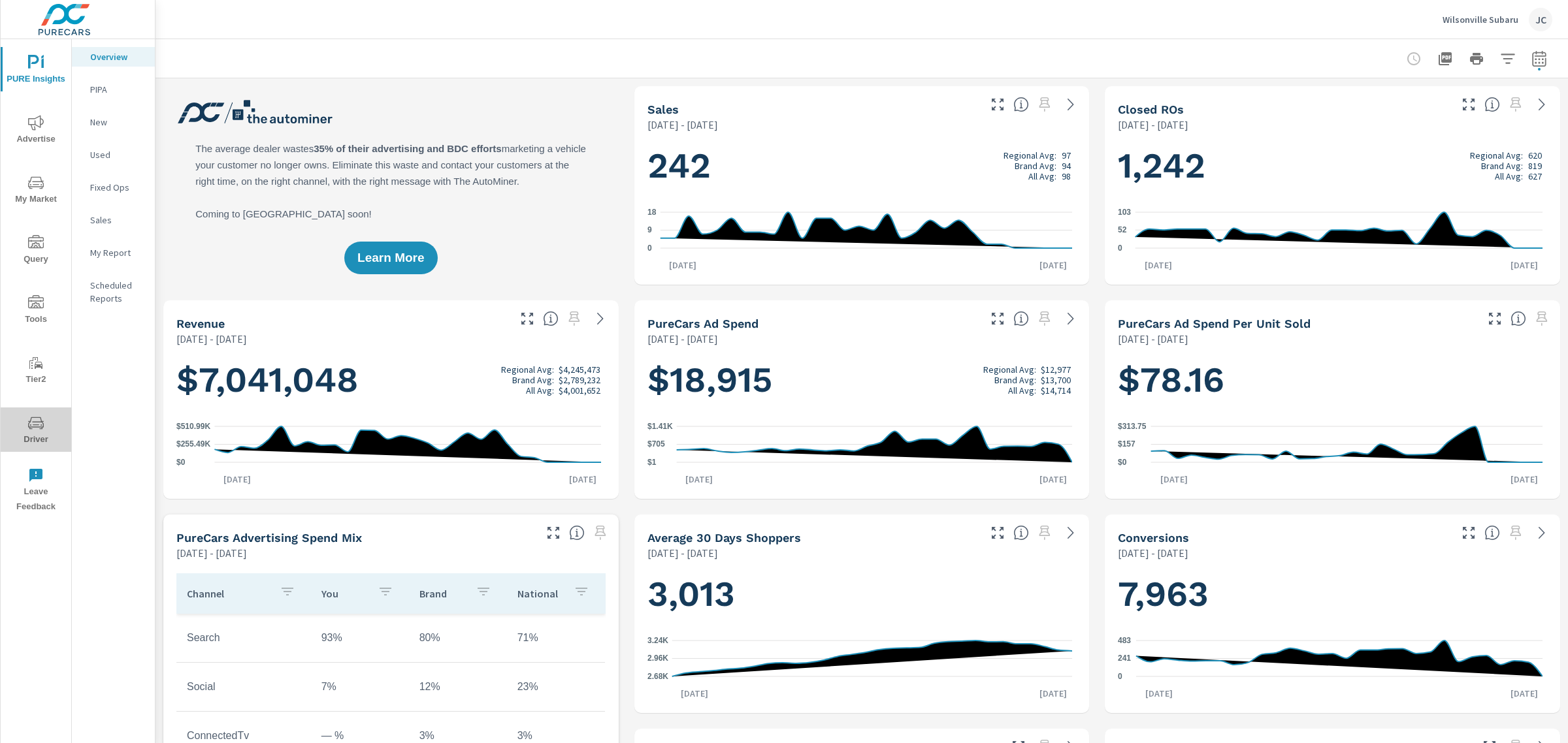
click at [28, 419] on icon "nav menu" at bounding box center [36, 423] width 16 height 16
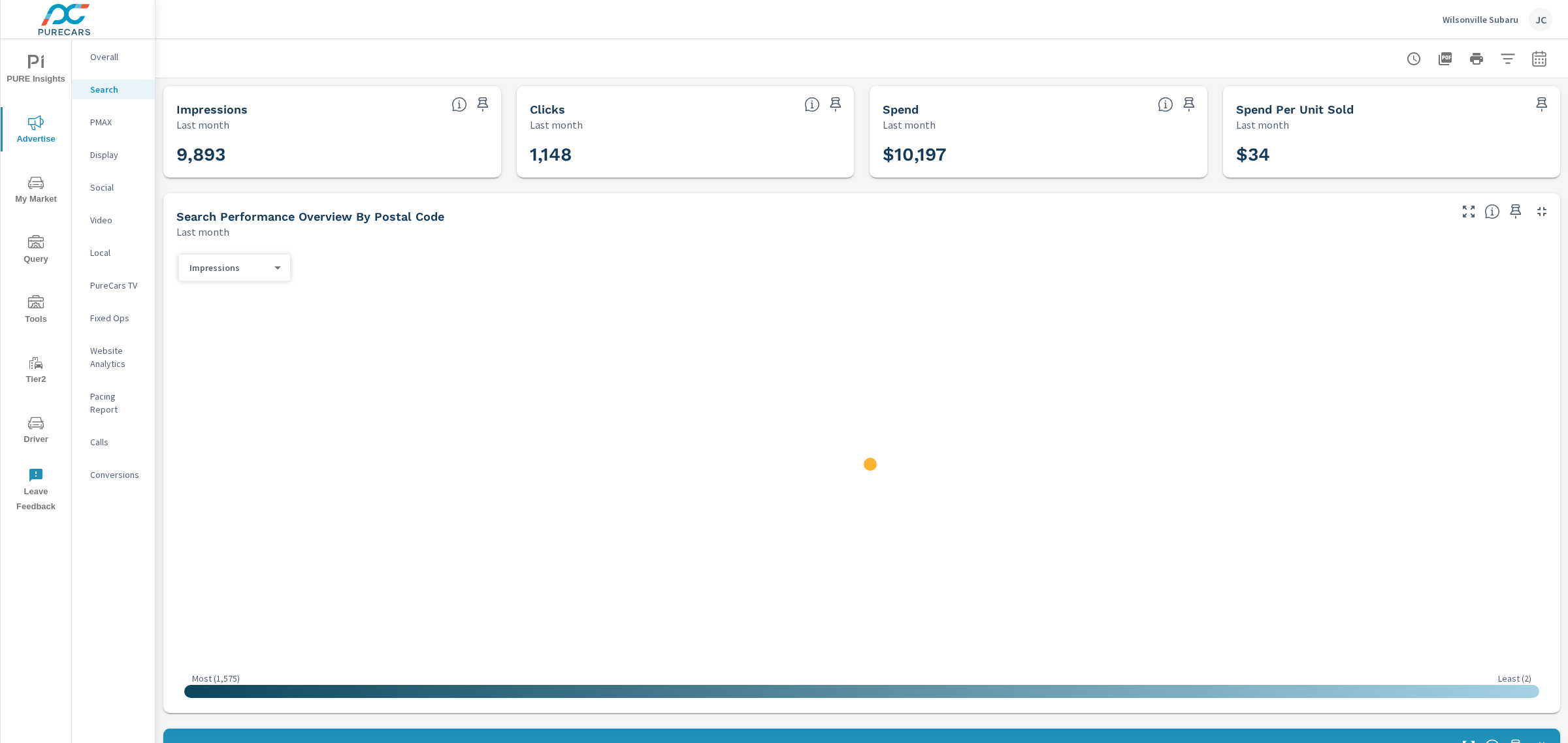
scroll to position [343, 0]
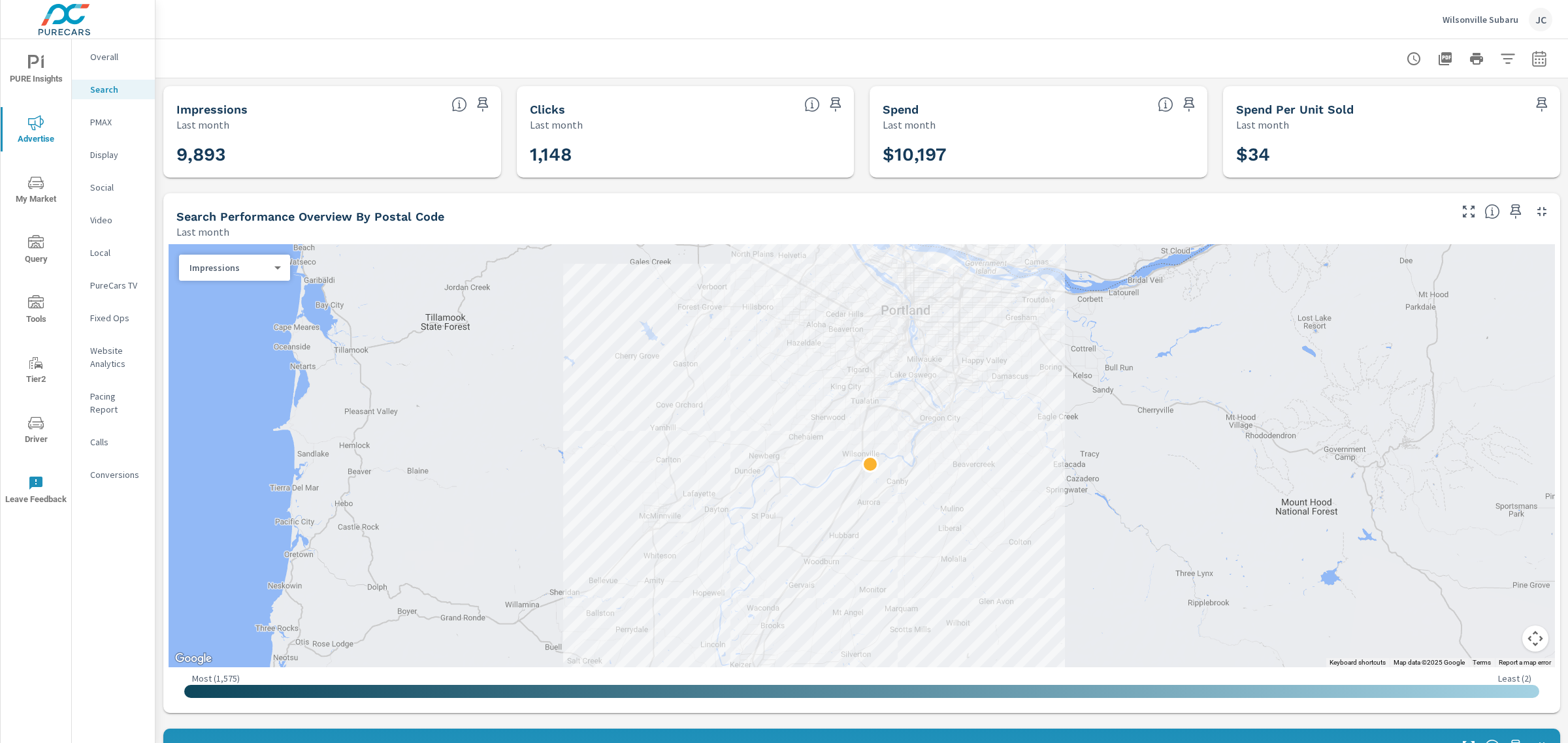
click at [44, 116] on span "Advertise" at bounding box center [36, 131] width 63 height 32
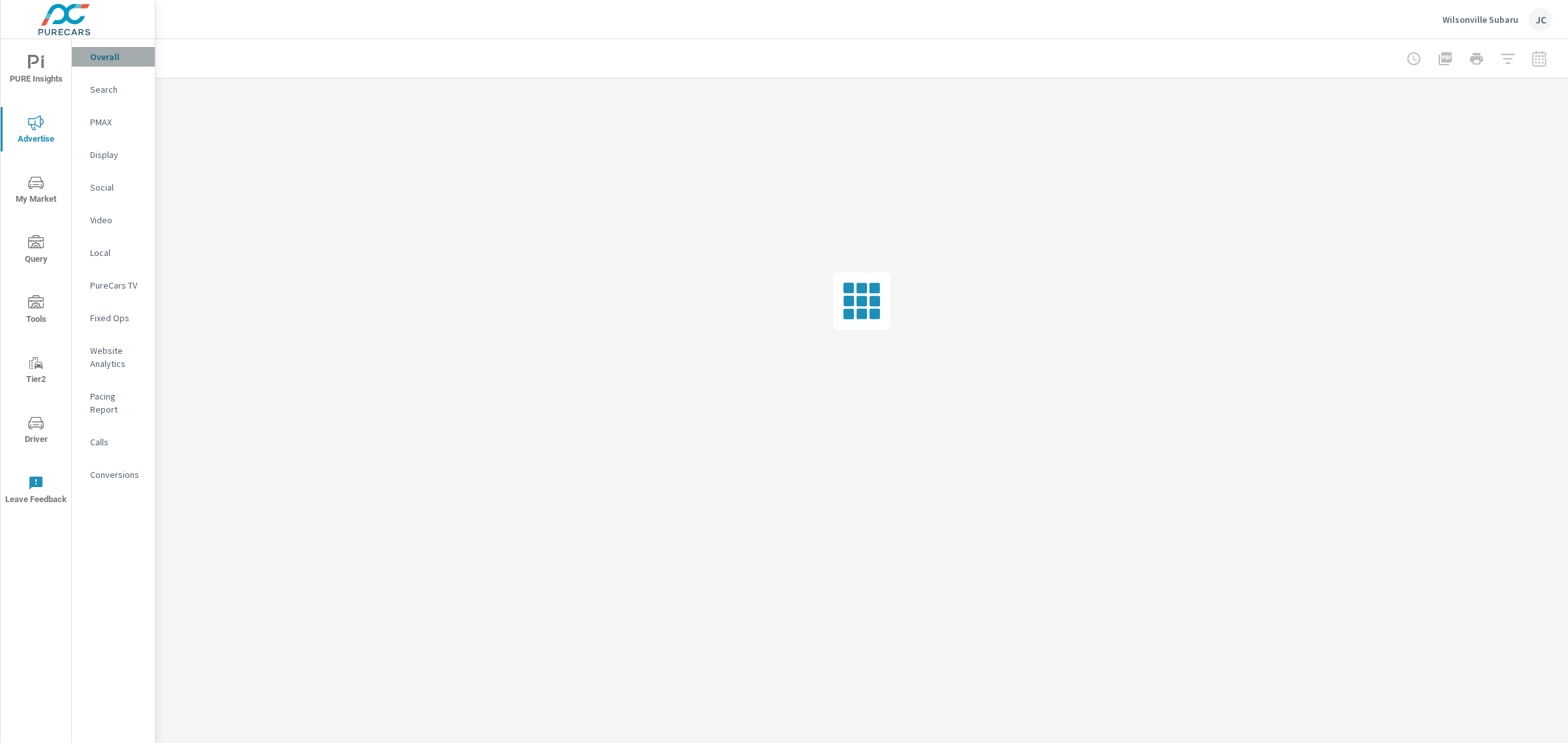
click at [109, 55] on p "Overall" at bounding box center [117, 57] width 54 height 13
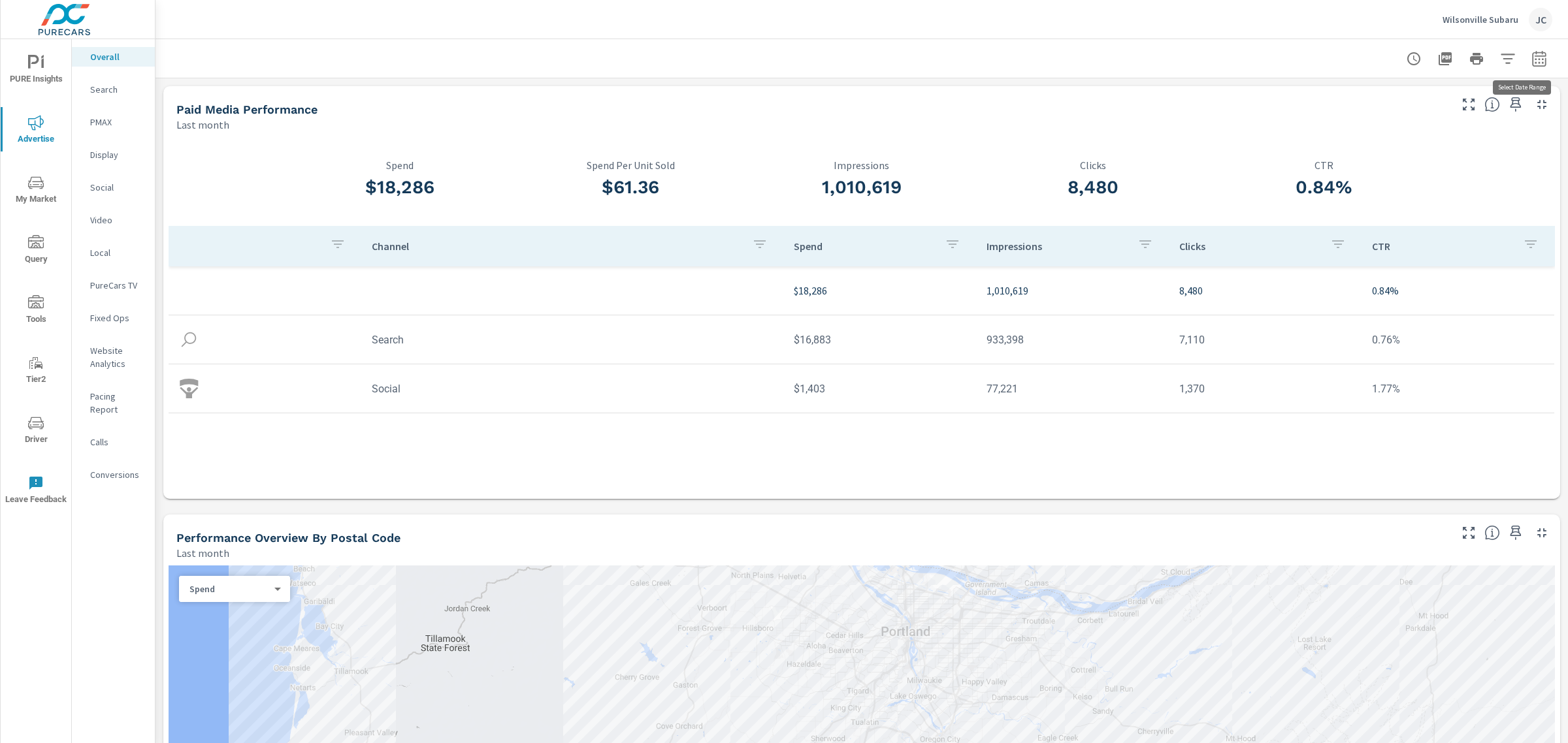
click at [1532, 56] on icon "button" at bounding box center [1539, 59] width 16 height 16
select select "Last month"
click at [1400, 141] on p "+ Add comparison" at bounding box center [1435, 147] width 168 height 16
select select "Previous period"
click at [1400, 219] on span "Apply" at bounding box center [1394, 221] width 53 height 12
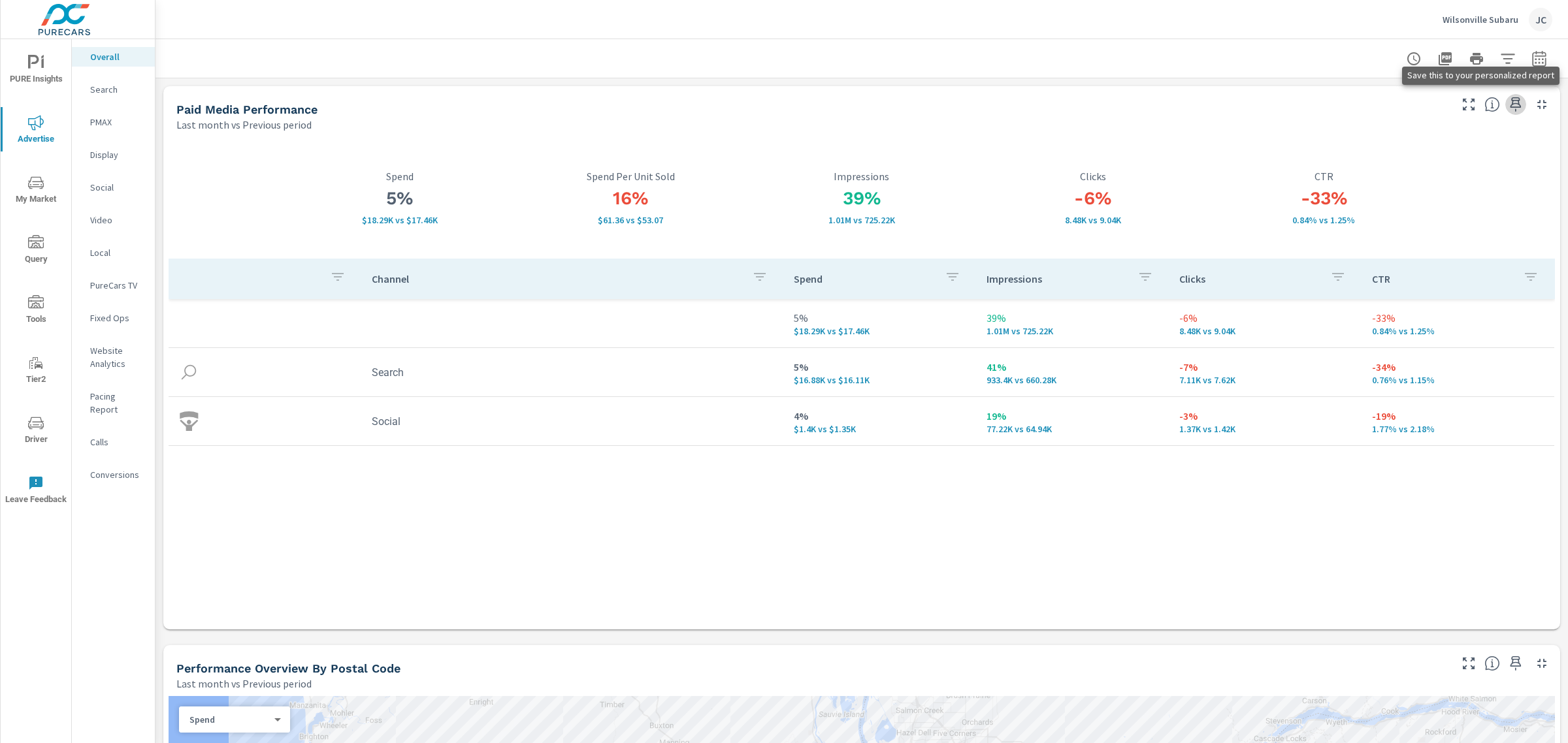
click at [1511, 100] on icon "button" at bounding box center [1516, 104] width 11 height 14
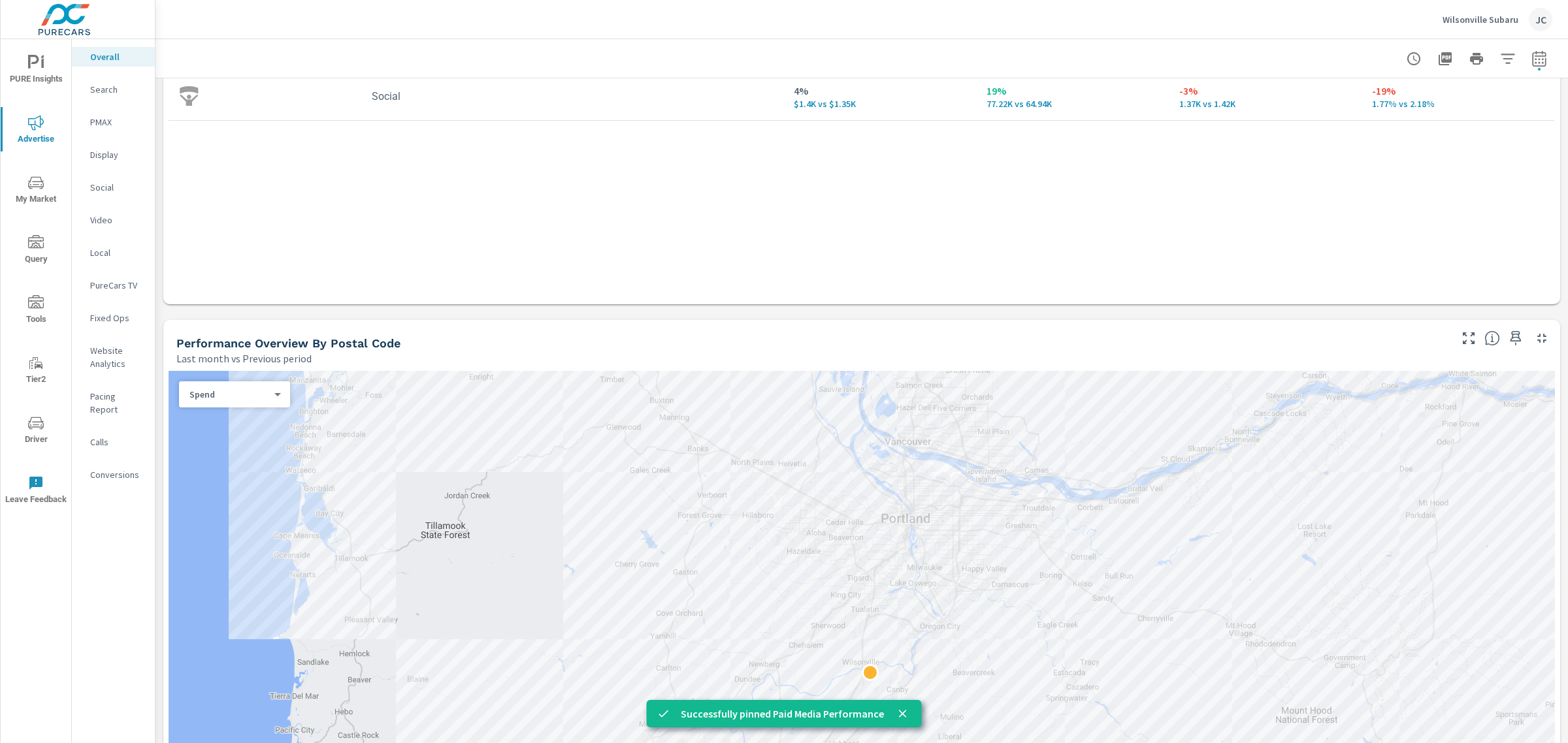
scroll to position [327, 0]
click at [1508, 337] on icon "button" at bounding box center [1515, 337] width 16 height 16
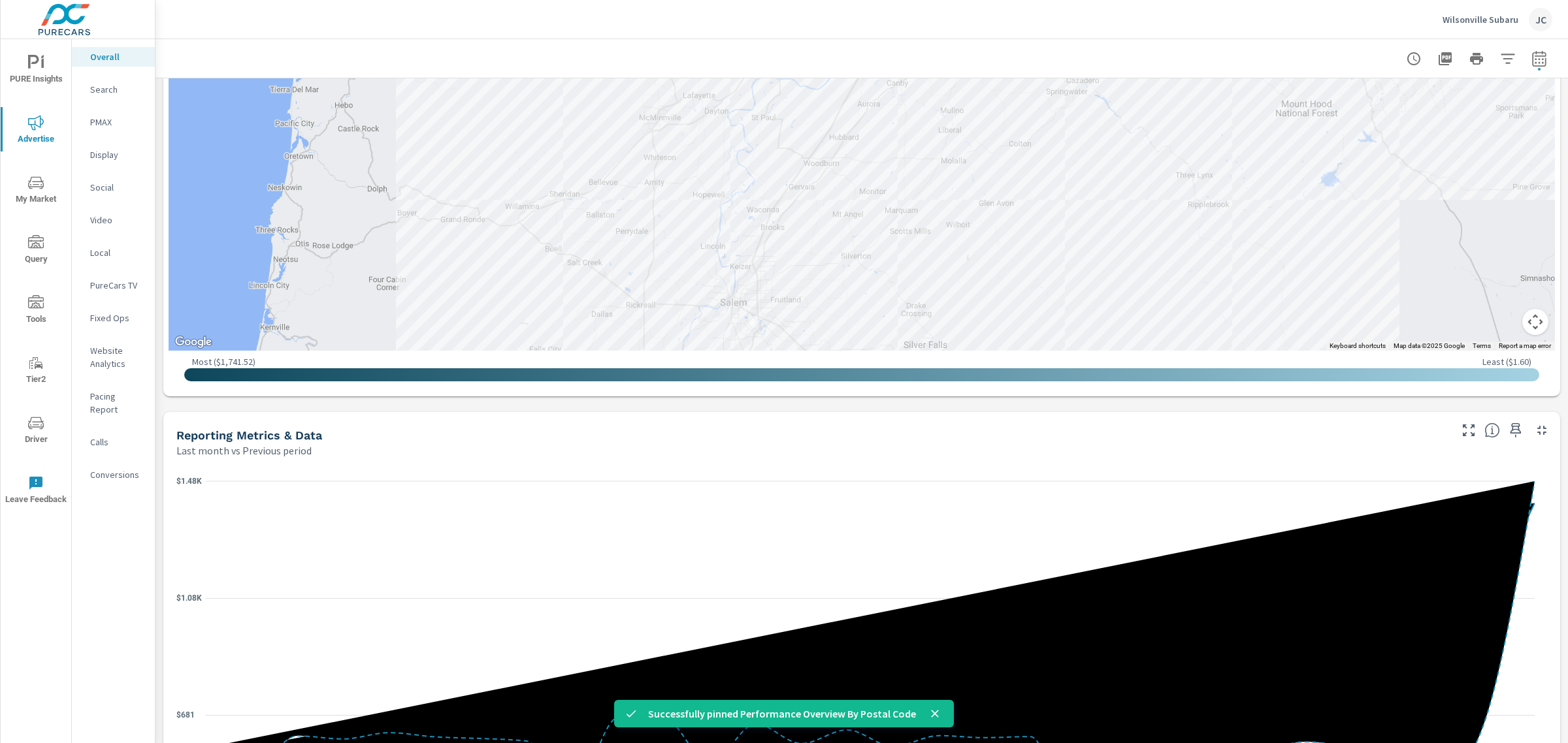
scroll to position [980, 0]
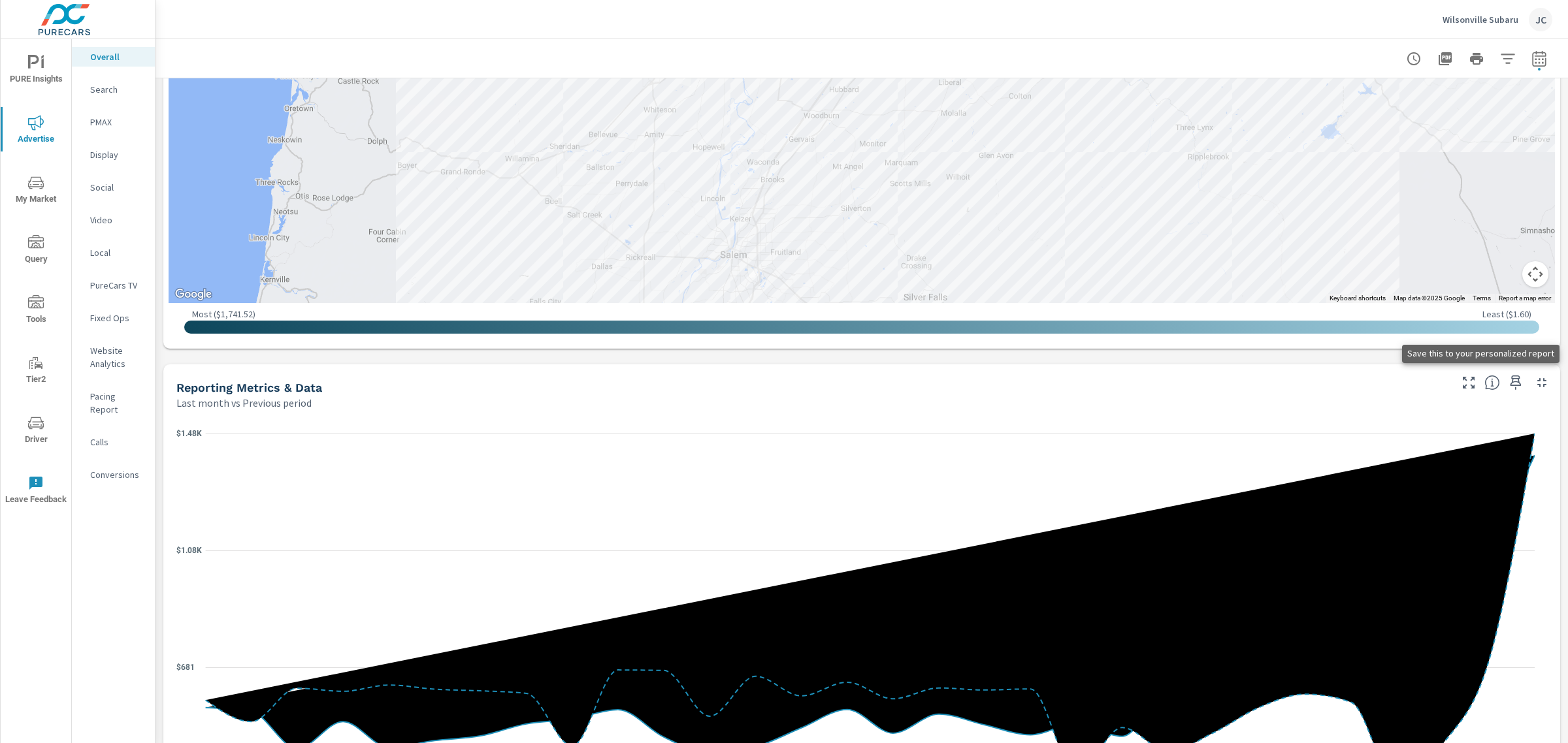
click at [1508, 384] on icon "button" at bounding box center [1515, 382] width 16 height 16
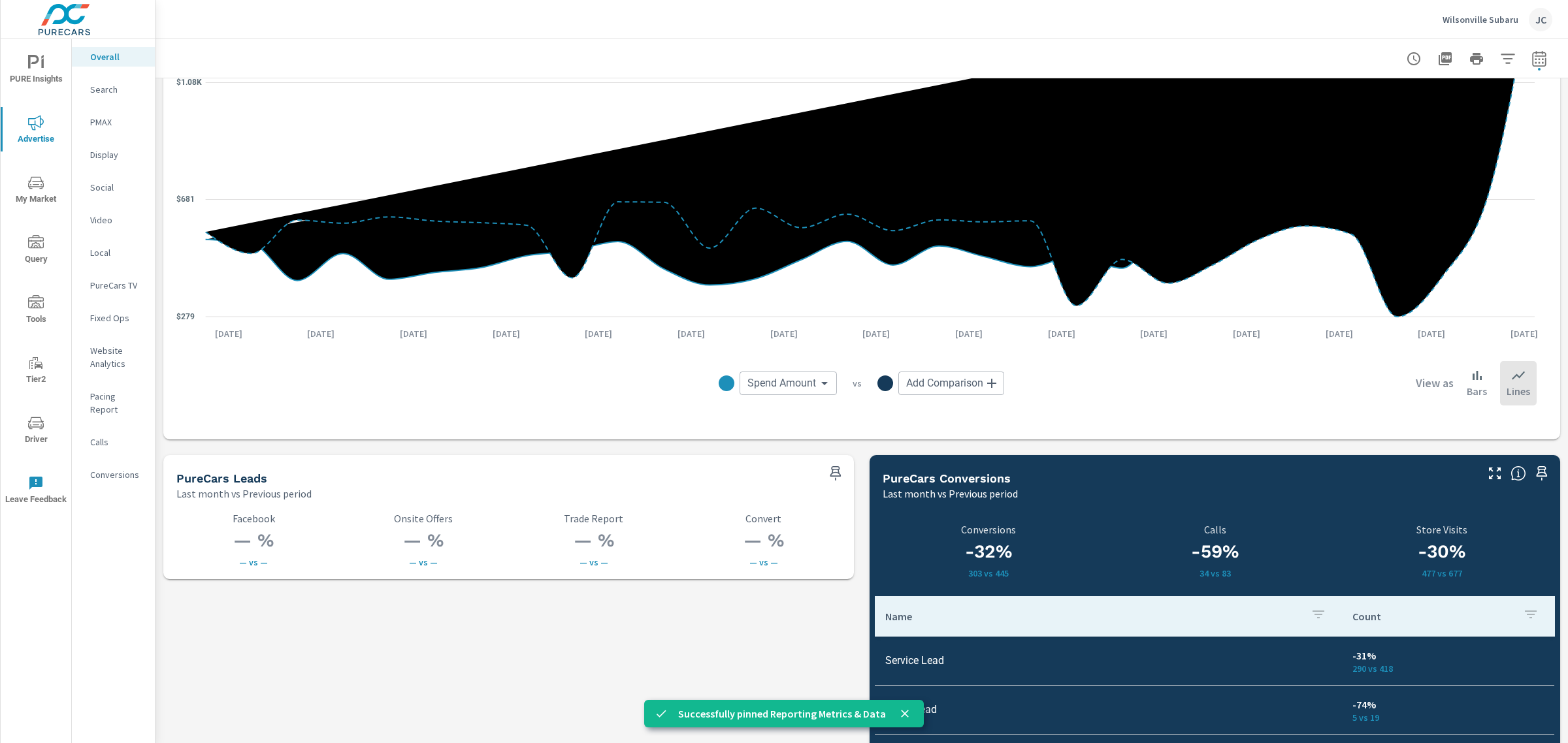
scroll to position [1633, 0]
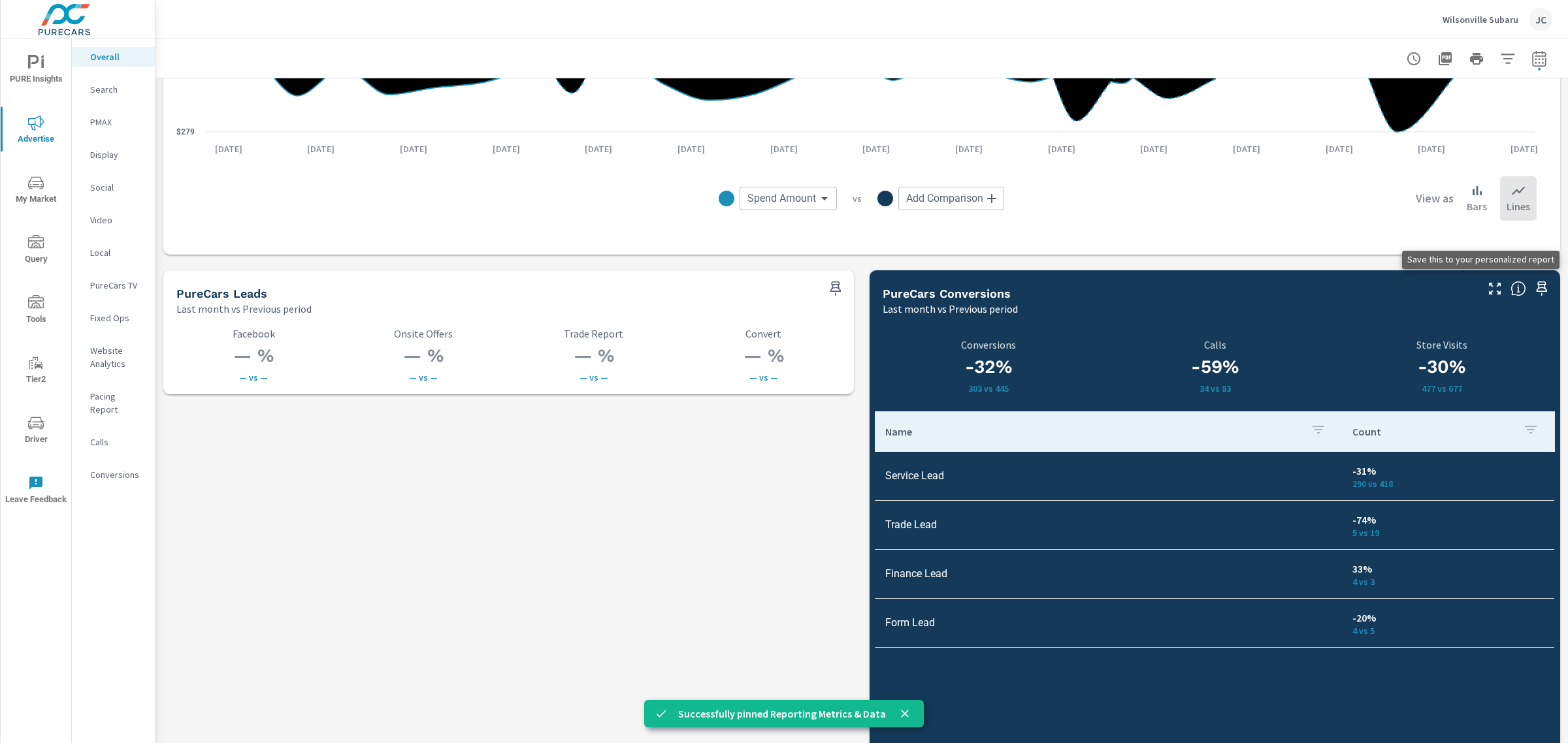
click at [1537, 288] on icon "button" at bounding box center [1542, 288] width 11 height 14
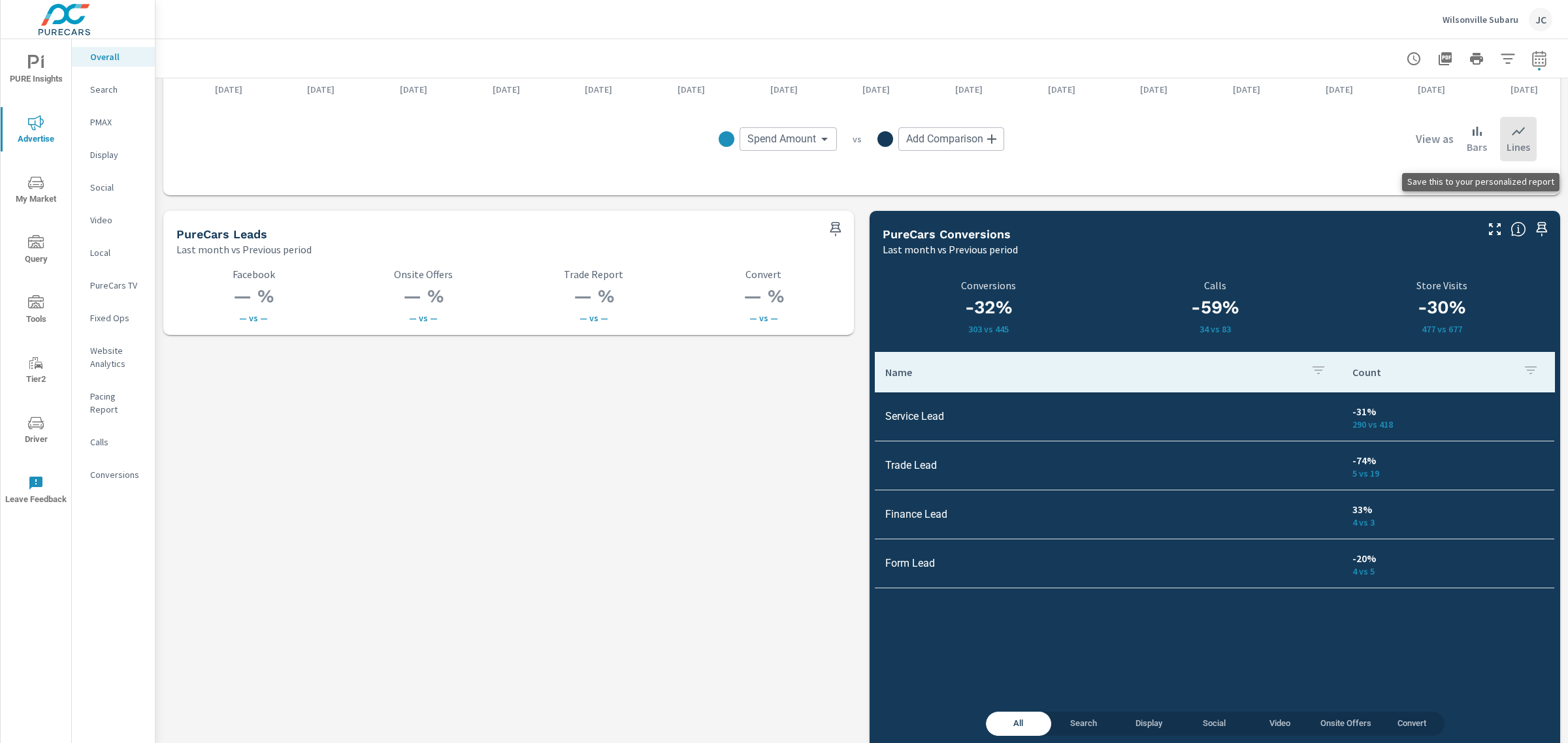
scroll to position [1710, 0]
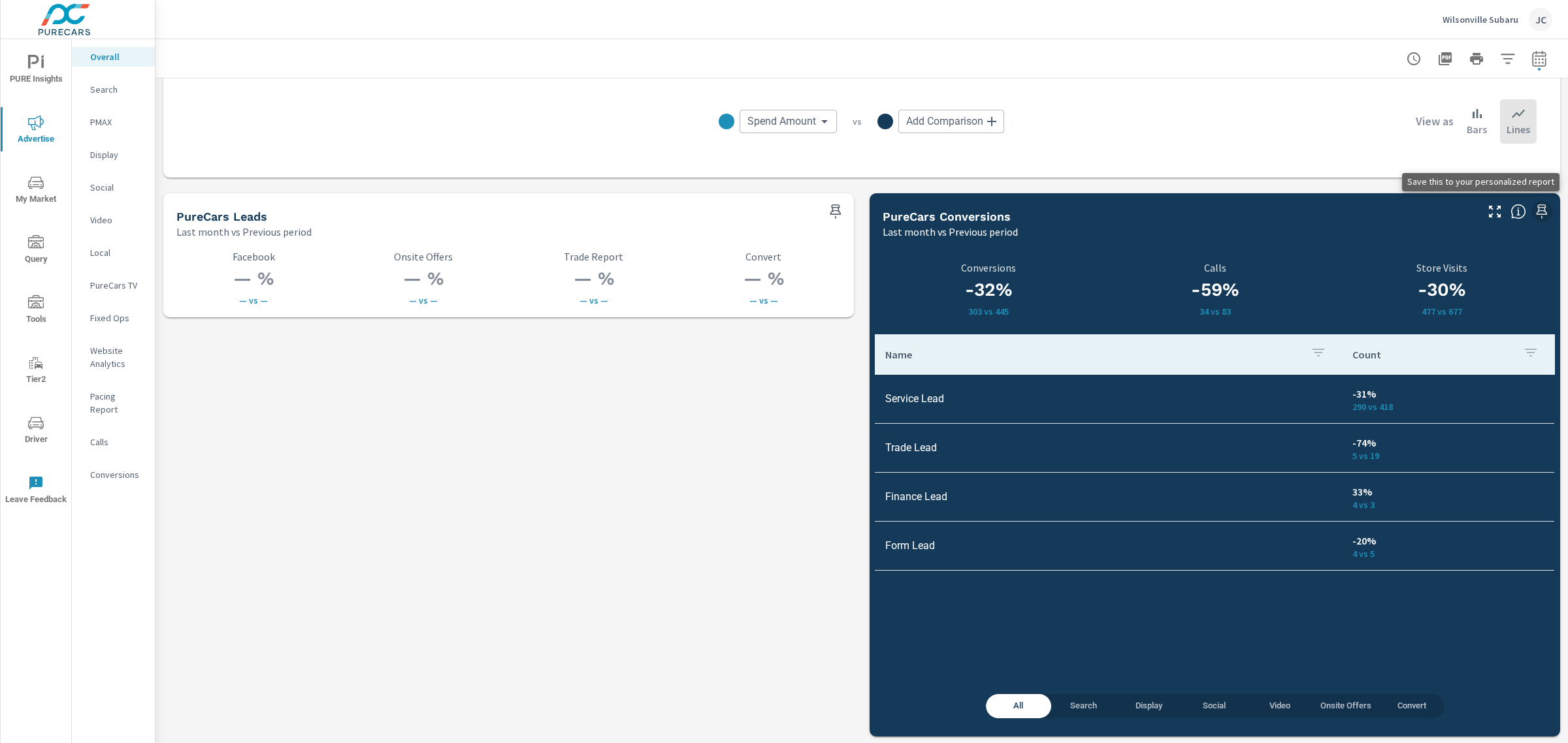
click at [1534, 211] on icon "button" at bounding box center [1542, 211] width 16 height 16
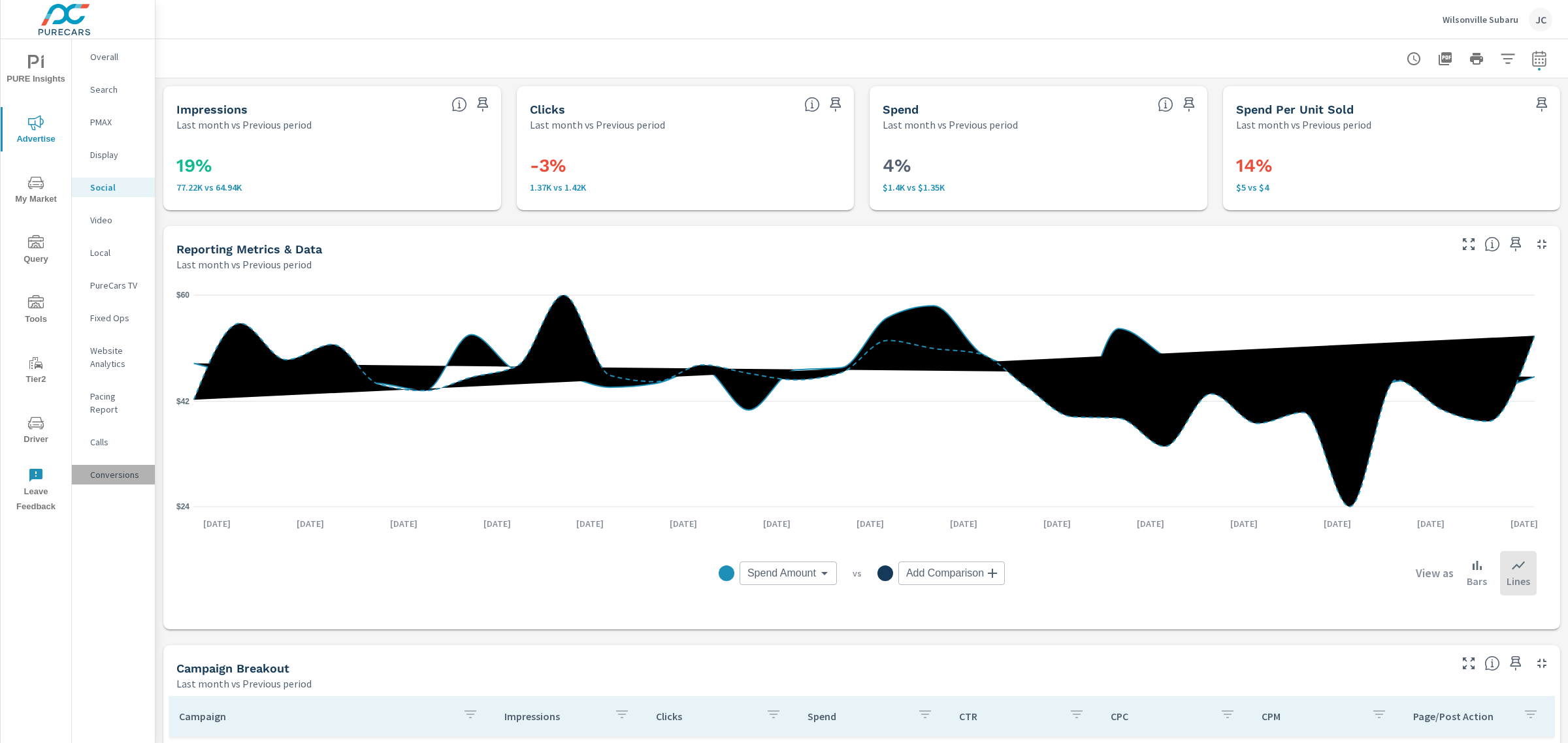
click at [107, 468] on p "Conversions" at bounding box center [117, 474] width 54 height 13
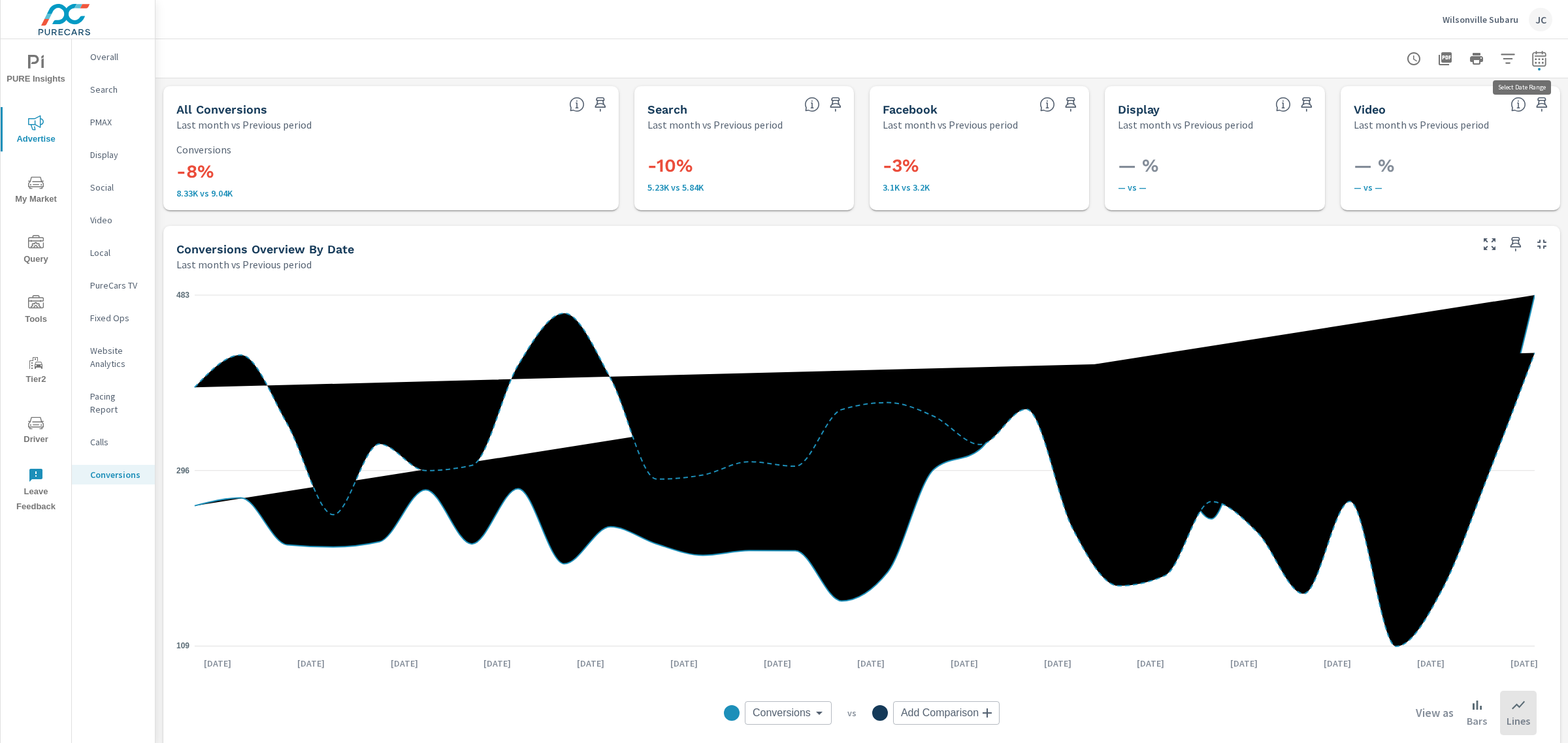
click at [1532, 57] on icon "button" at bounding box center [1539, 59] width 16 height 16
select select "Last month"
select select "Previous period"
click at [1400, 217] on span "Apply" at bounding box center [1394, 221] width 53 height 12
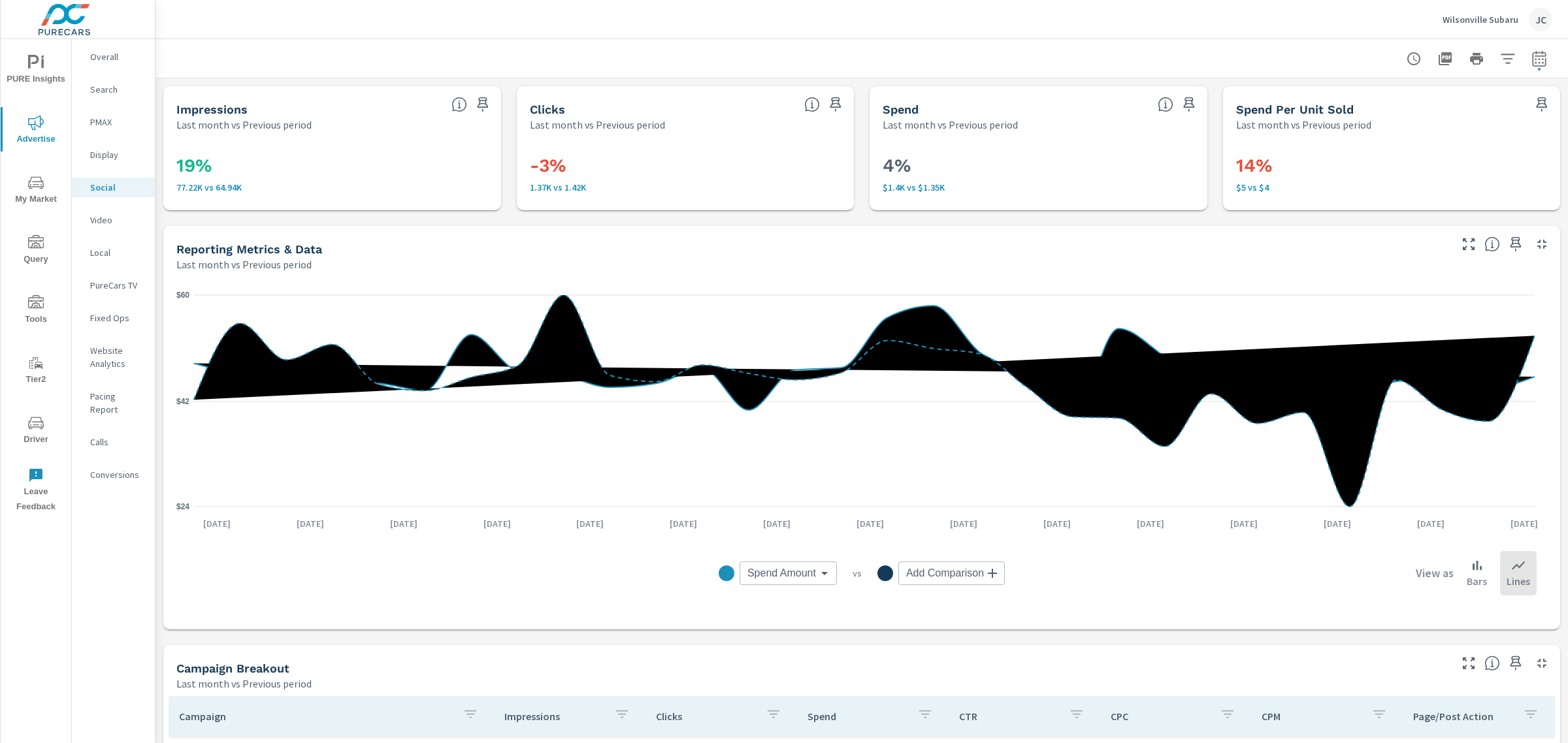
click at [112, 342] on div "Website Analytics" at bounding box center [113, 357] width 83 height 33
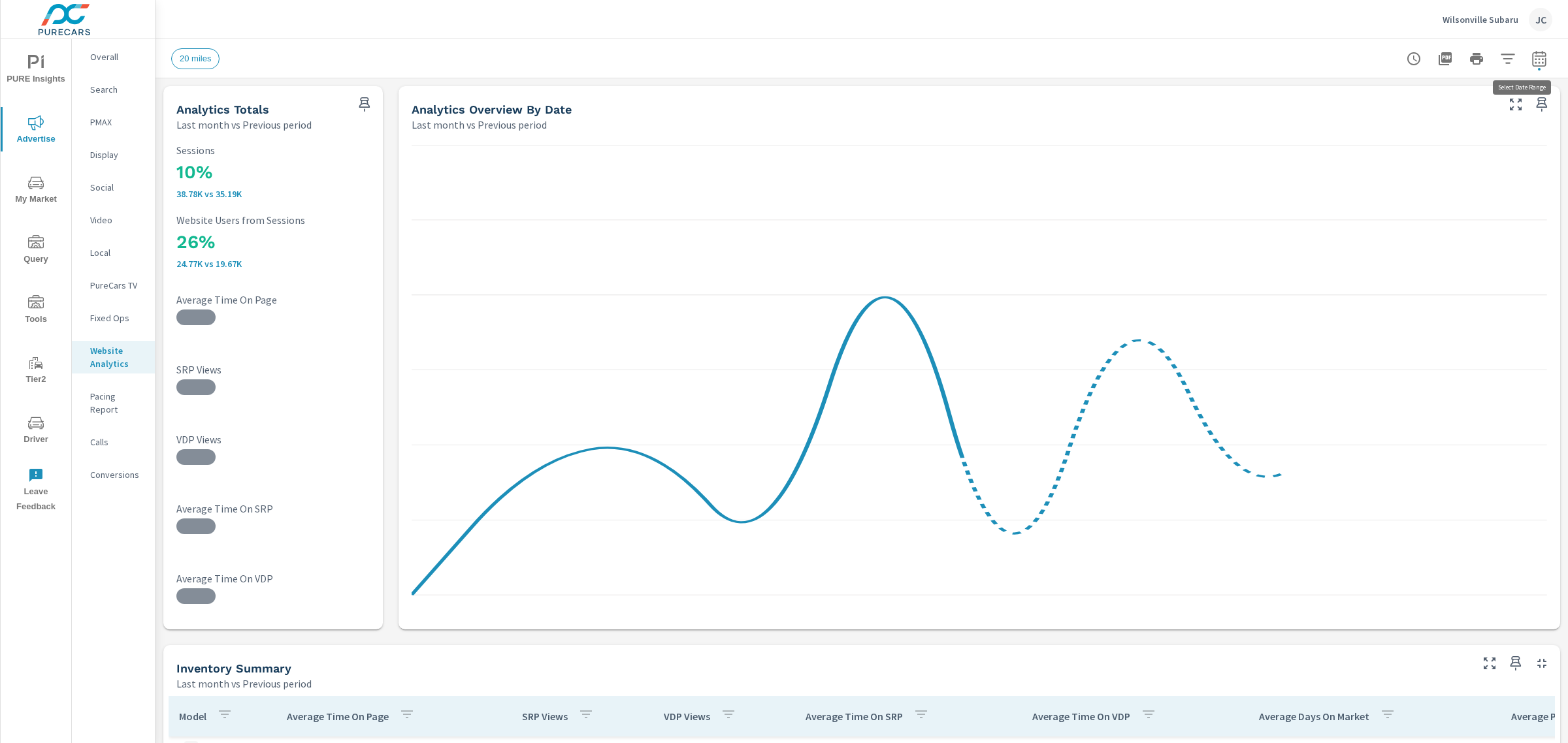
click at [1535, 59] on icon "button" at bounding box center [1539, 61] width 8 height 5
select select "Last month"
select select "Previous period"
click at [1405, 215] on span "Apply" at bounding box center [1394, 221] width 53 height 12
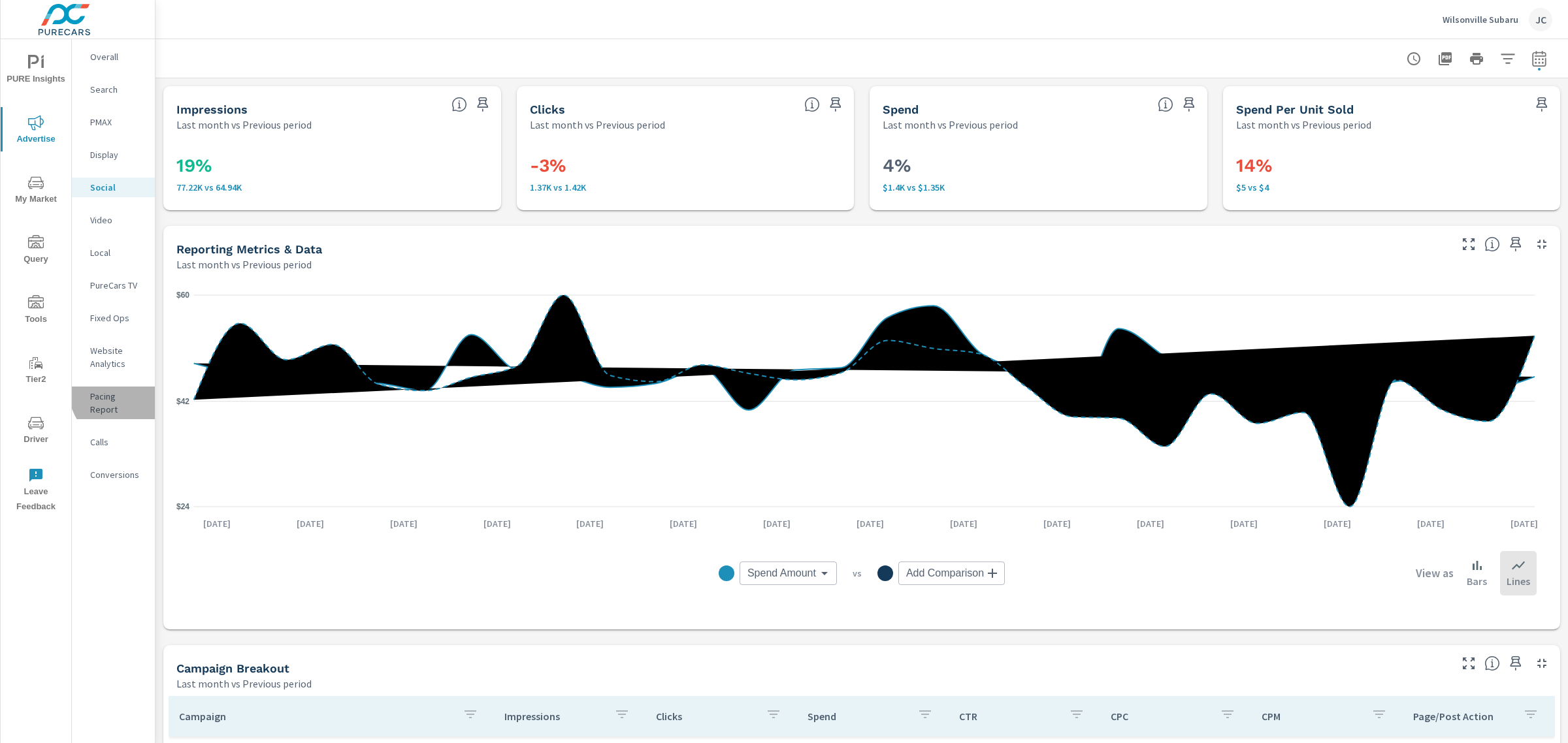
click at [128, 390] on p "Pacing Report" at bounding box center [117, 403] width 54 height 26
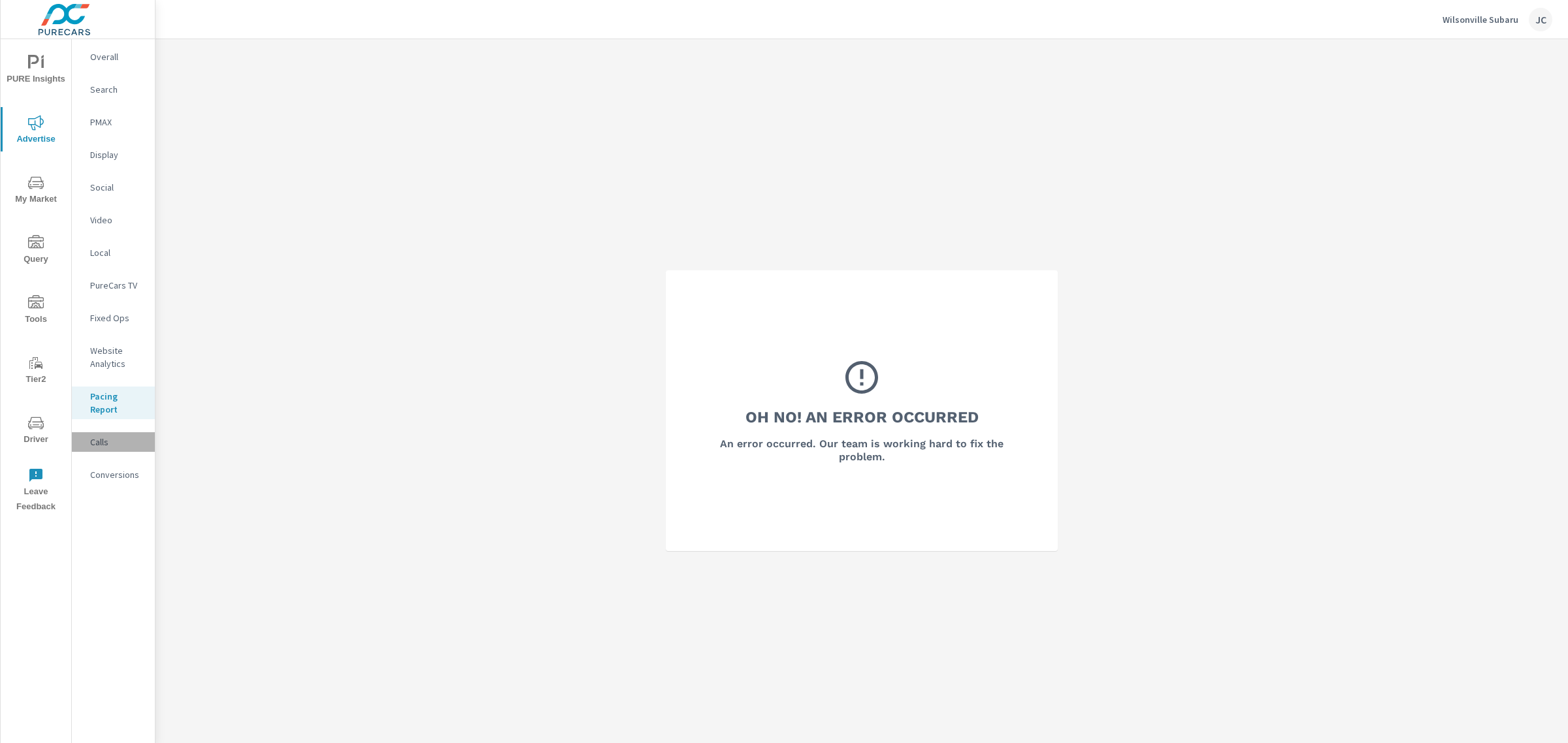
click at [103, 441] on p "Calls" at bounding box center [117, 442] width 54 height 13
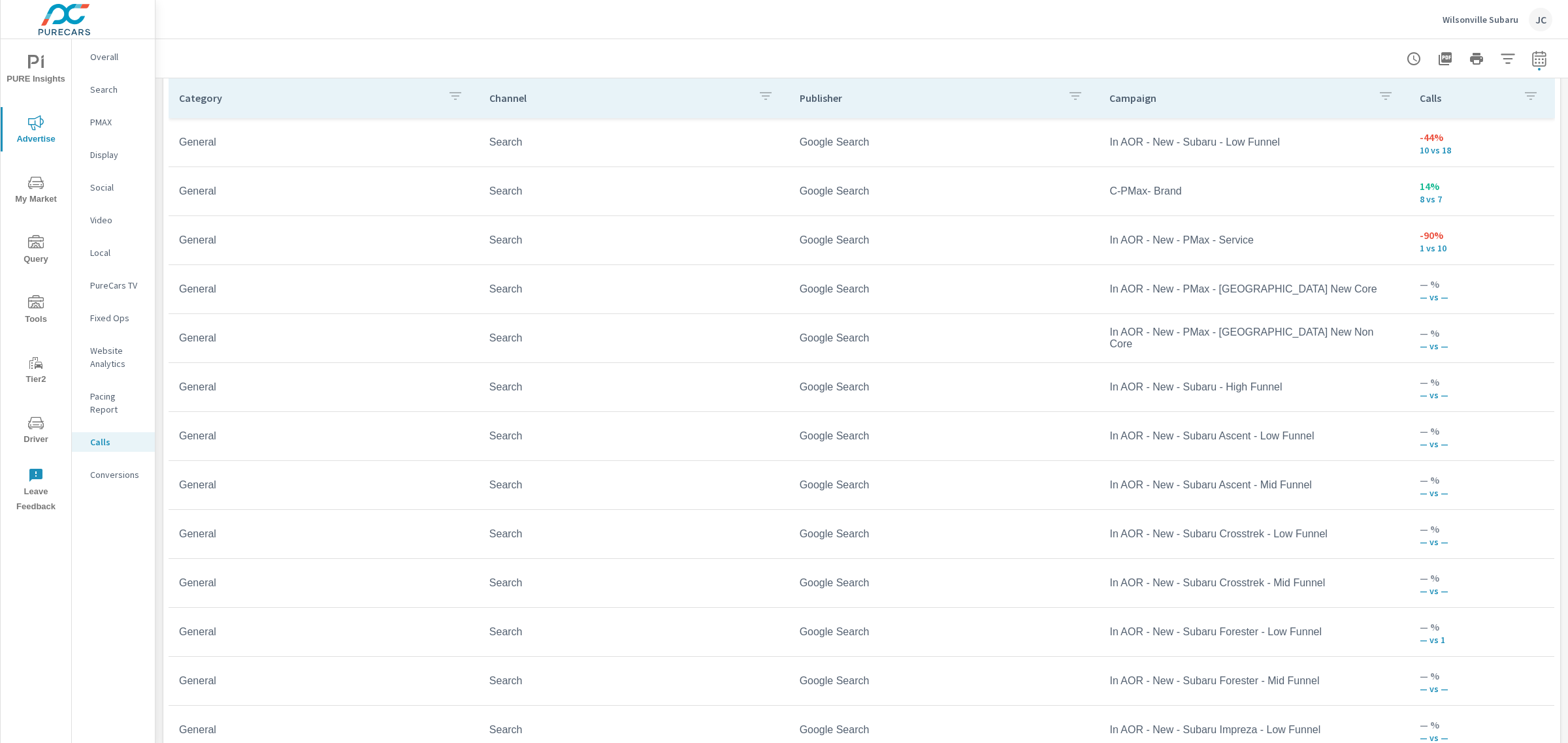
scroll to position [30, 0]
